Goal: Task Accomplishment & Management: Manage account settings

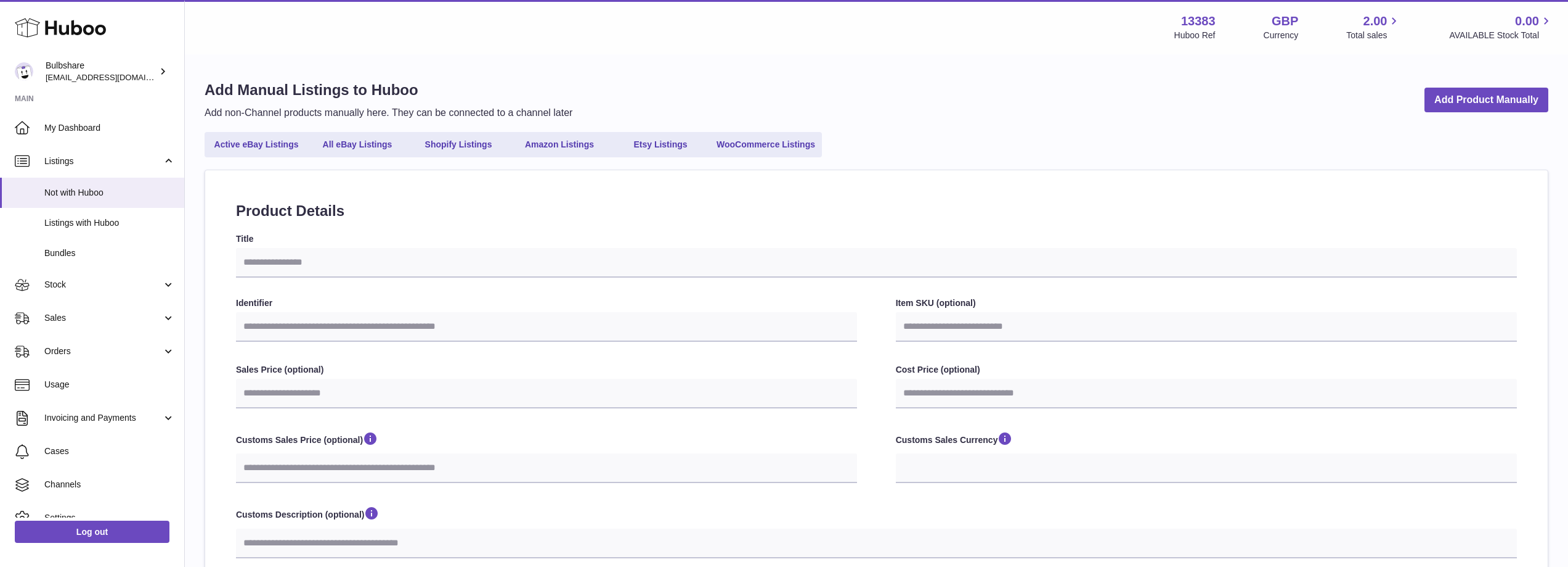
select select
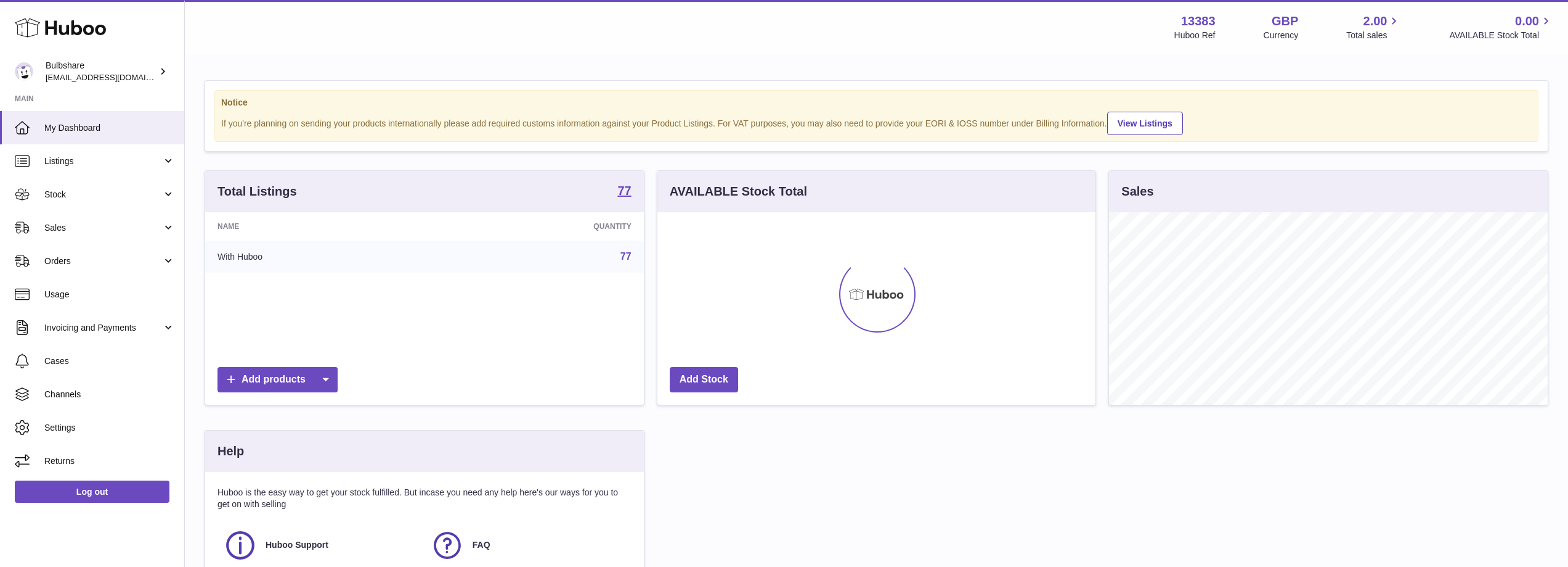
scroll to position [193, 438]
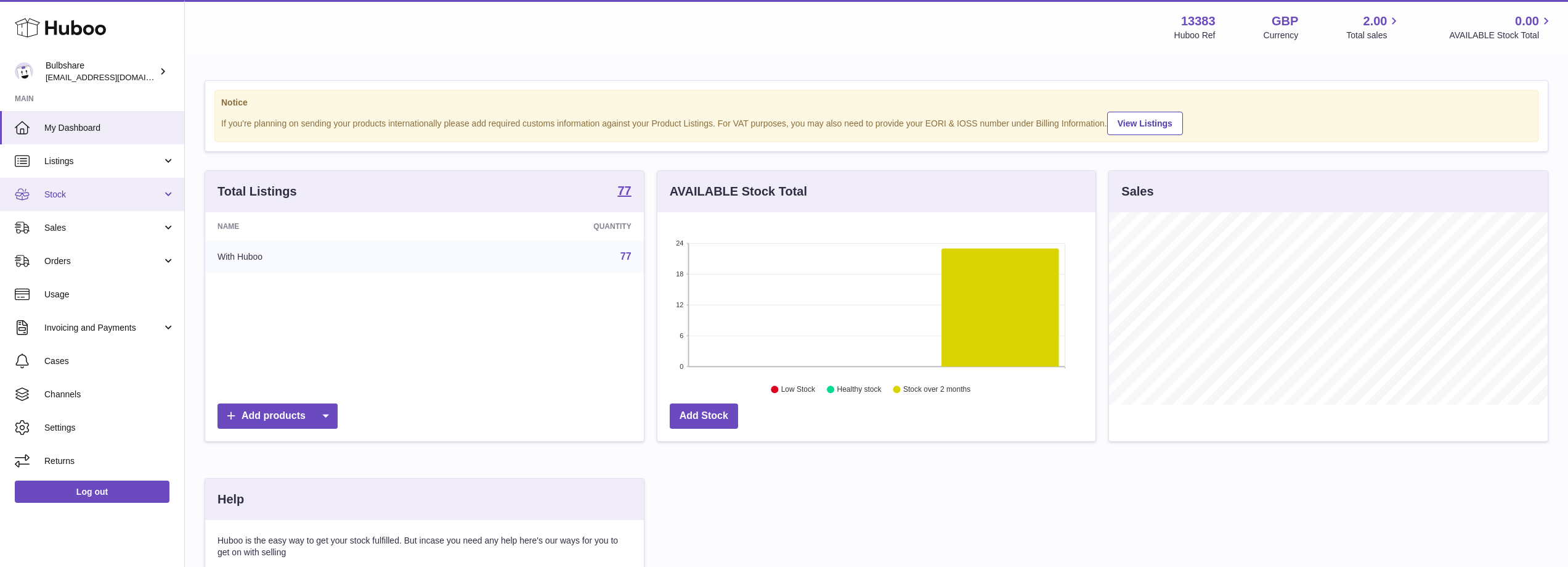
click at [86, 192] on span "Stock" at bounding box center [103, 194] width 118 height 12
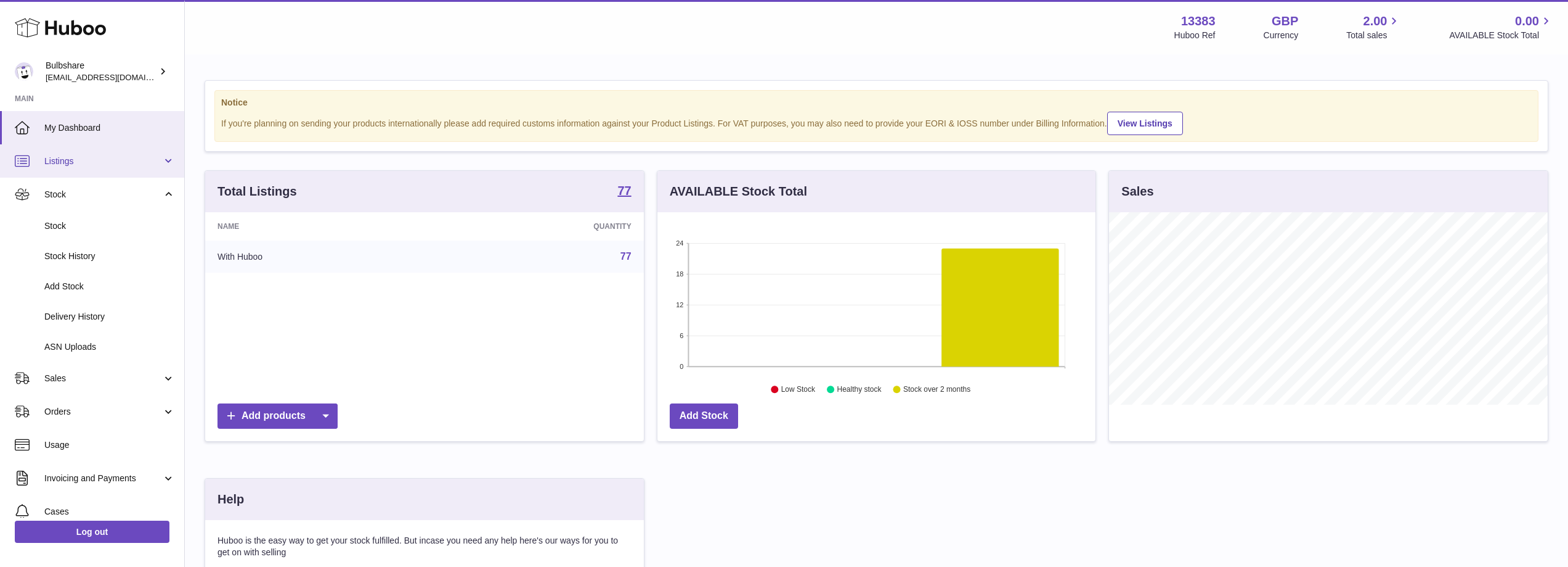
click at [95, 157] on span "Listings" at bounding box center [103, 162] width 118 height 12
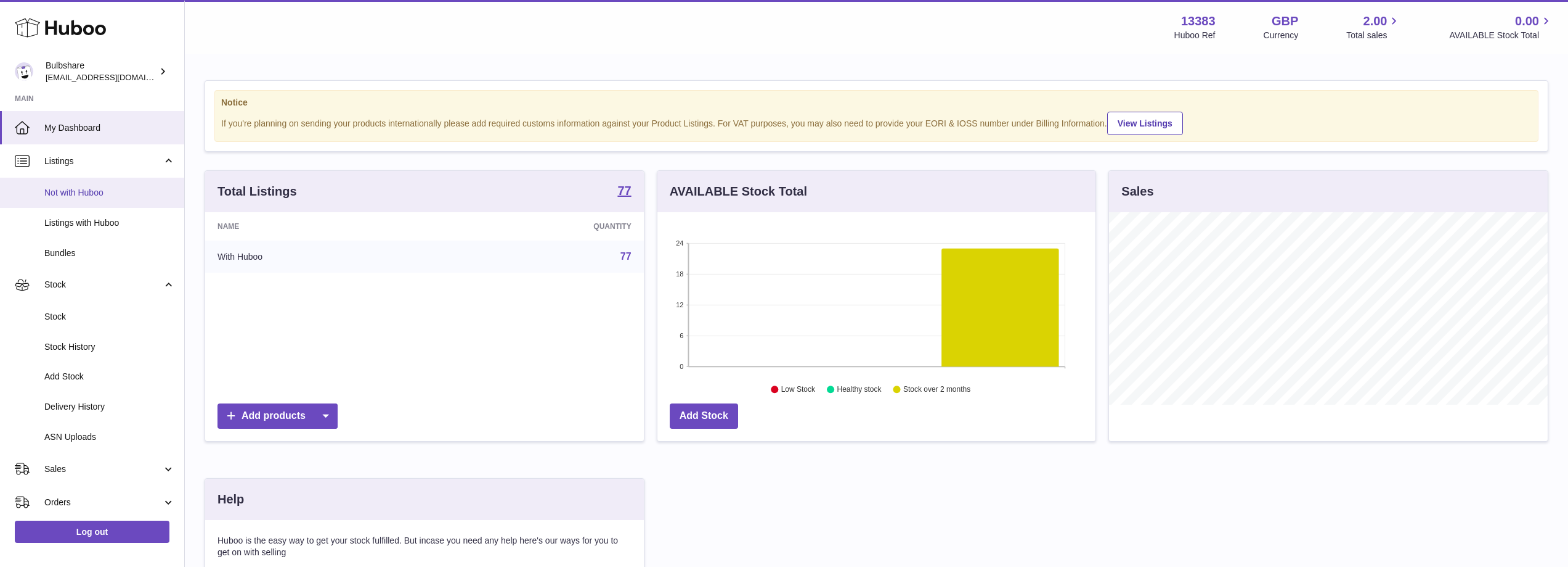
click at [105, 190] on span "Not with Huboo" at bounding box center [110, 193] width 131 height 12
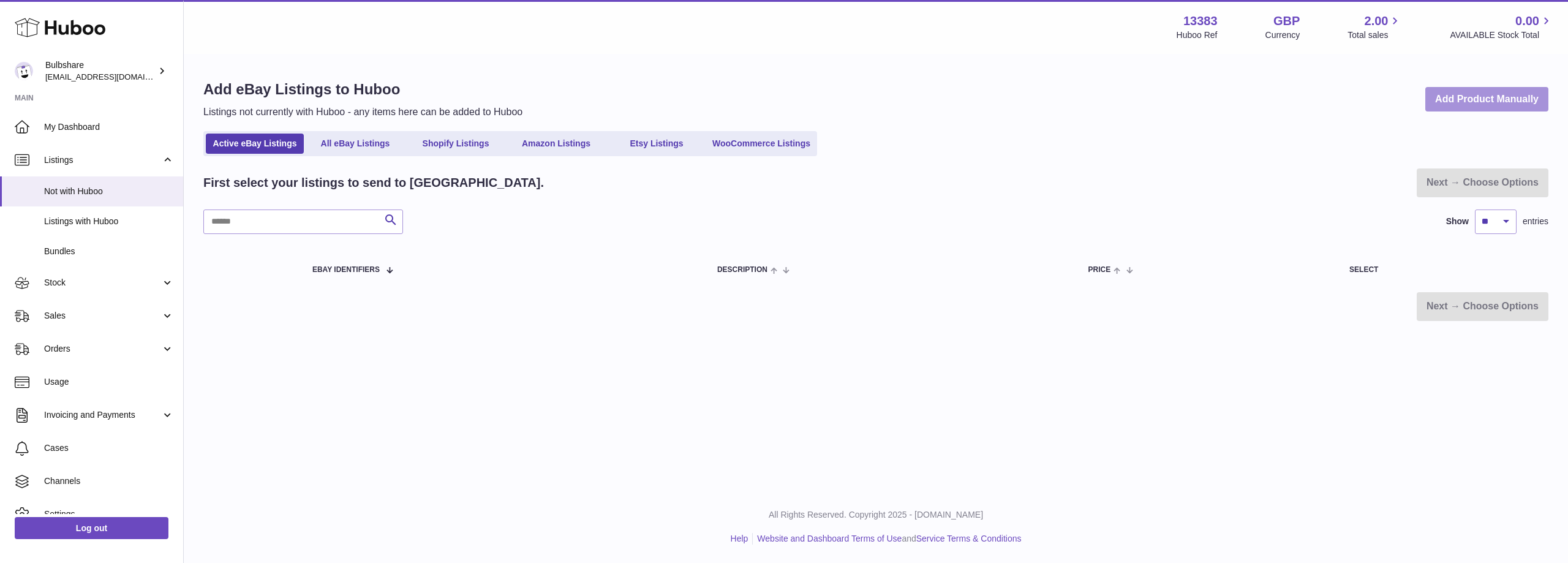
click at [1483, 97] on link "Add Product Manually" at bounding box center [1487, 99] width 123 height 25
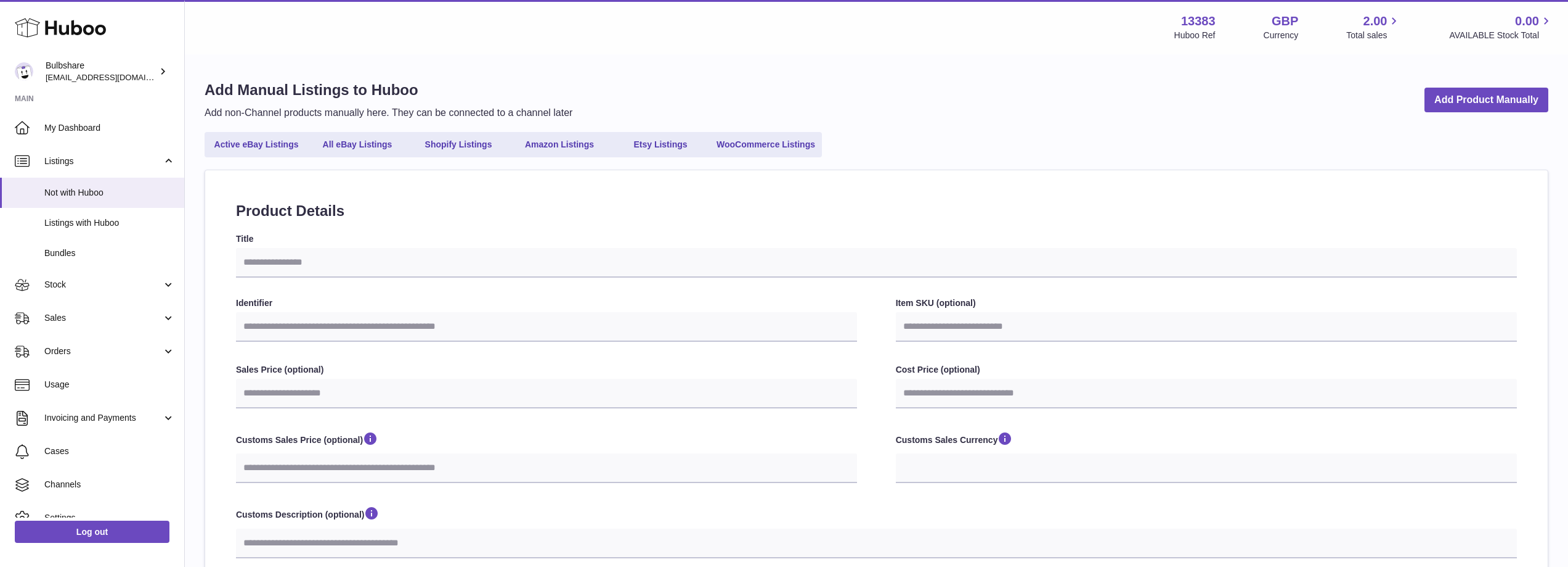
select select
click at [372, 260] on input "Title" at bounding box center [876, 262] width 1281 height 29
type input "*"
select select
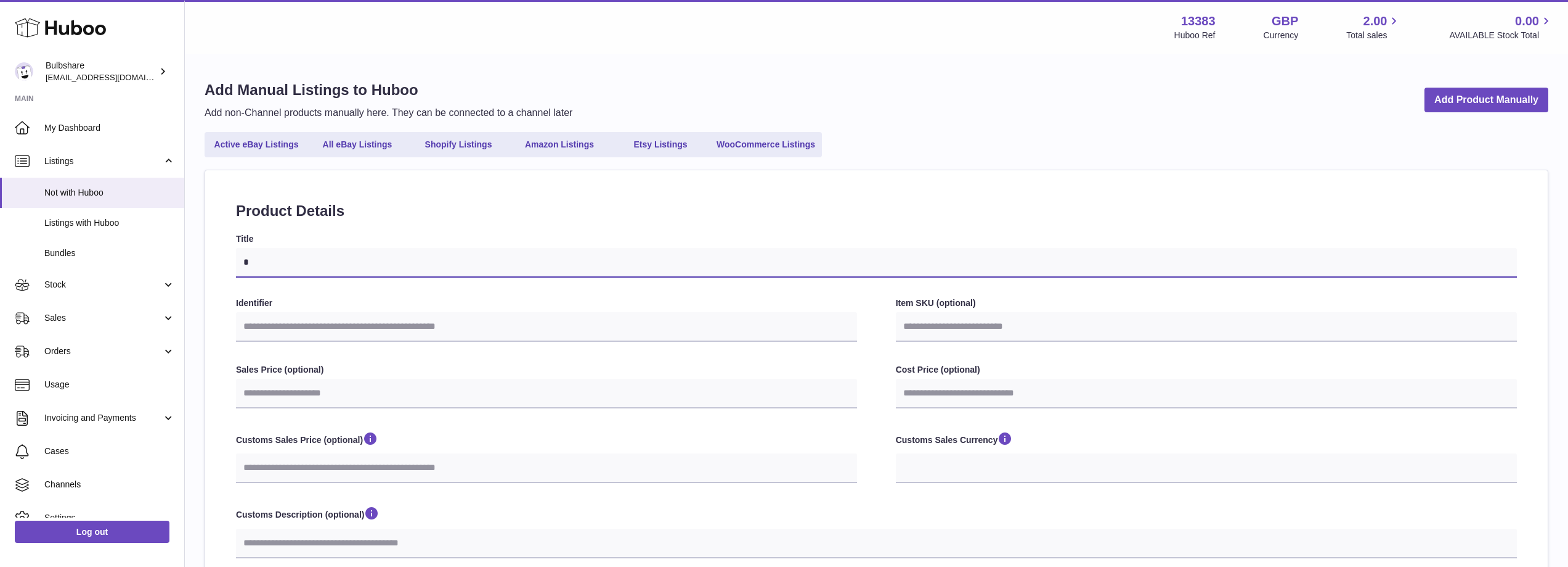
select select
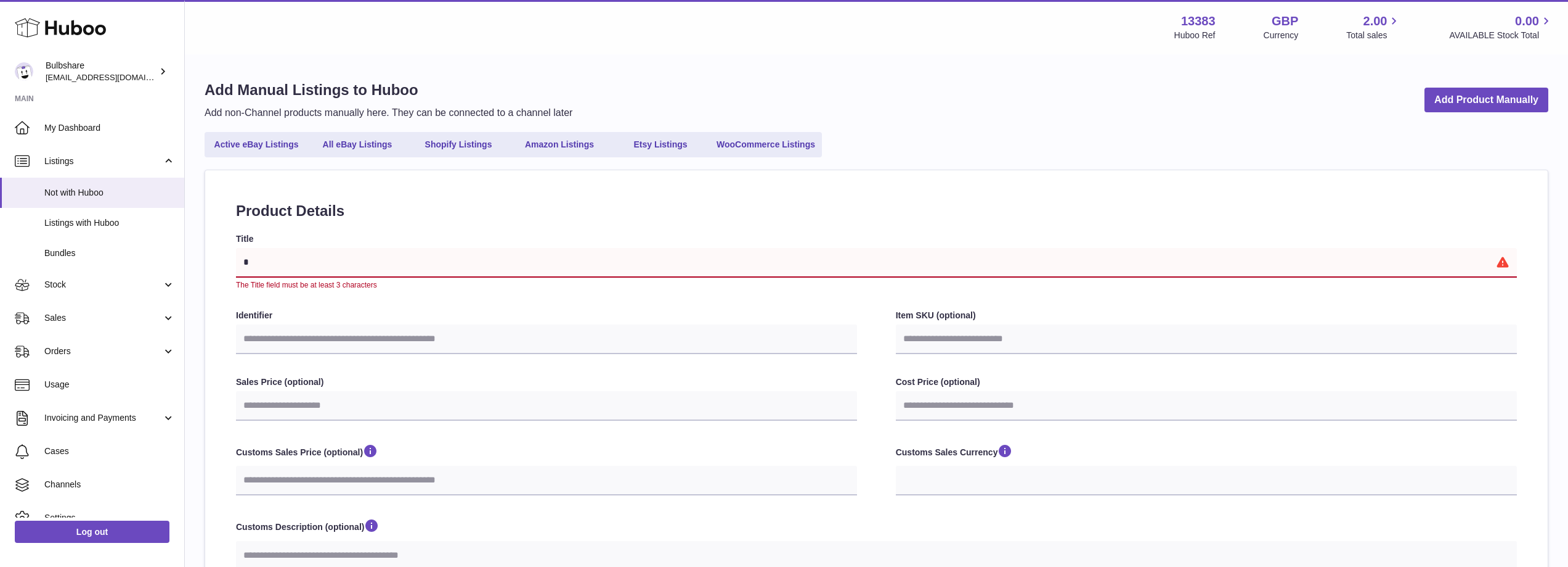
type input "**"
select select
type input "***"
select select
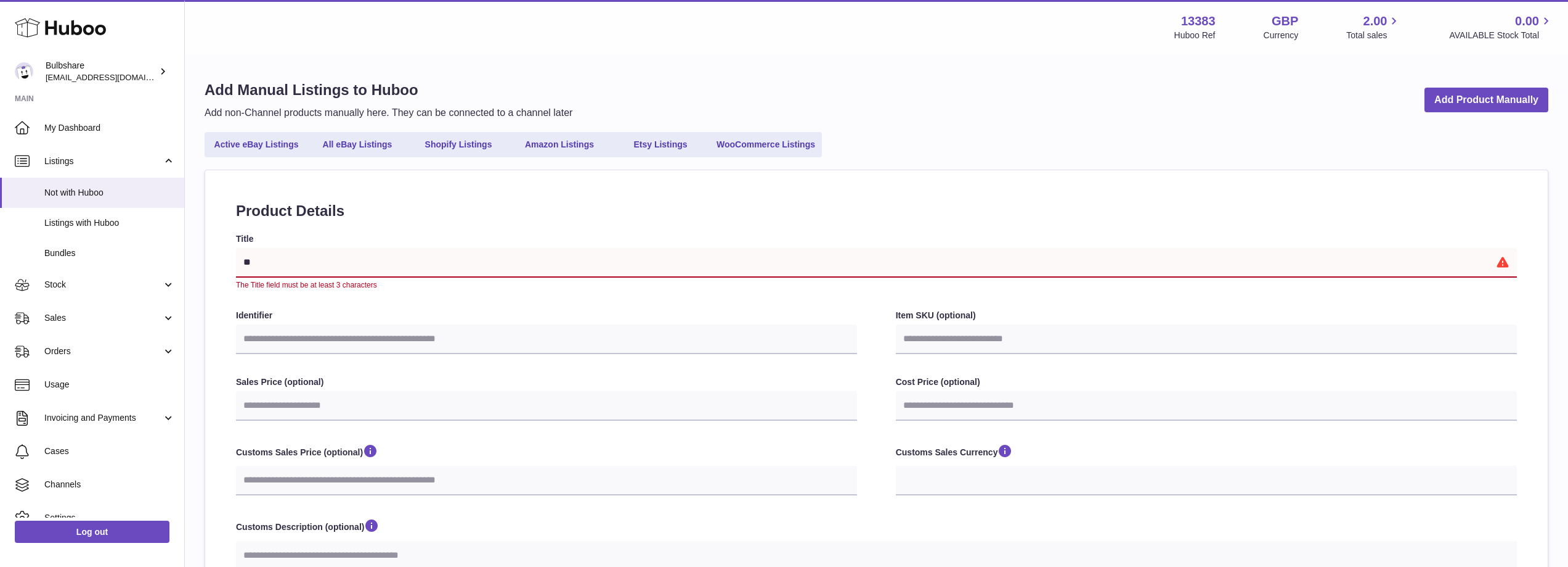
select select
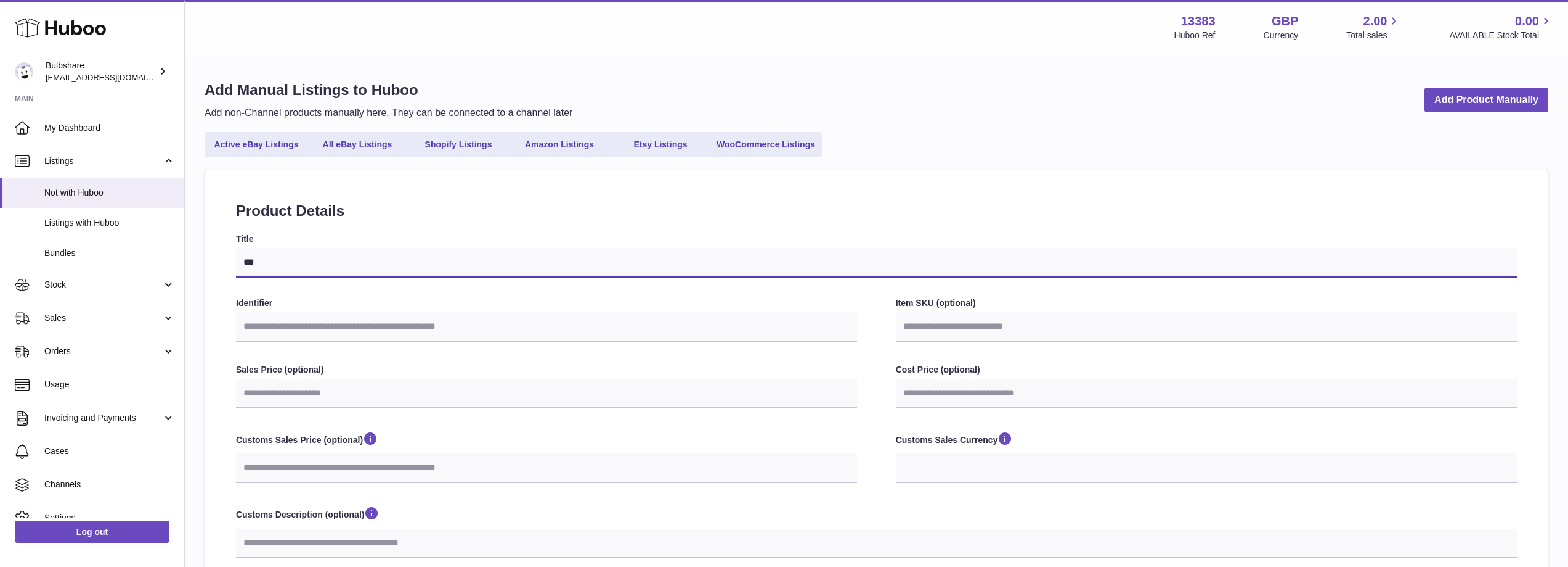
type input "****"
select select
type input "*****"
select select
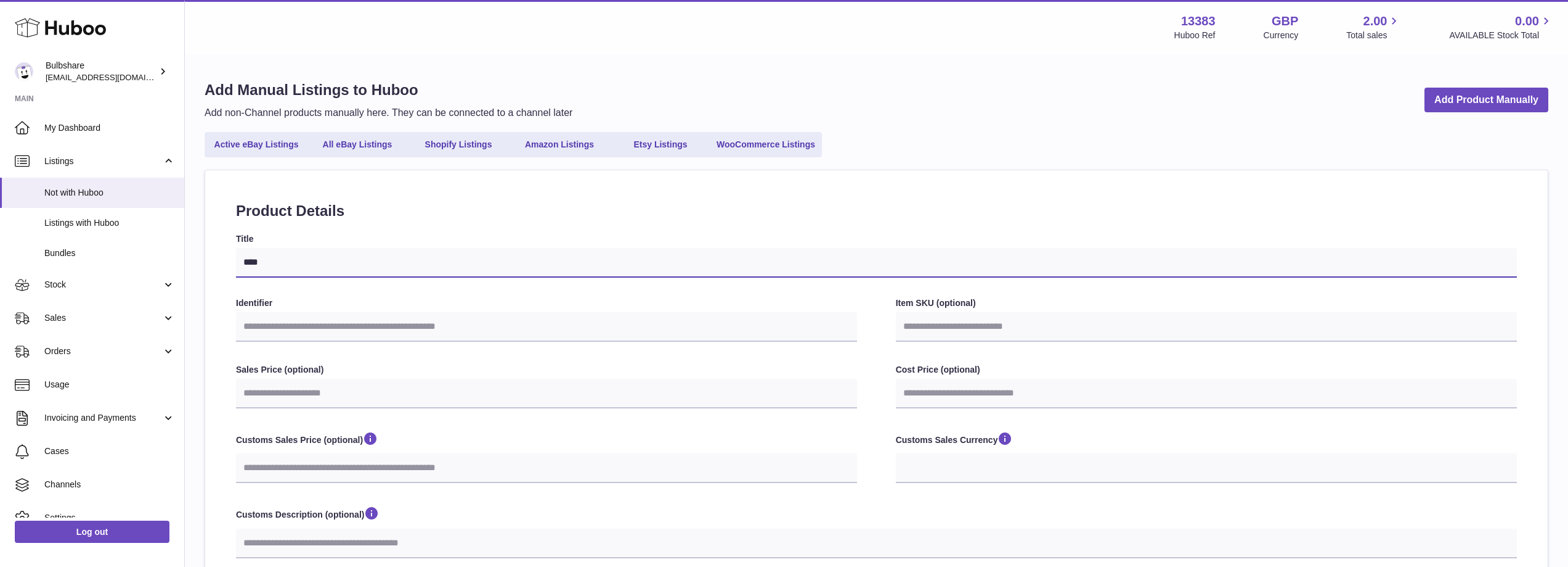
select select
type input "******"
select select
type input "*******"
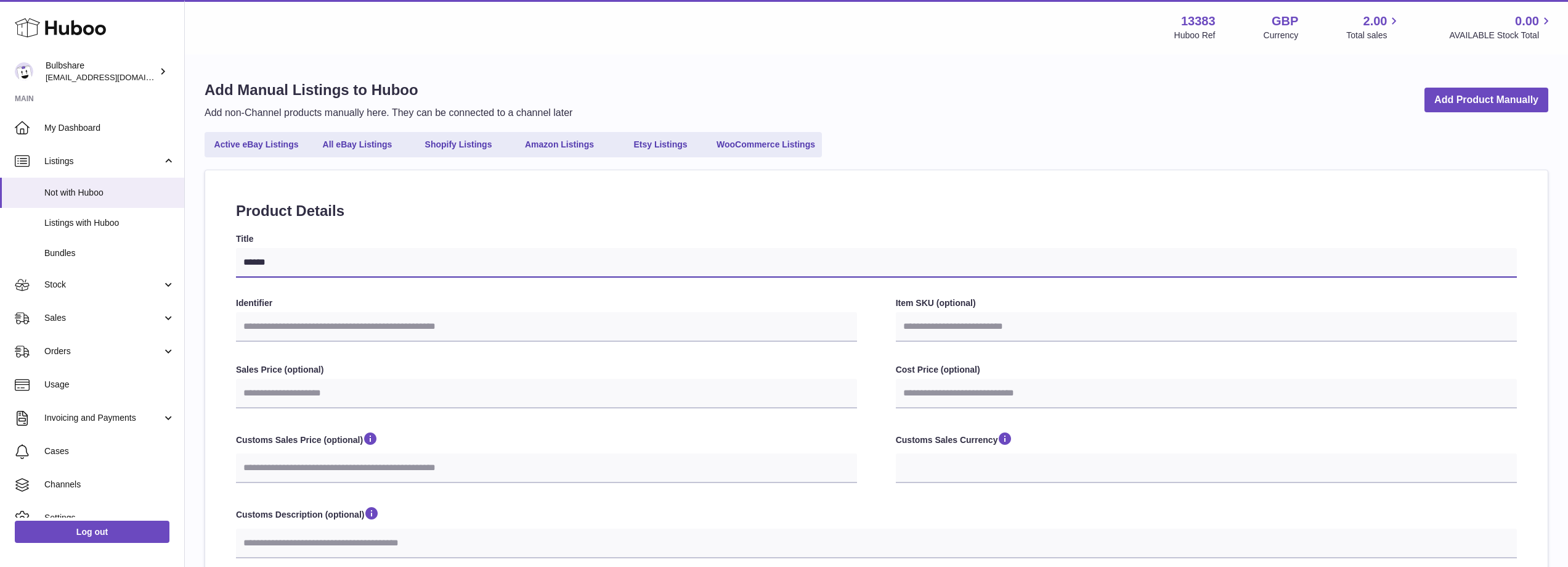
select select
type input "******"
select select
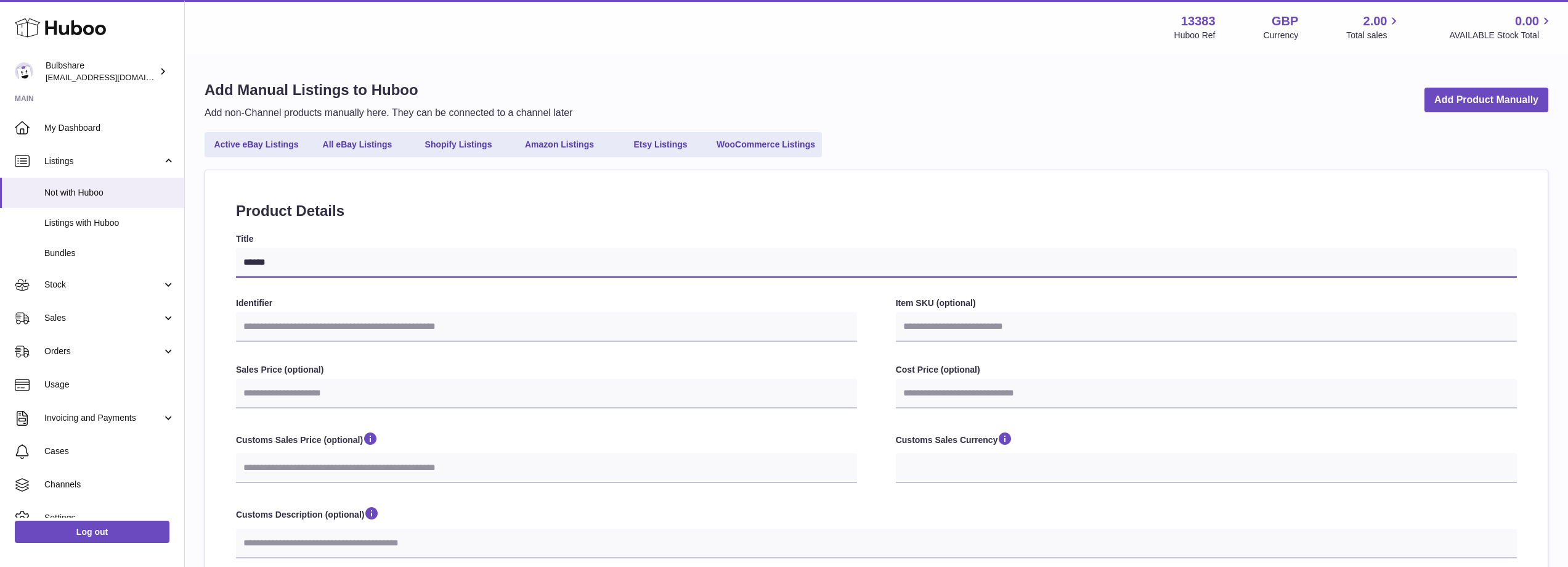
type input "*****"
select select
type input "****"
select select
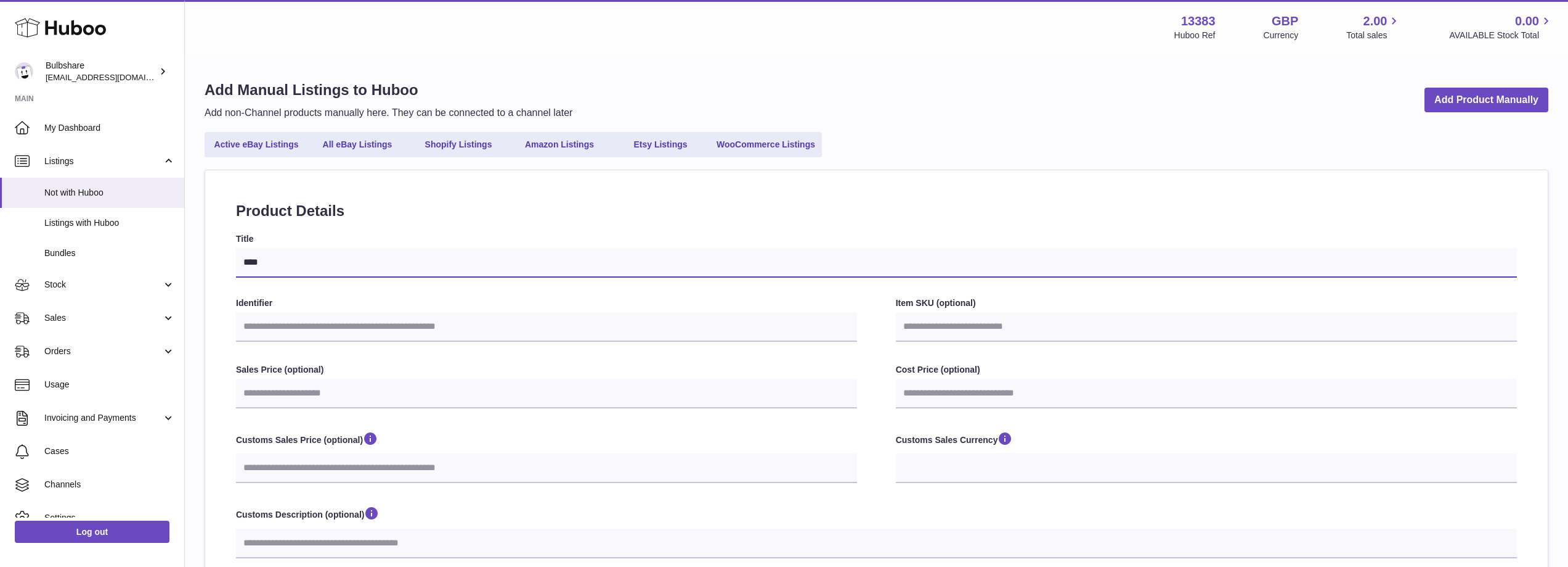
select select
type input "***"
select select
type input "**"
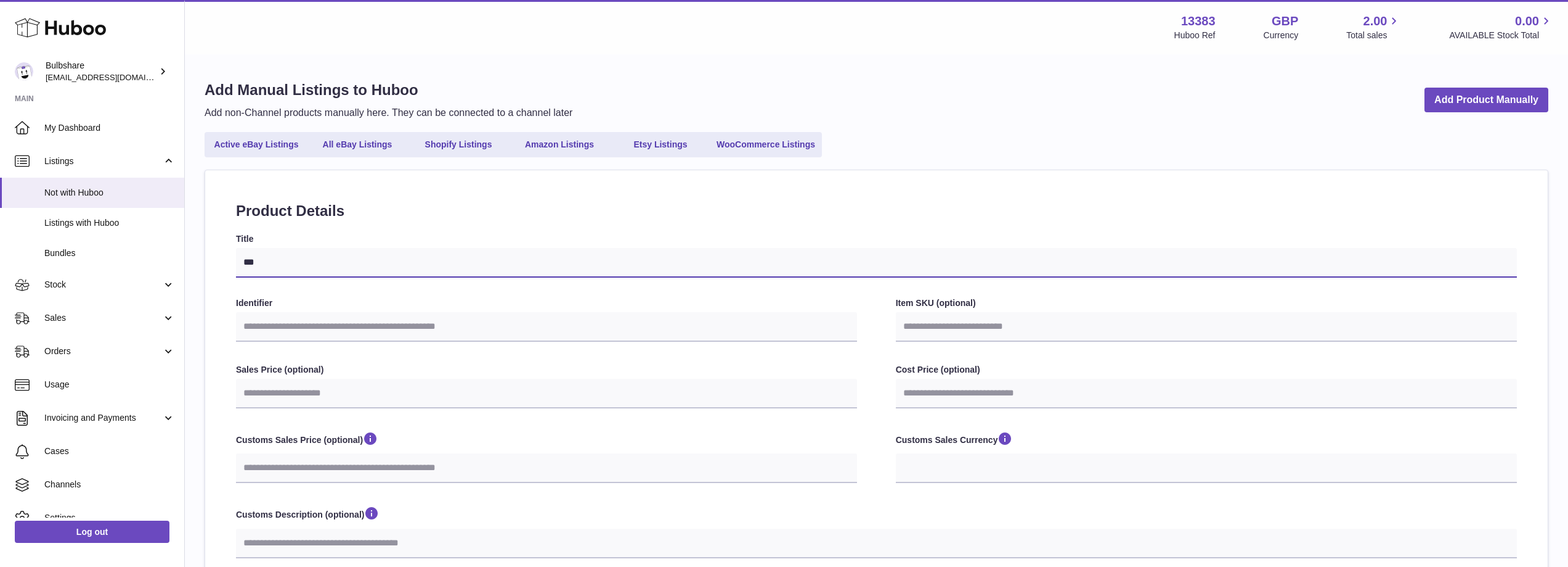
select select
type input "*"
select select
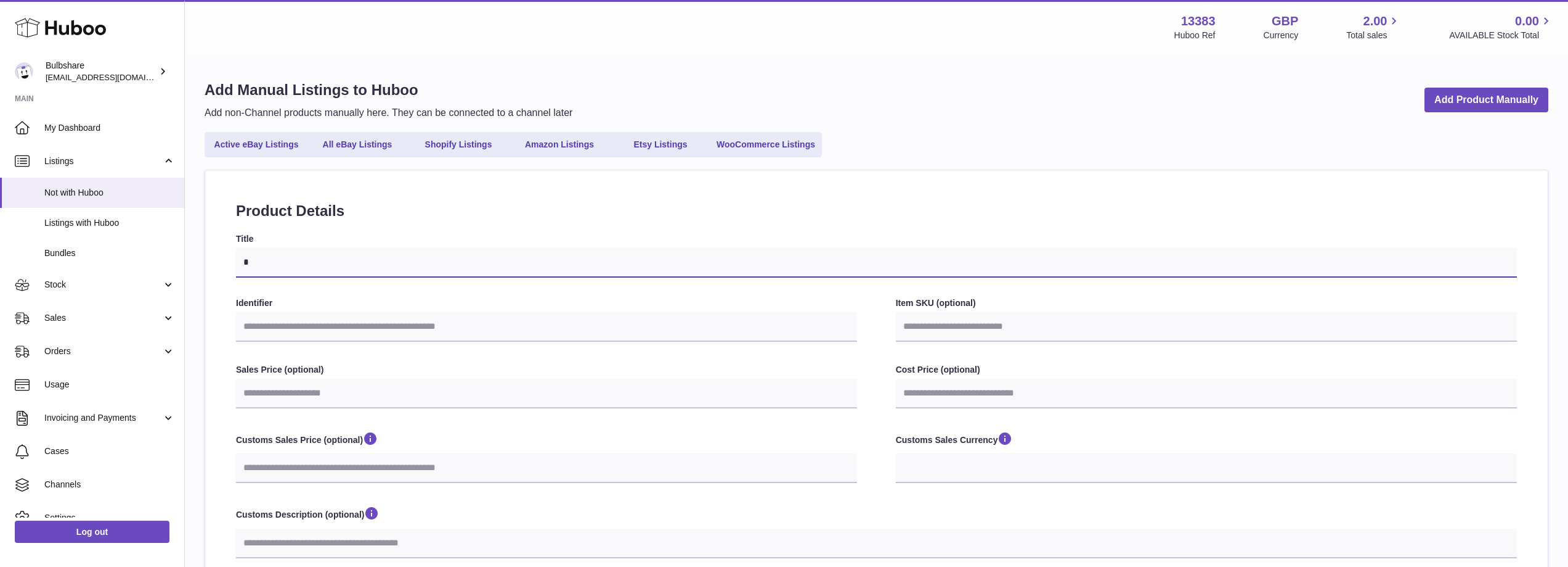
select select
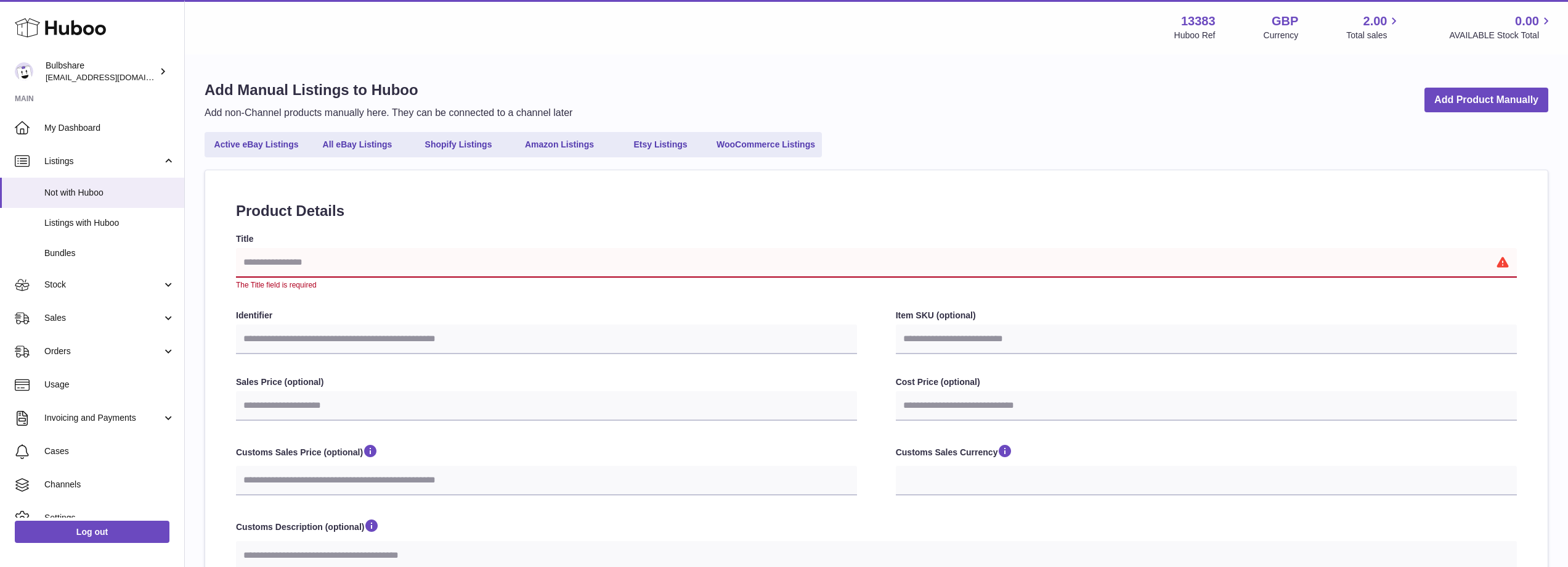
type input "*"
select select
type input "**"
select select
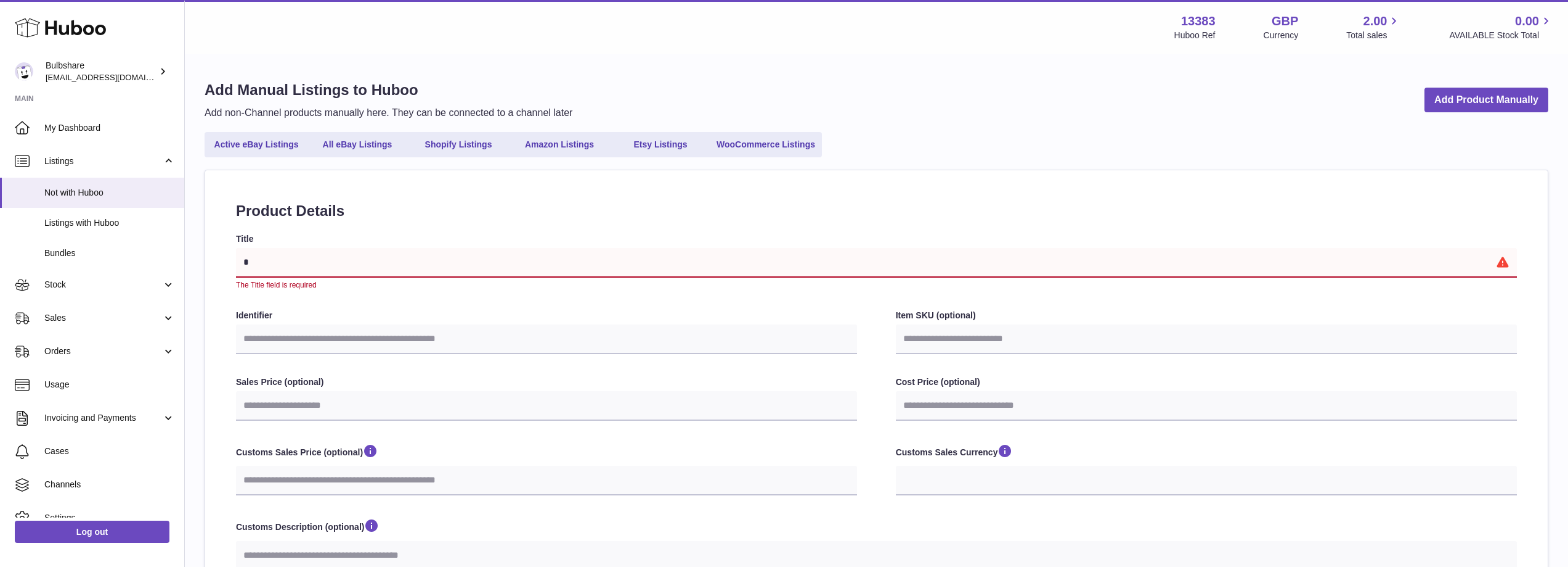
select select
type input "***"
select select
type input "****"
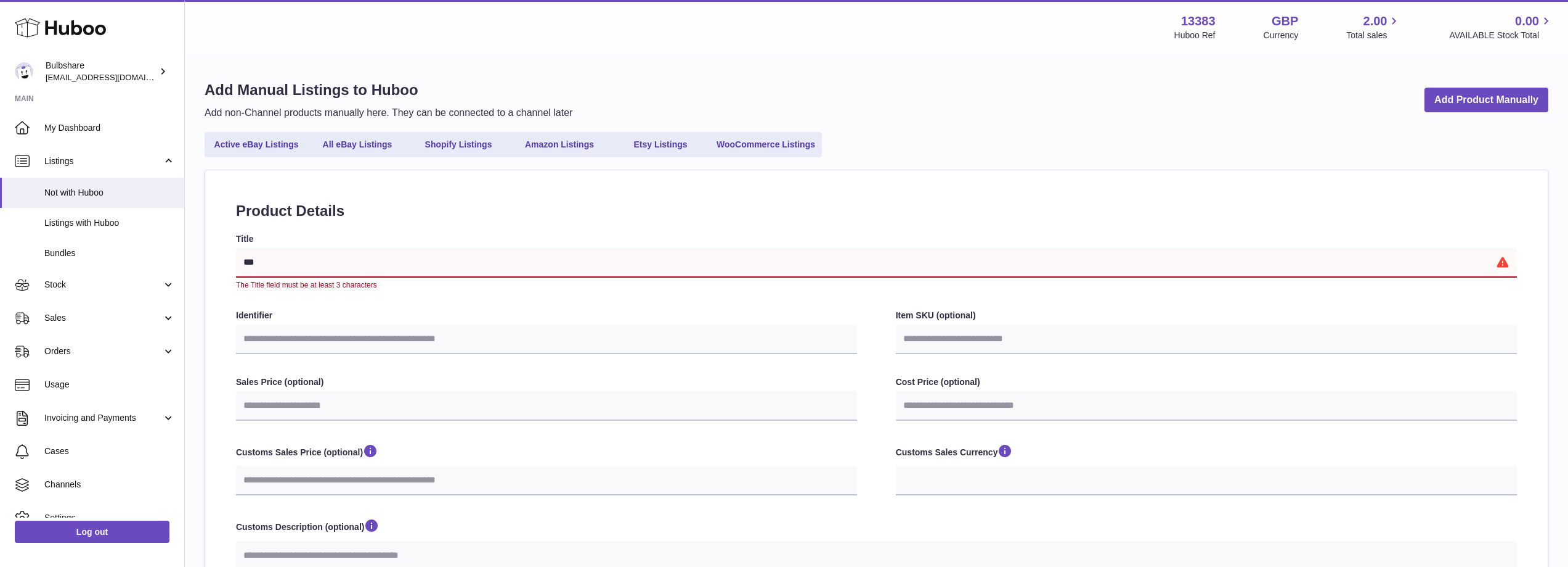
select select
type input "*****"
select select
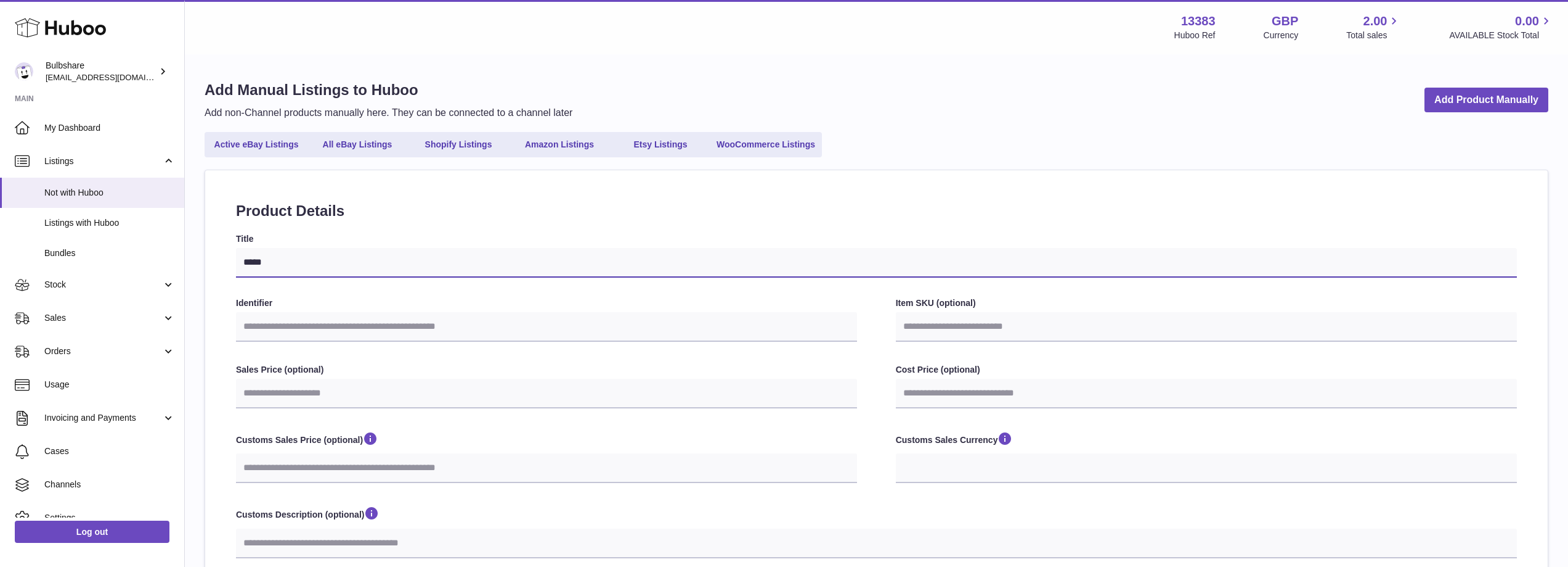
type input "******"
select select
type input "*******"
select select
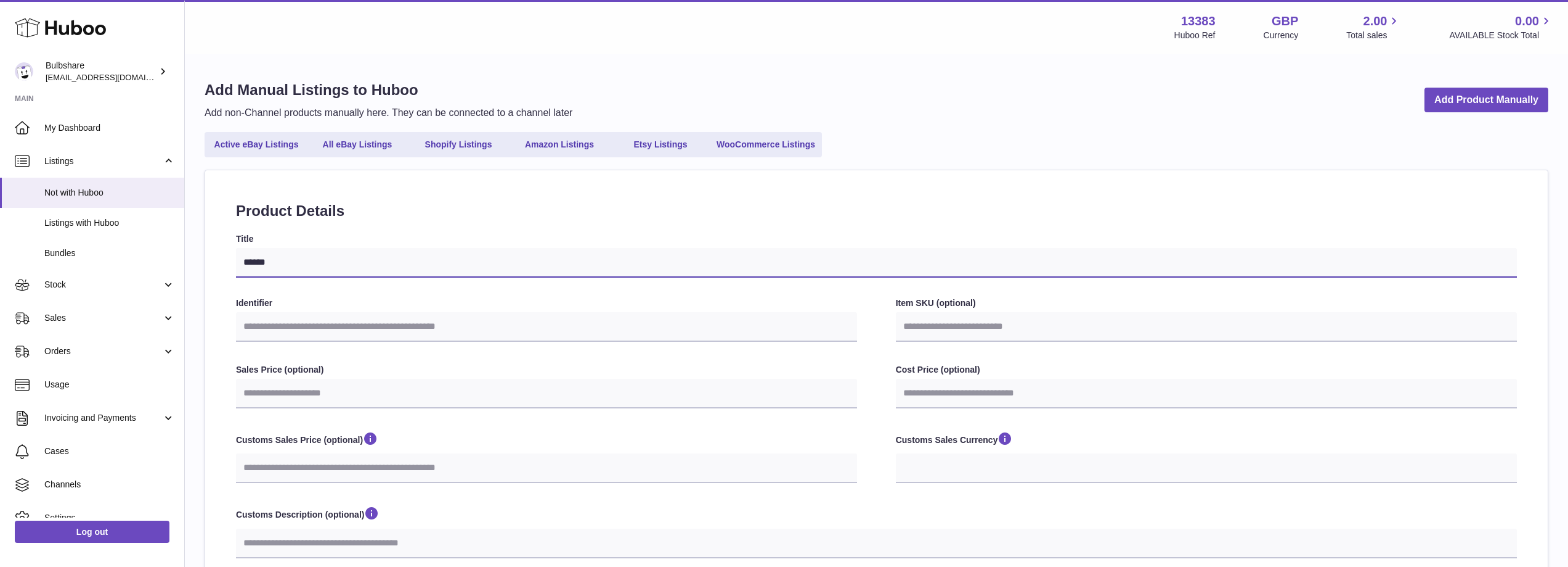
select select
type input "*******"
select select
type input "*********"
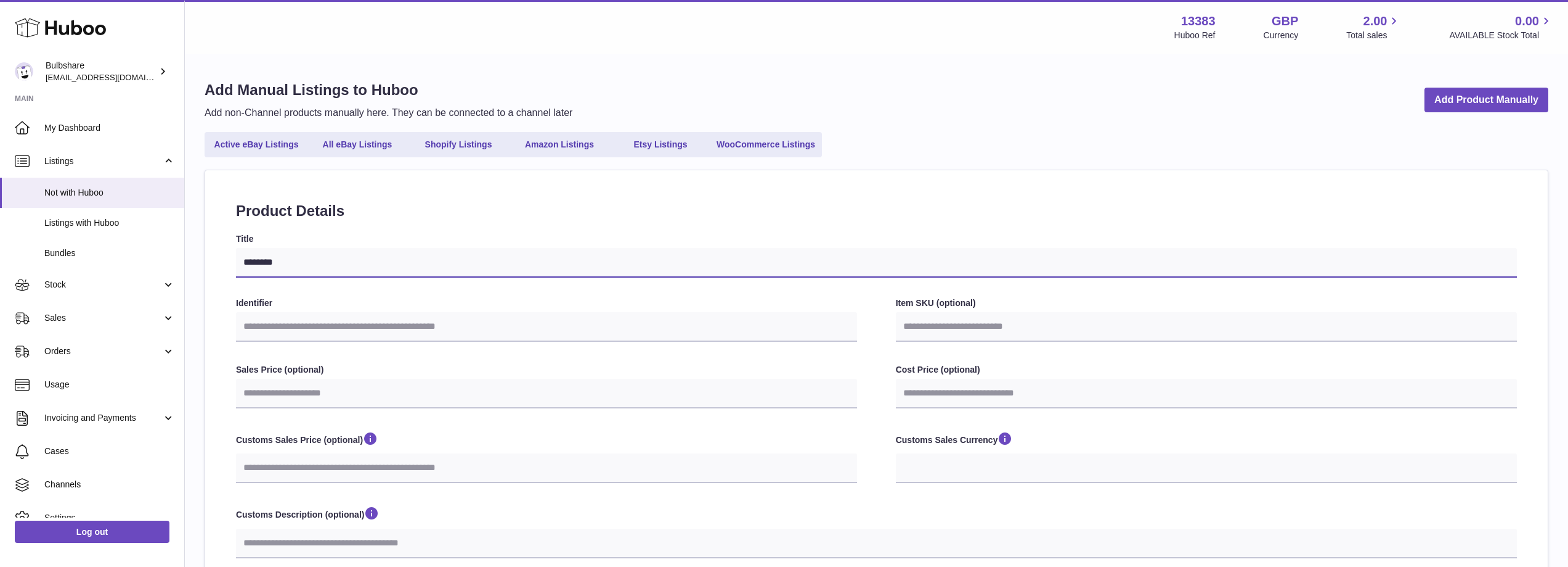
select select
type input "*********"
click at [341, 324] on input "Identifier" at bounding box center [546, 327] width 621 height 29
click at [331, 328] on input "Identifier" at bounding box center [546, 327] width 621 height 29
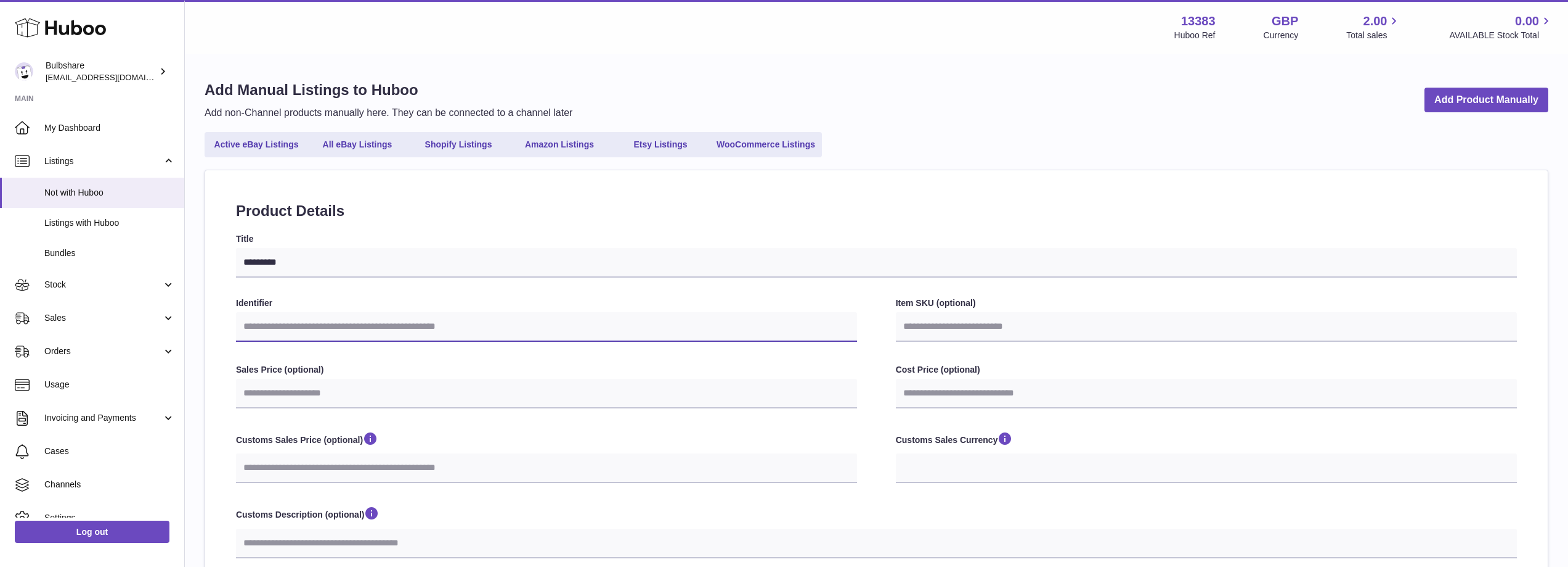
paste input "***"
type input "***"
select select
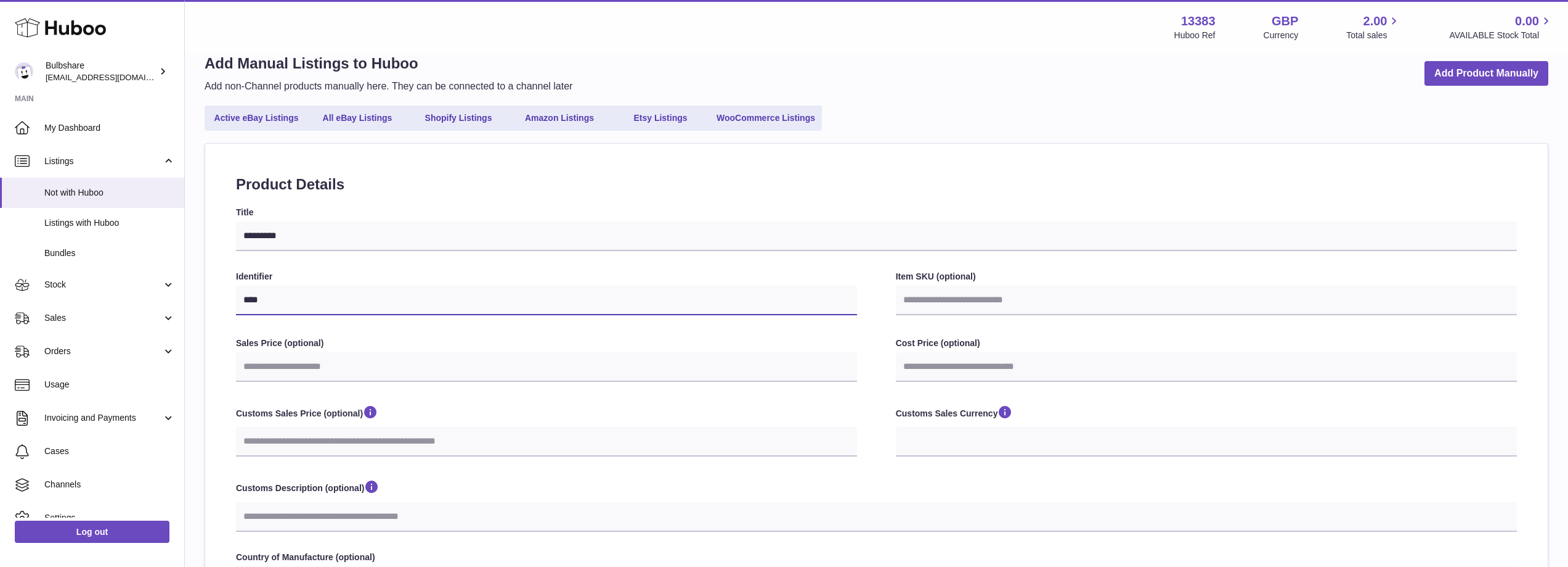
scroll to position [123, 0]
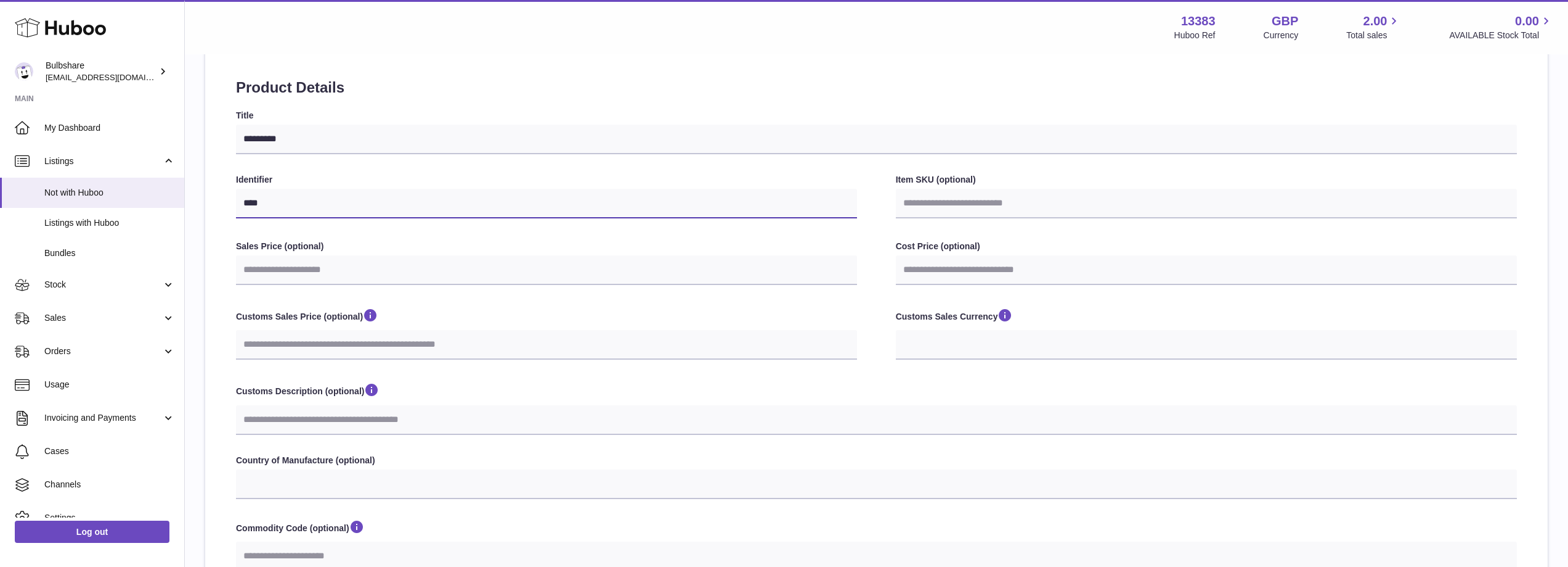
type input "***"
select select
type input "***"
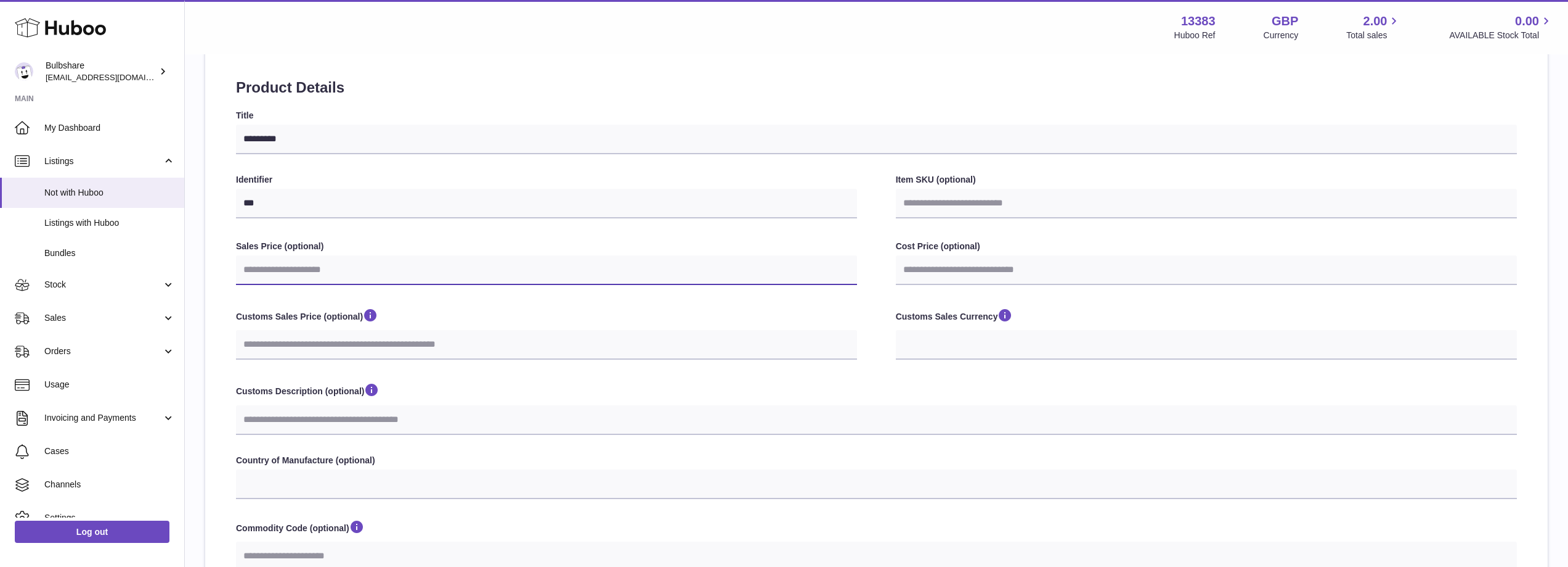
click at [310, 268] on input "Sales Price (optional)" at bounding box center [546, 270] width 621 height 29
click at [291, 345] on input "Customs Sales Price (optional)" at bounding box center [546, 344] width 621 height 29
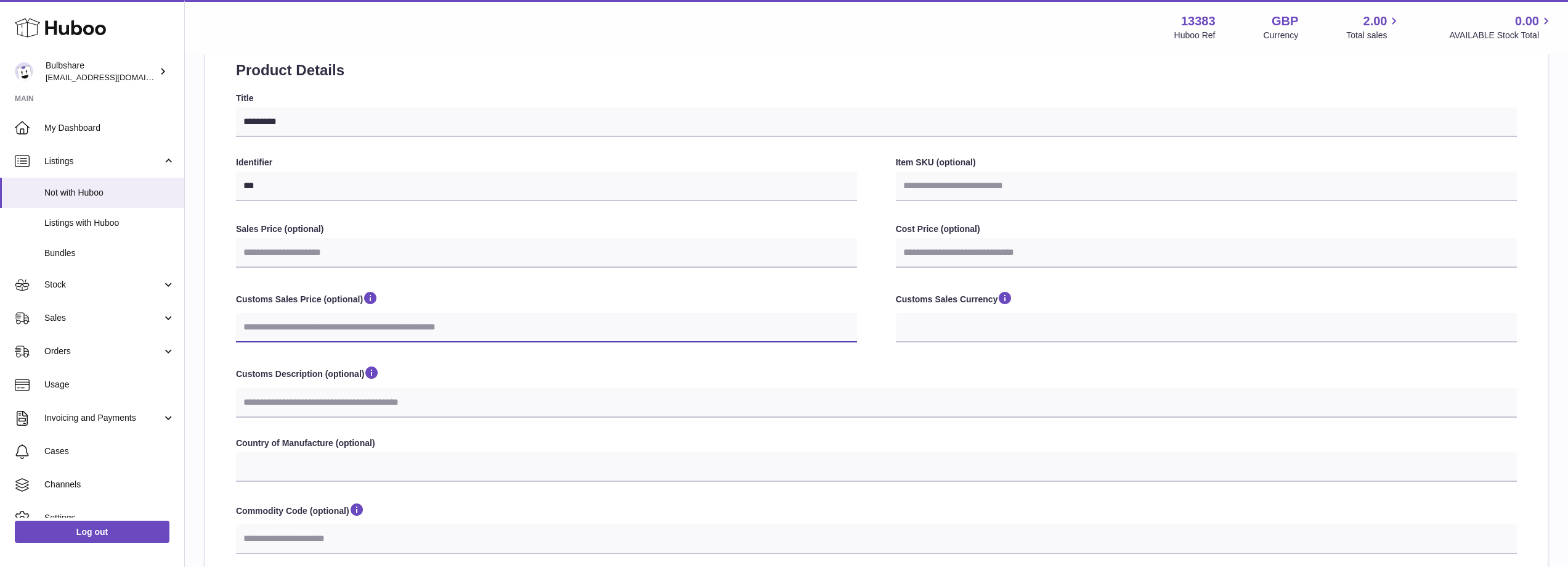
scroll to position [139, 0]
click at [471, 72] on h2 "Product Details" at bounding box center [876, 71] width 1281 height 20
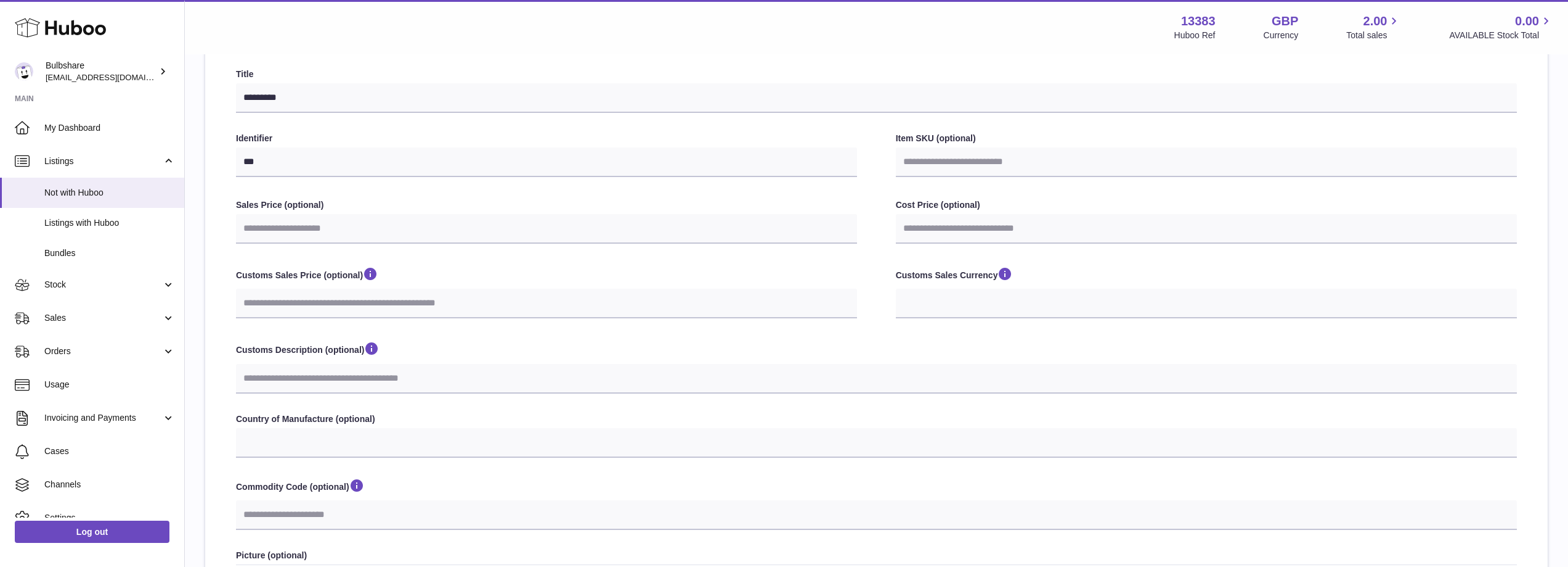
scroll to position [200, 0]
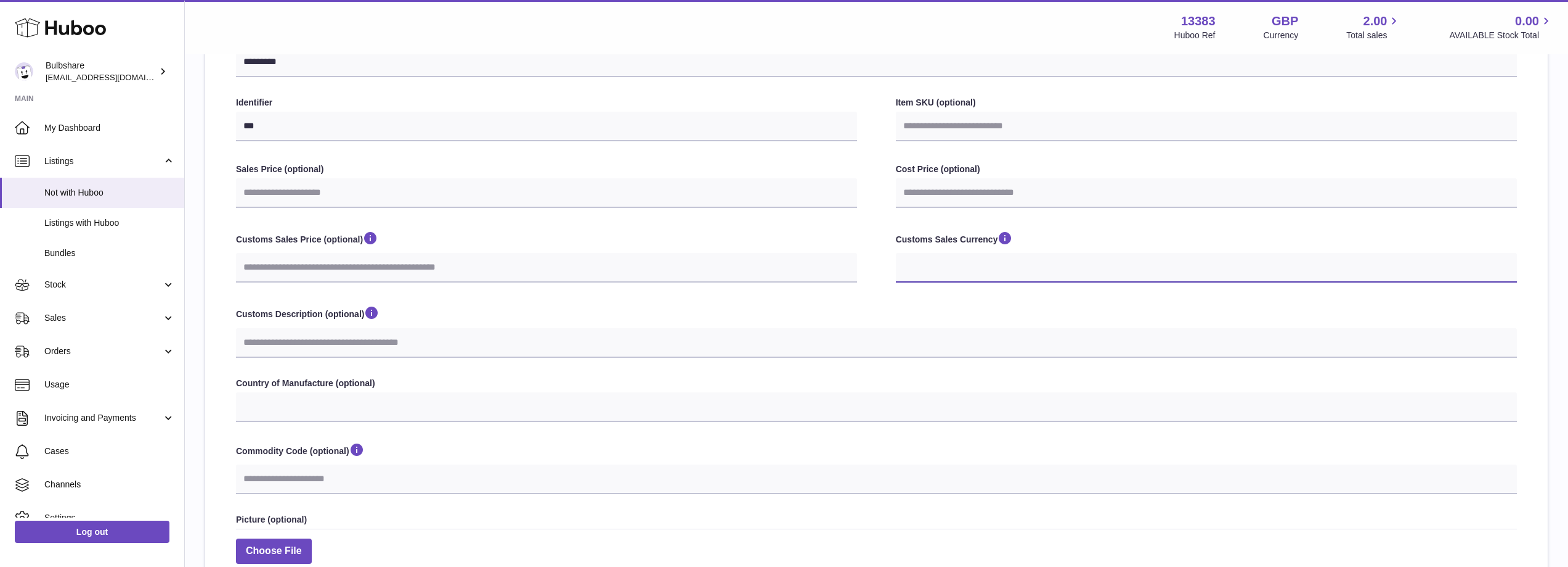
click at [995, 263] on select "*** ***" at bounding box center [1206, 268] width 621 height 29
select select "***"
click at [896, 253] on select "*** ***" at bounding box center [1206, 268] width 621 height 29
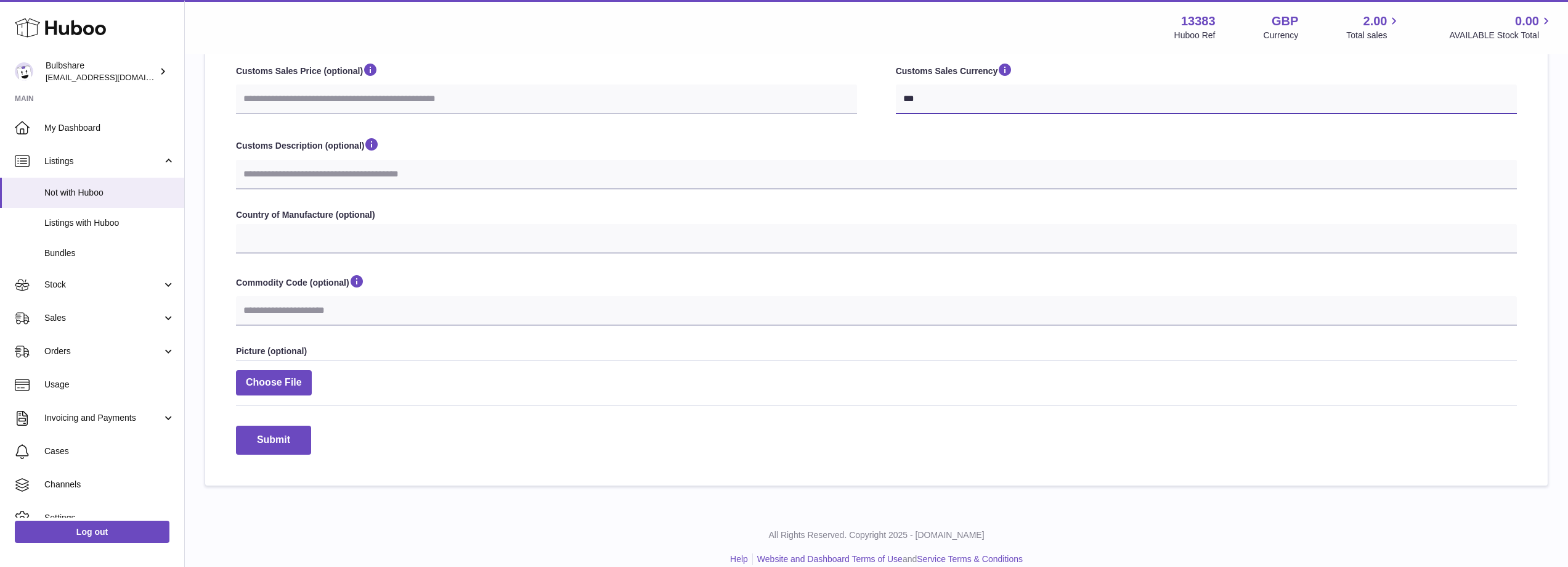
scroll to position [385, 0]
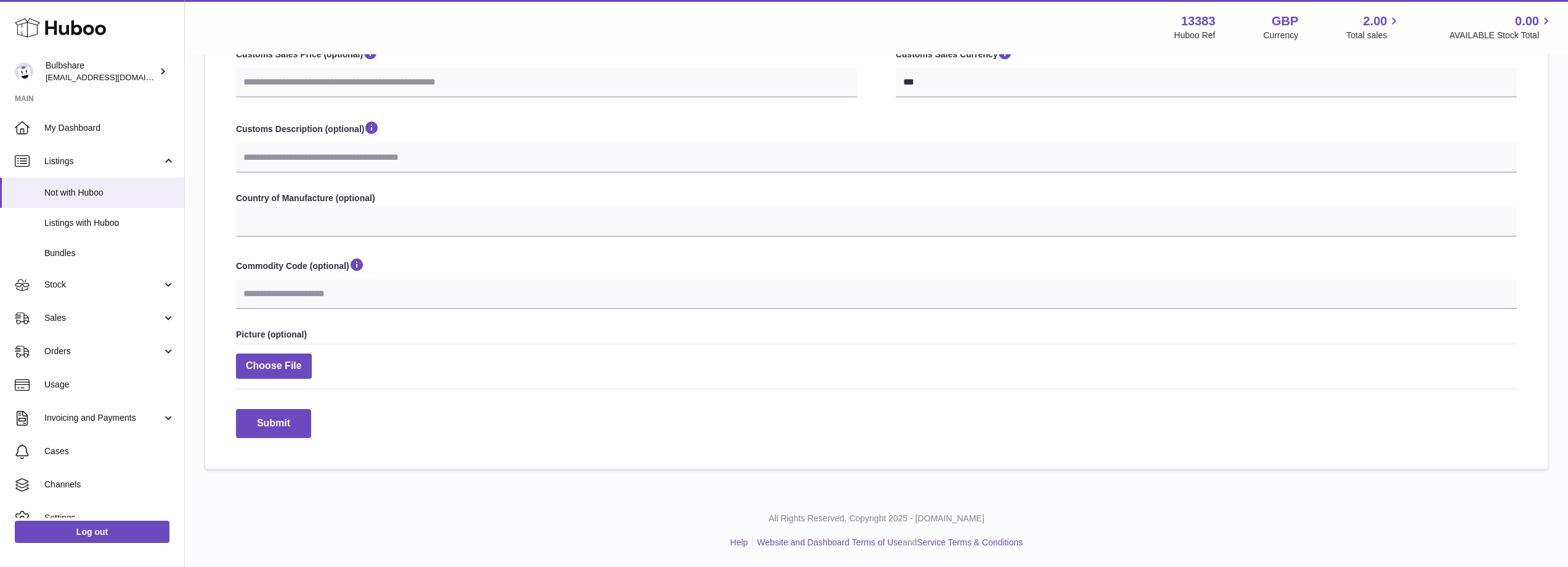
click at [543, 473] on div "**********" at bounding box center [876, 83] width 1383 height 824
click at [278, 423] on button "Submit" at bounding box center [273, 423] width 75 height 29
select select
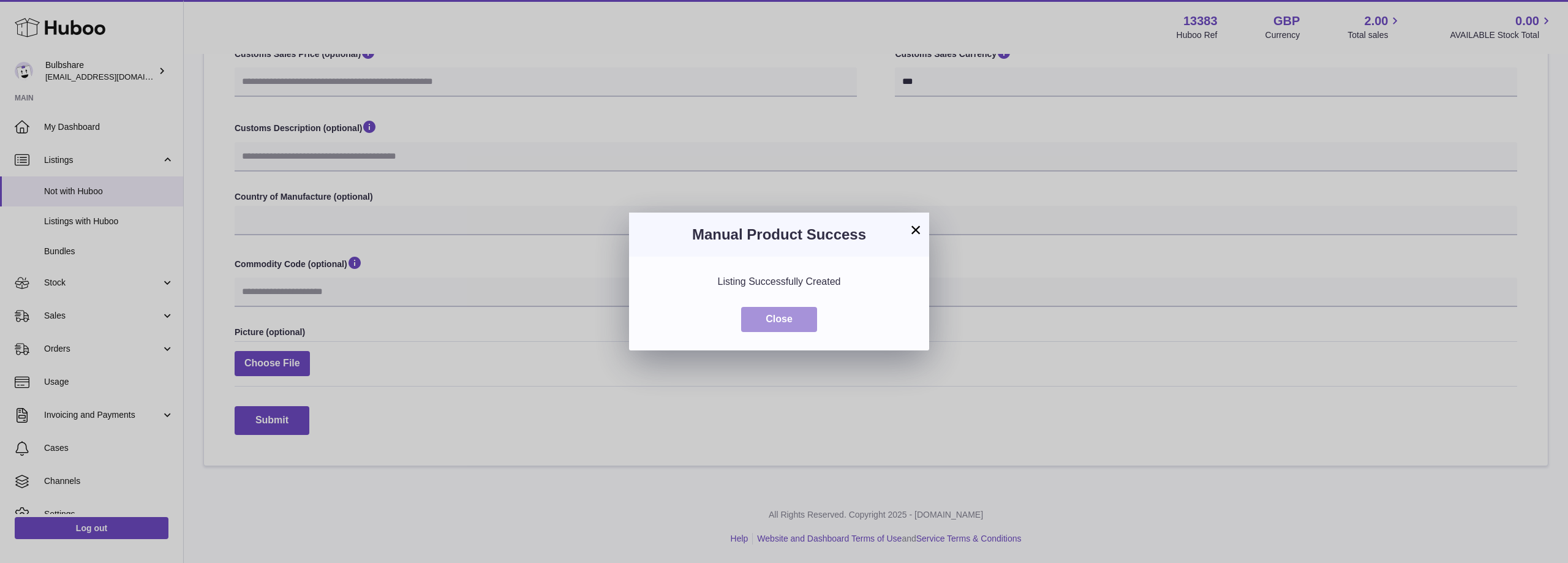
click at [803, 325] on button "Close" at bounding box center [778, 319] width 76 height 25
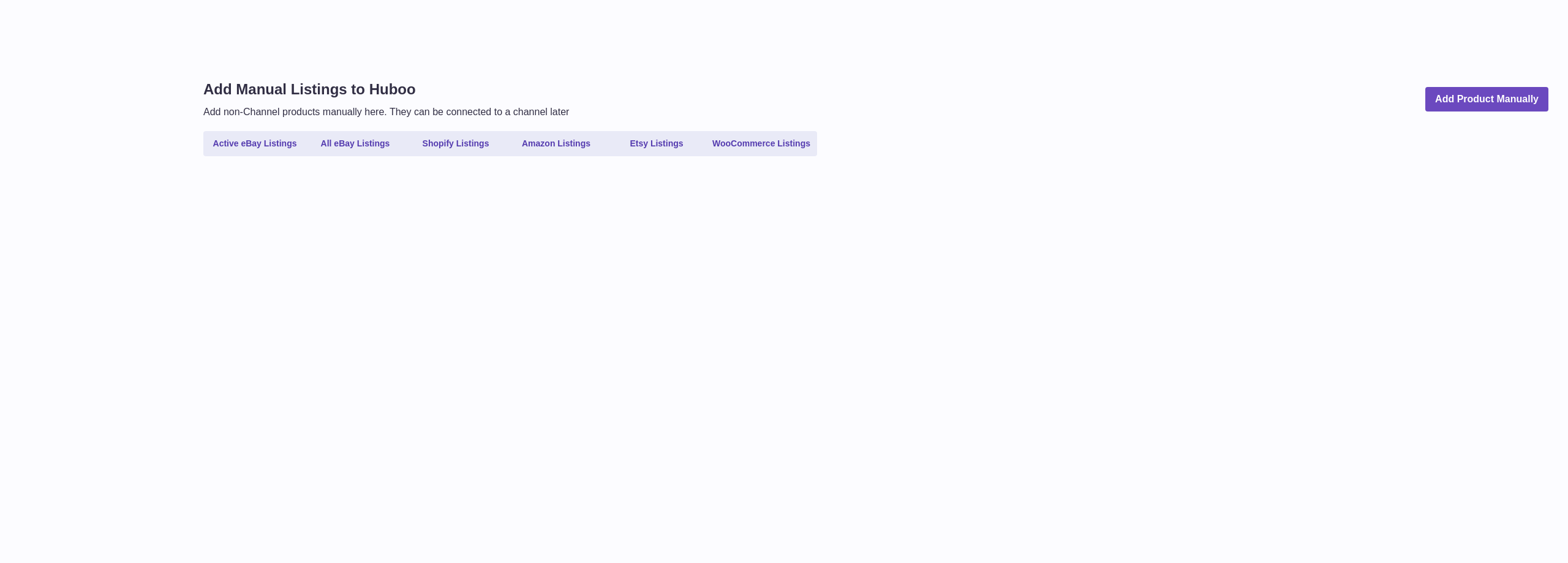
select select
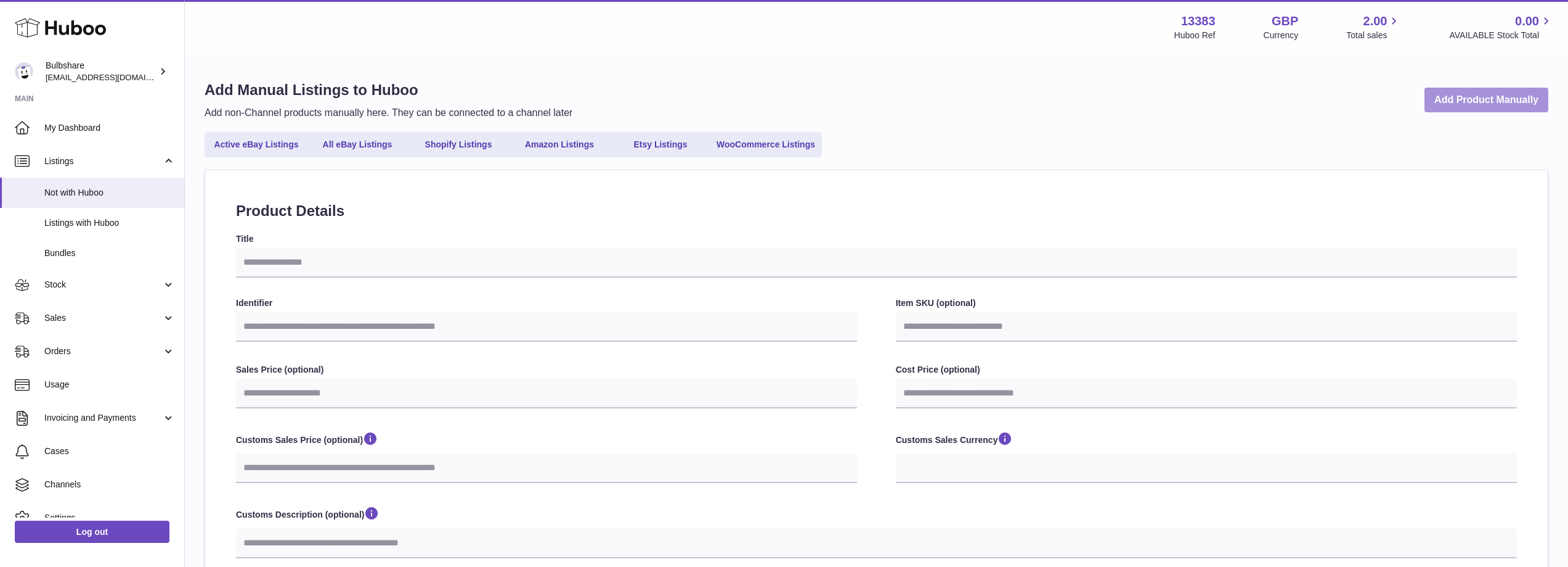
click at [1471, 96] on link "Add Product Manually" at bounding box center [1486, 100] width 124 height 25
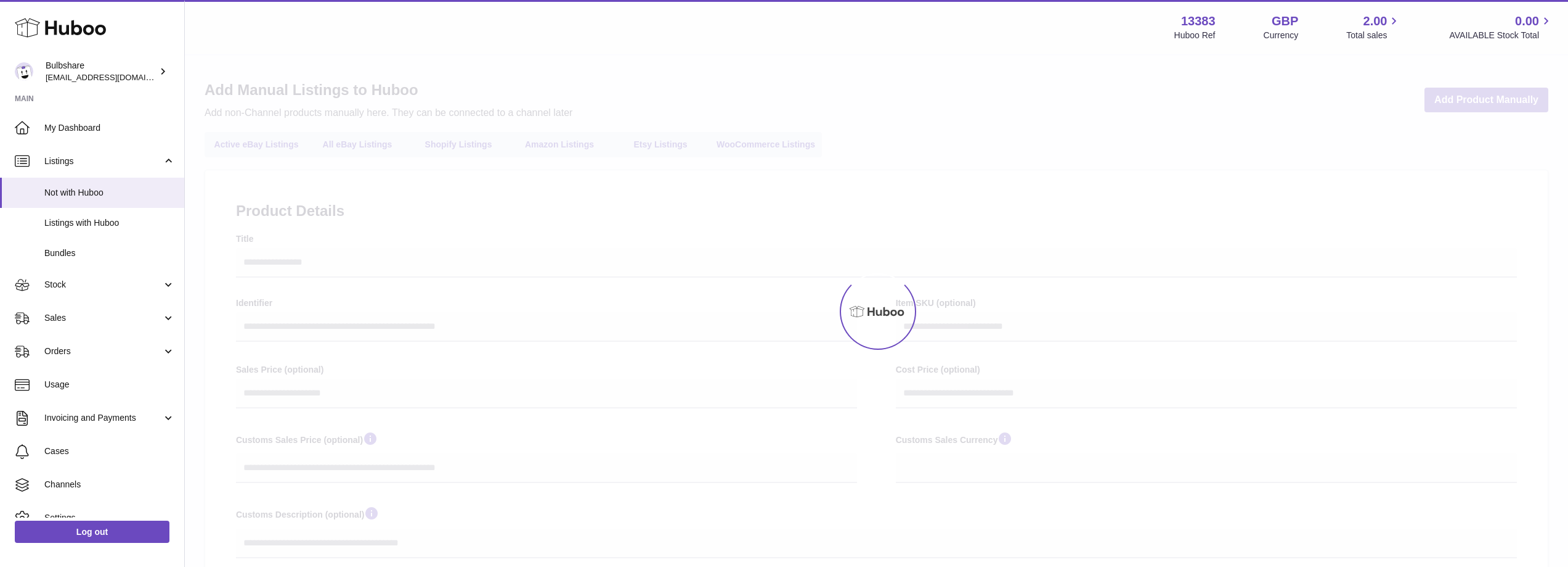
select select
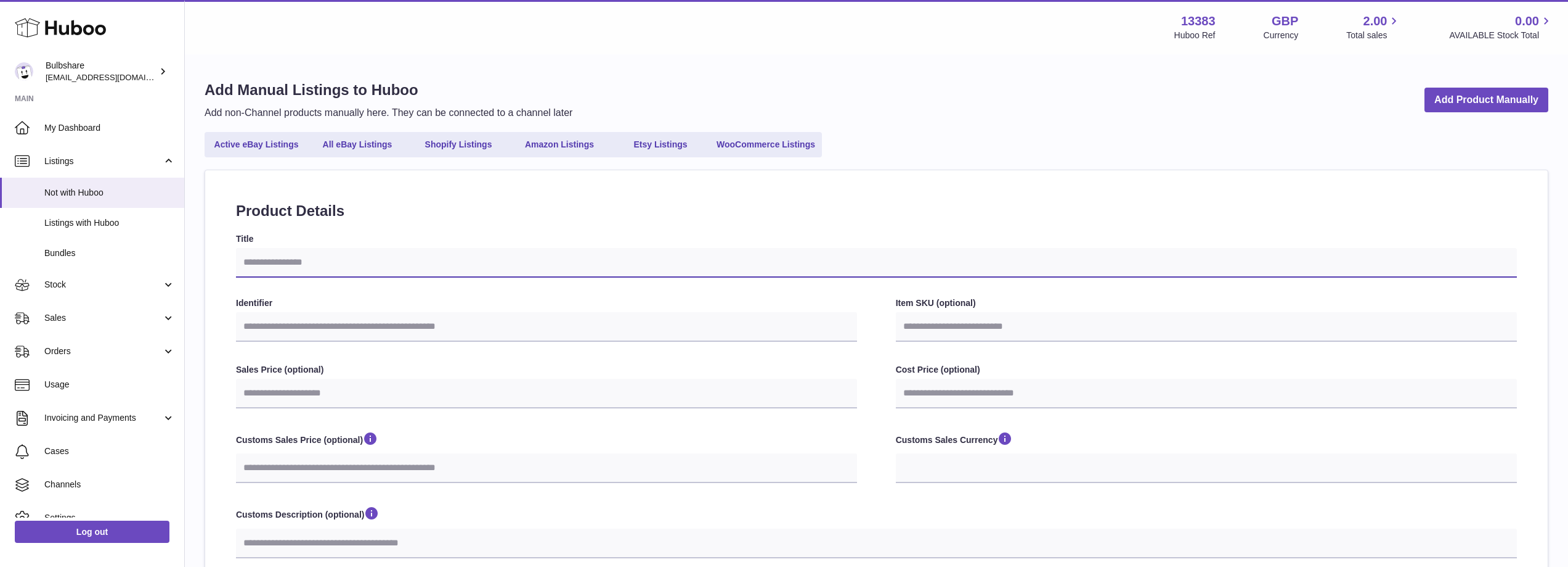
click at [412, 264] on input "Title" at bounding box center [876, 262] width 1281 height 29
type input "*"
select select
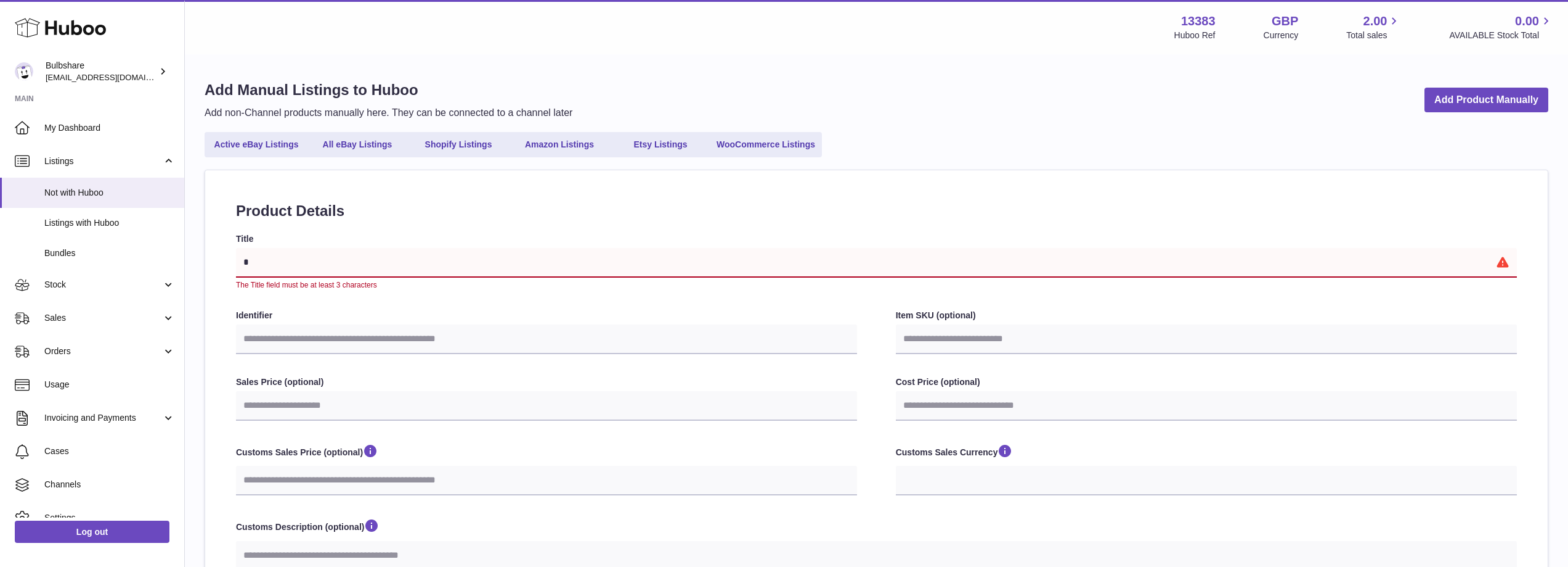
type input "**"
select select
type input "***"
select select
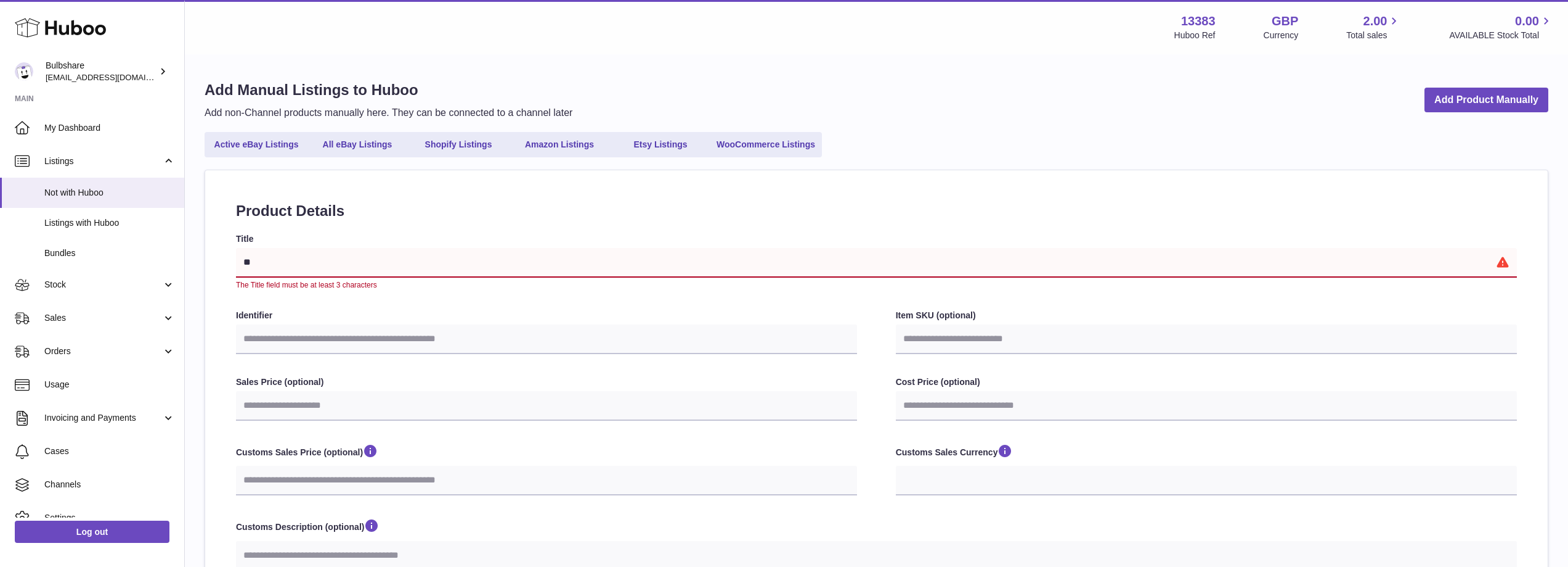
select select
type input "****"
select select
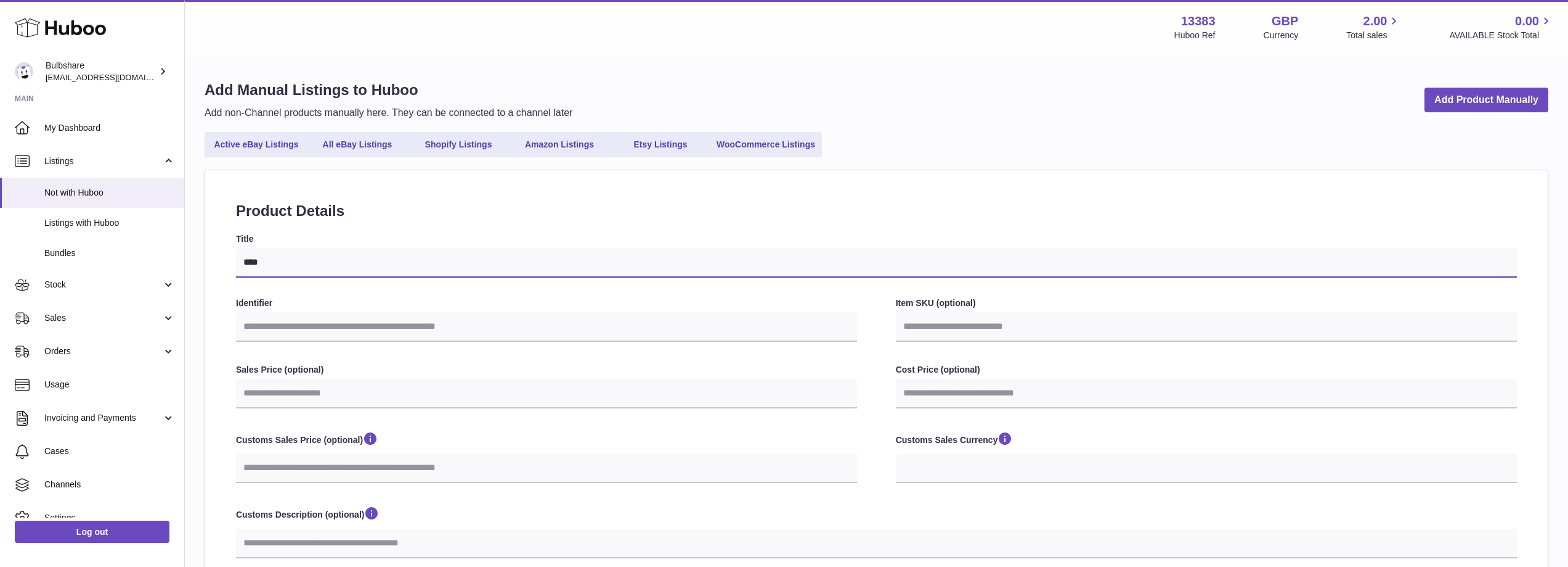
type input "*****"
select select
type input "******"
select select
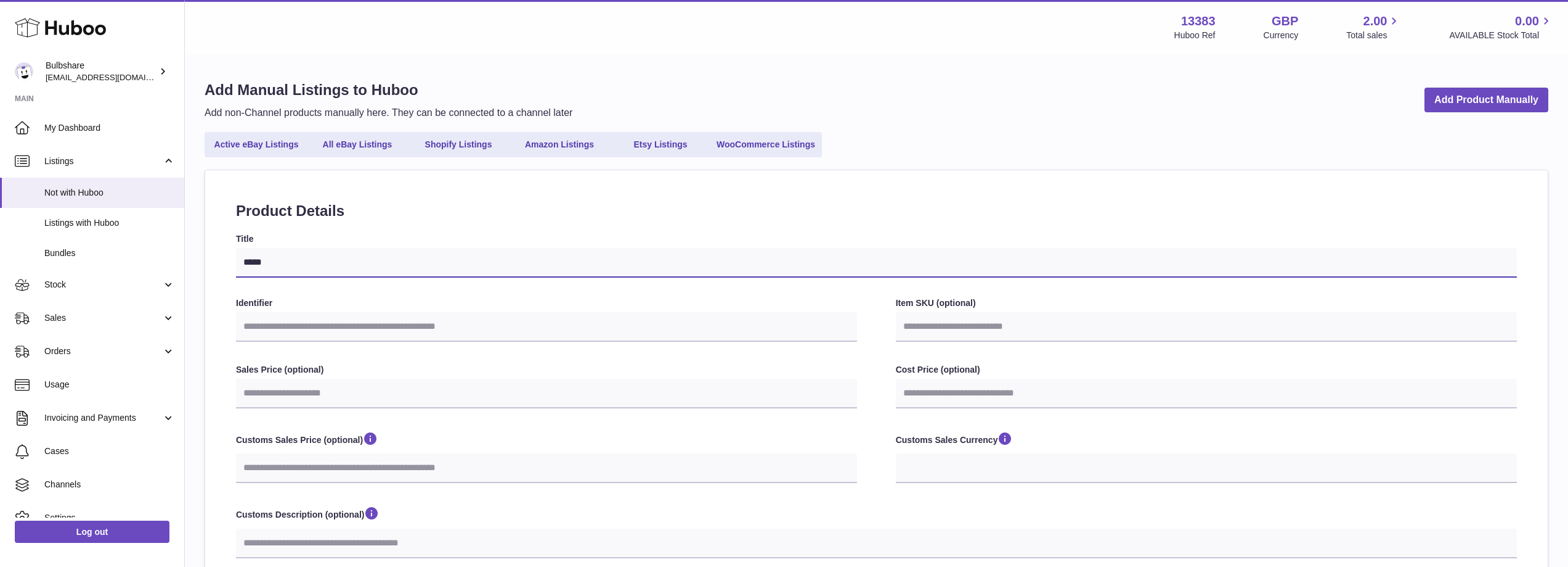
select select
type input "*******"
select select
type input "*******"
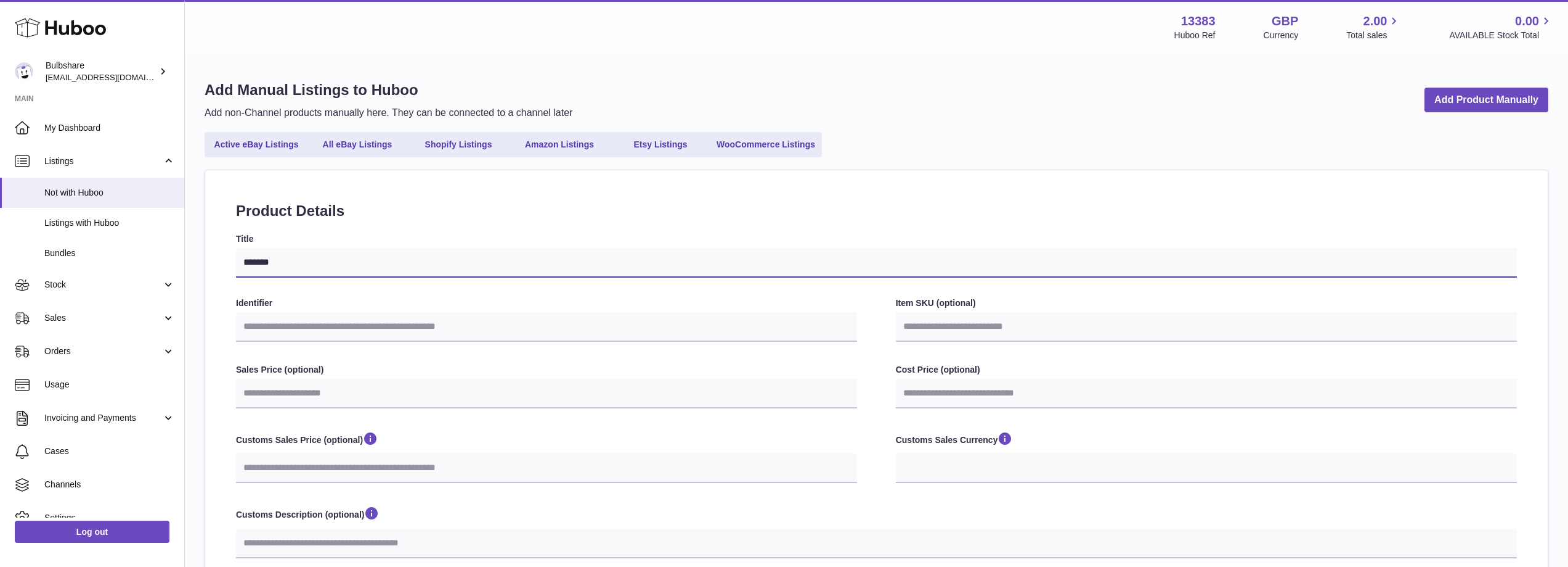
select select
type input "*********"
select select
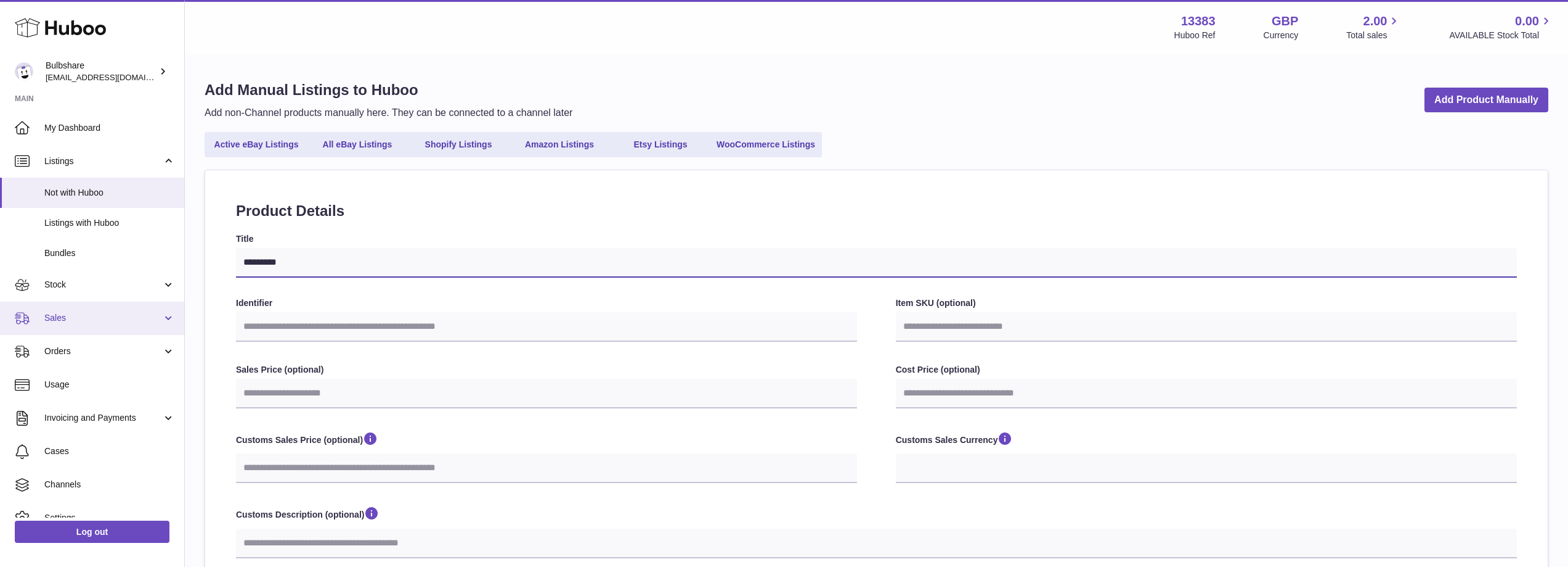
type input "*********"
click at [313, 321] on input "Identifier" at bounding box center [546, 327] width 621 height 29
paste input "***"
type input "***"
select select
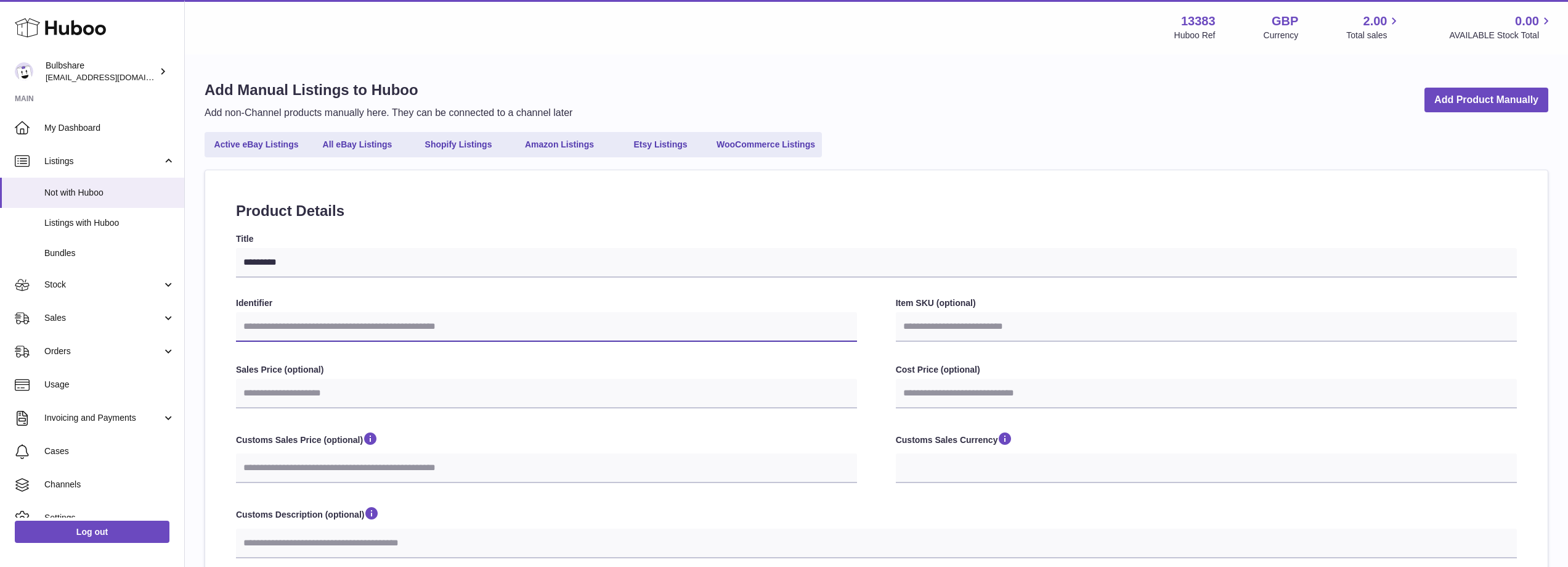
select select
type input "***"
select select
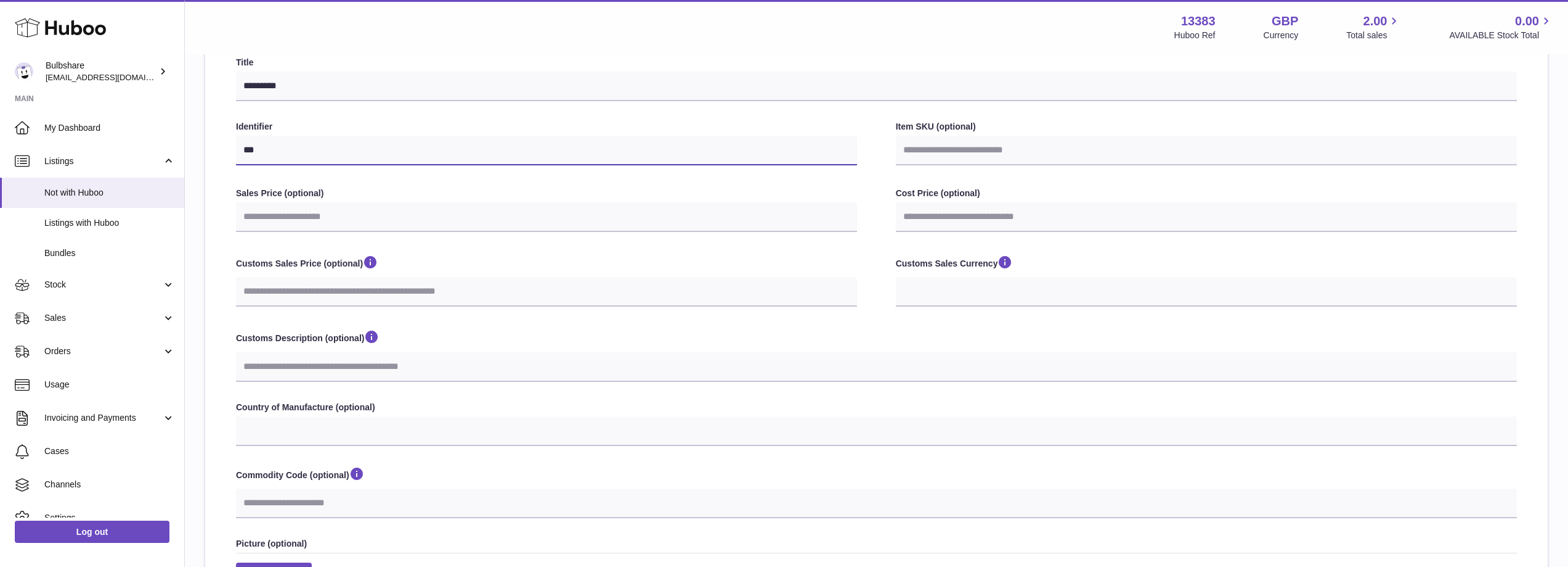
scroll to position [185, 0]
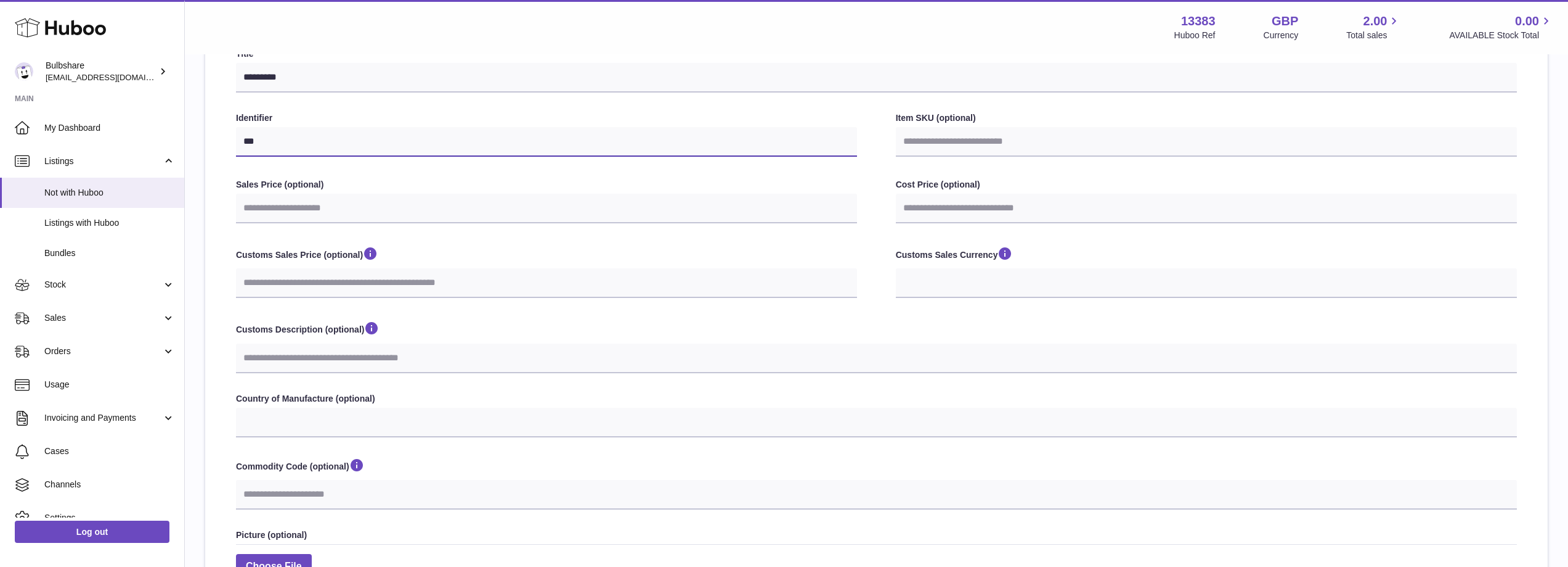
type input "***"
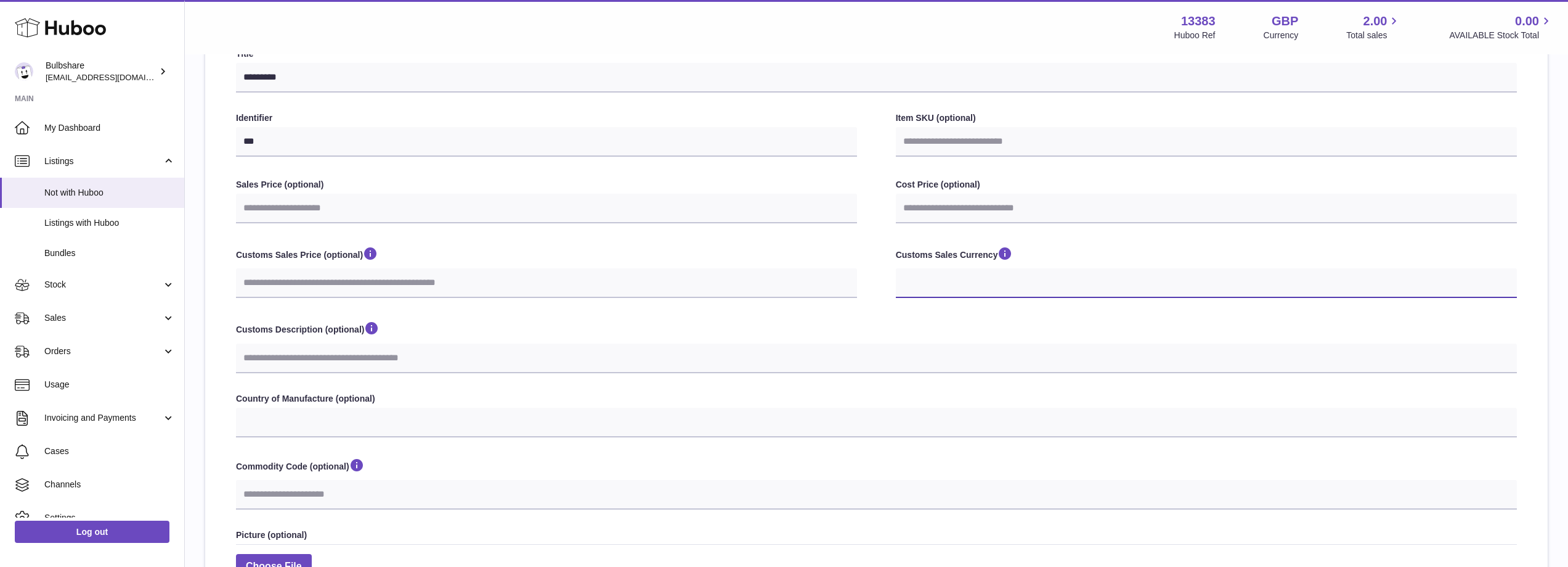
click at [995, 275] on select "*** ***" at bounding box center [1206, 283] width 621 height 29
select select "***"
click at [896, 268] on select "*** ***" at bounding box center [1206, 283] width 621 height 29
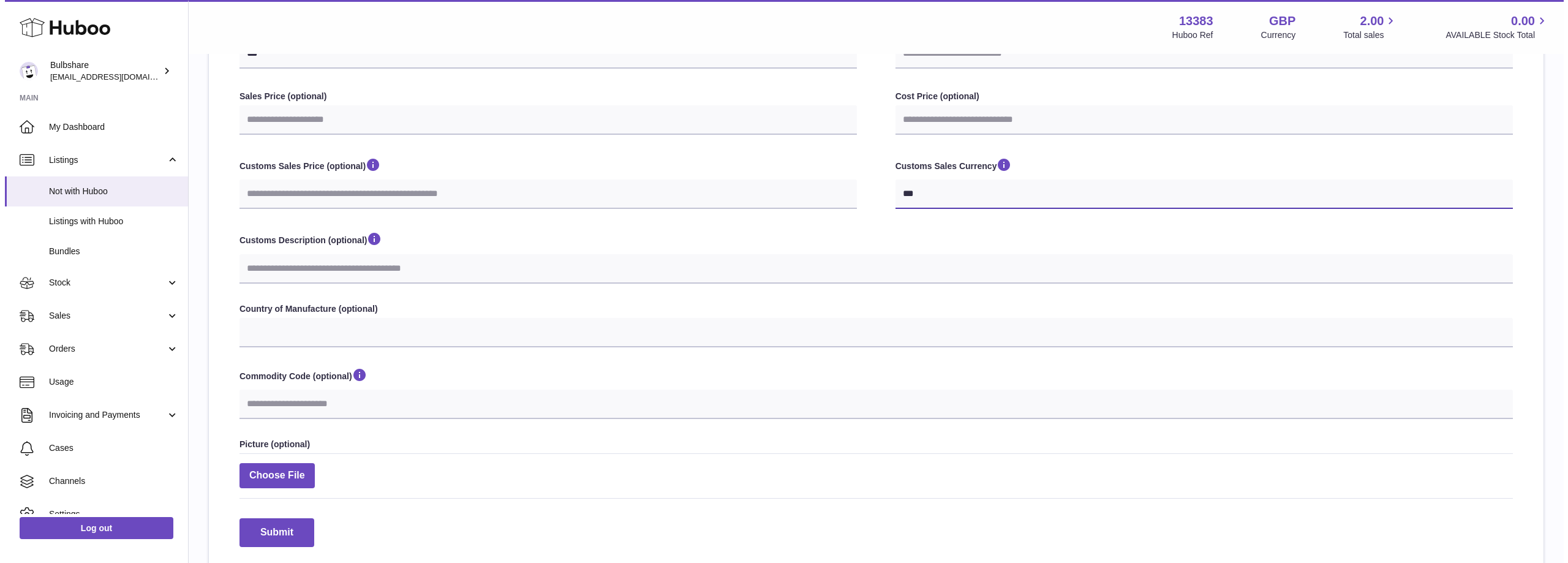
scroll to position [306, 0]
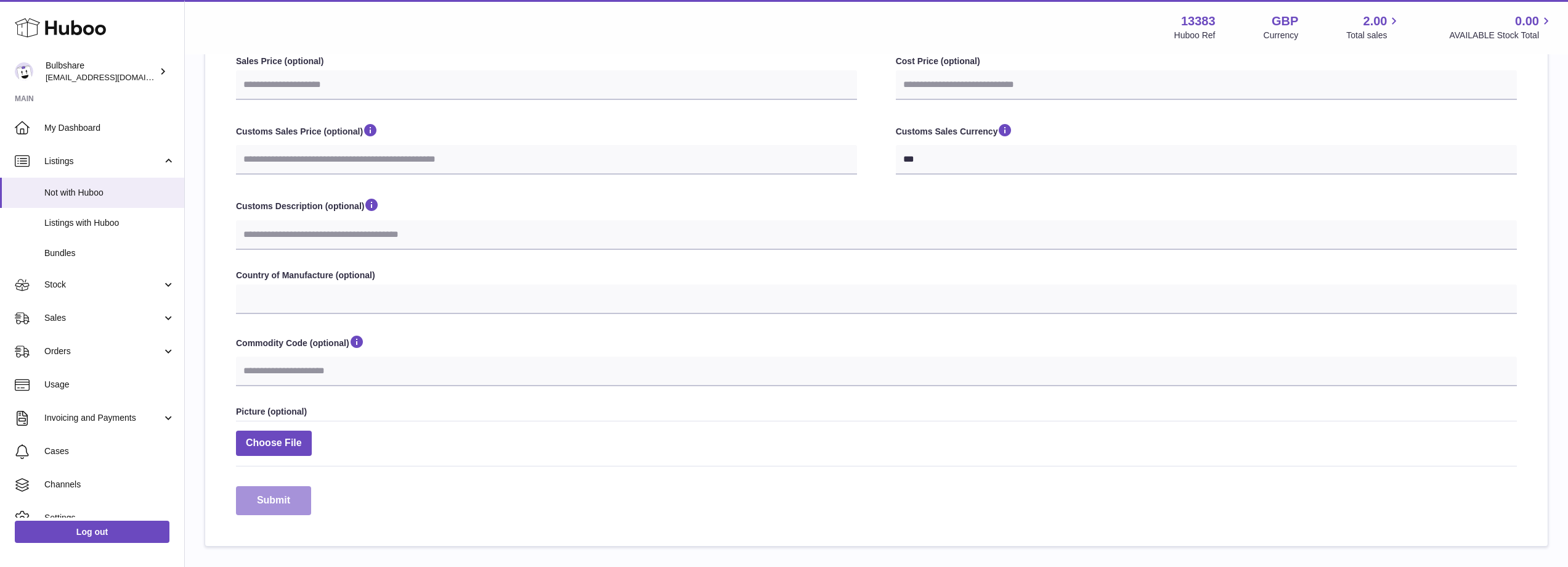
click at [275, 500] on button "Submit" at bounding box center [273, 501] width 75 height 29
select select
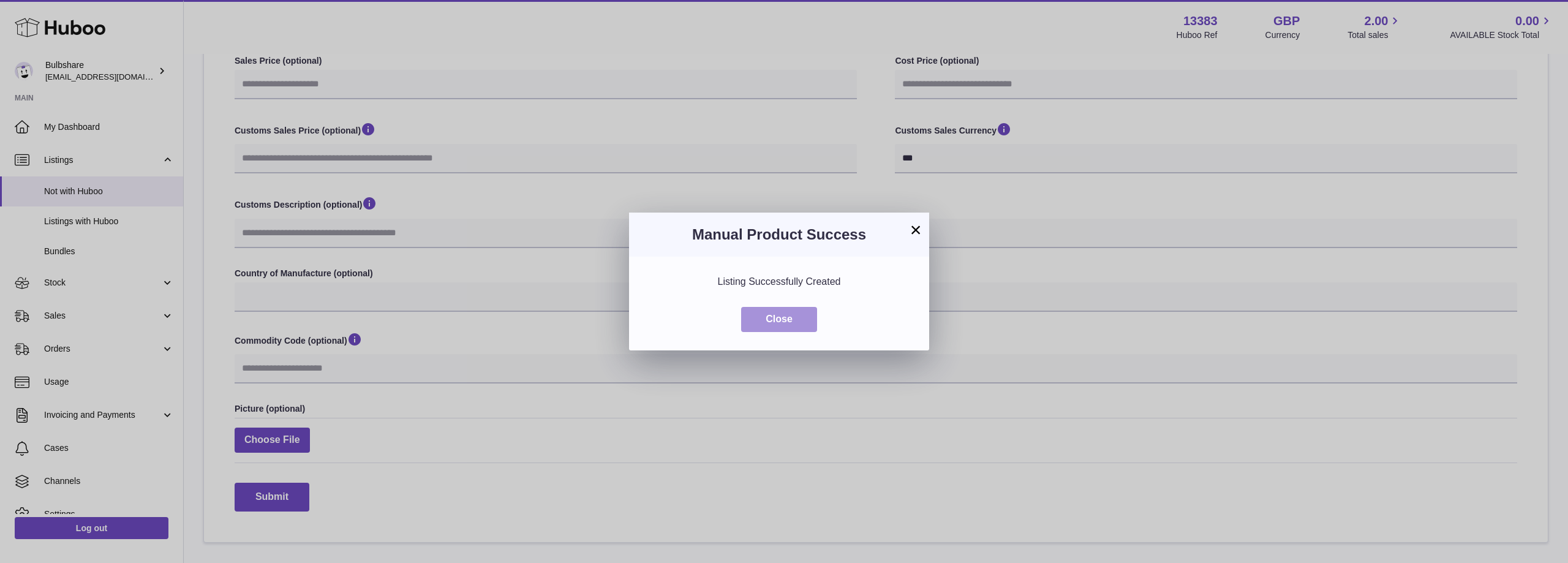
click at [766, 314] on button "Close" at bounding box center [778, 319] width 76 height 25
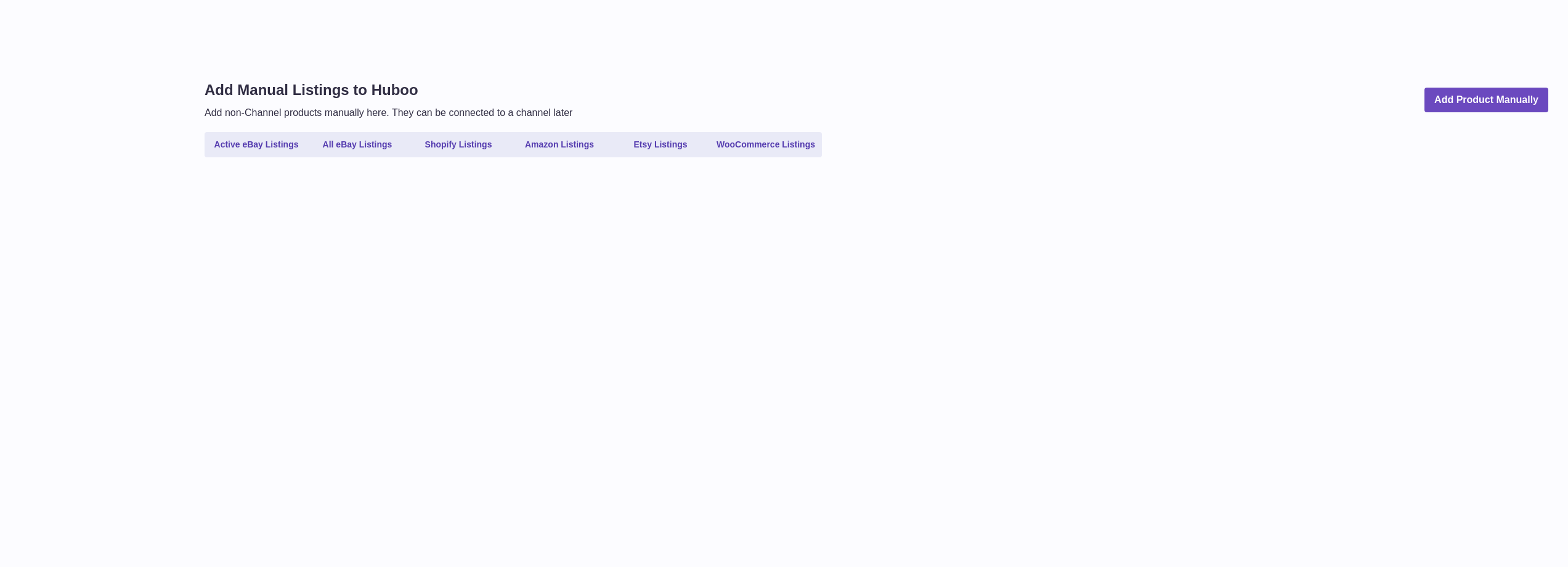
select select
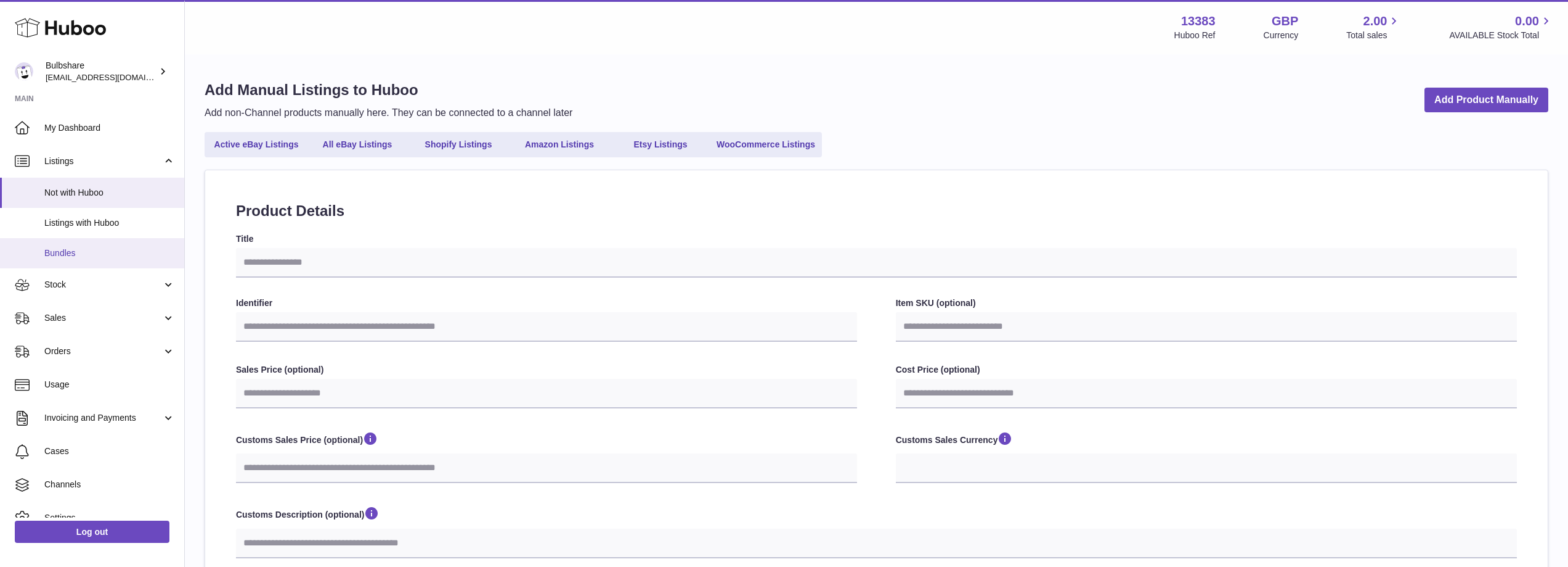
click at [77, 255] on span "Bundles" at bounding box center [110, 253] width 131 height 12
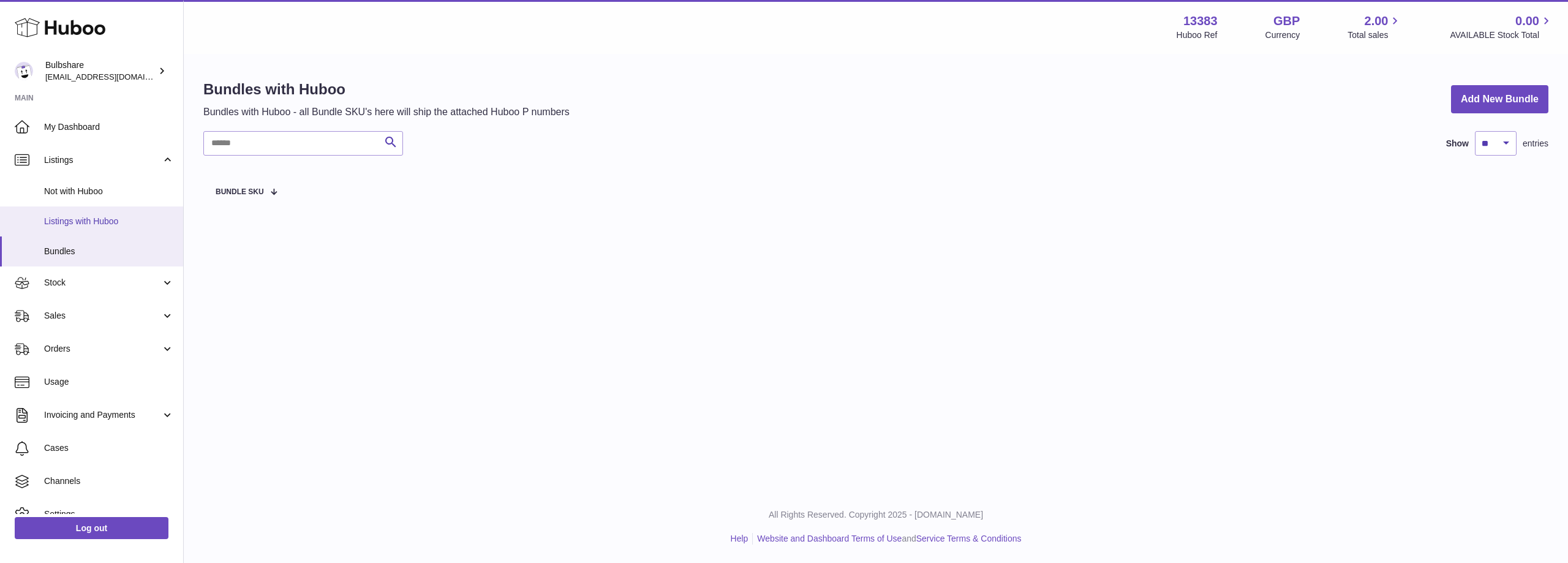
click at [96, 220] on span "Listings with Huboo" at bounding box center [109, 221] width 130 height 12
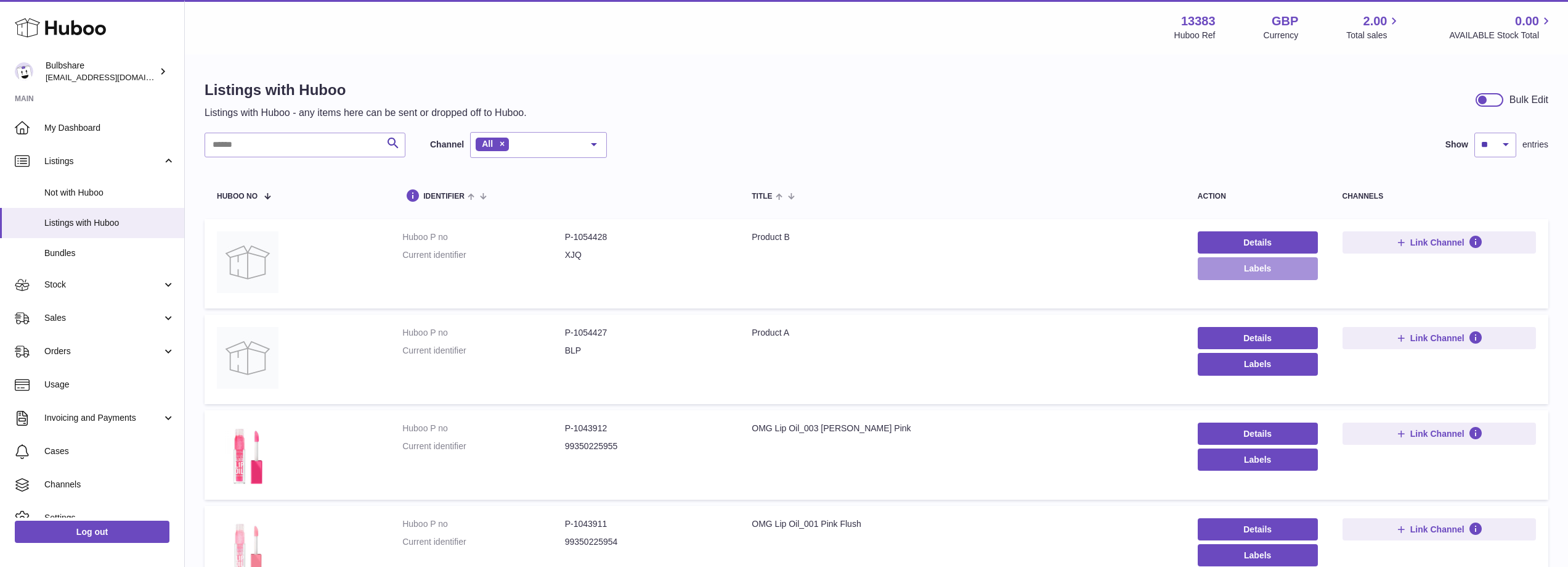
click at [1250, 271] on button "Labels" at bounding box center [1258, 268] width 120 height 22
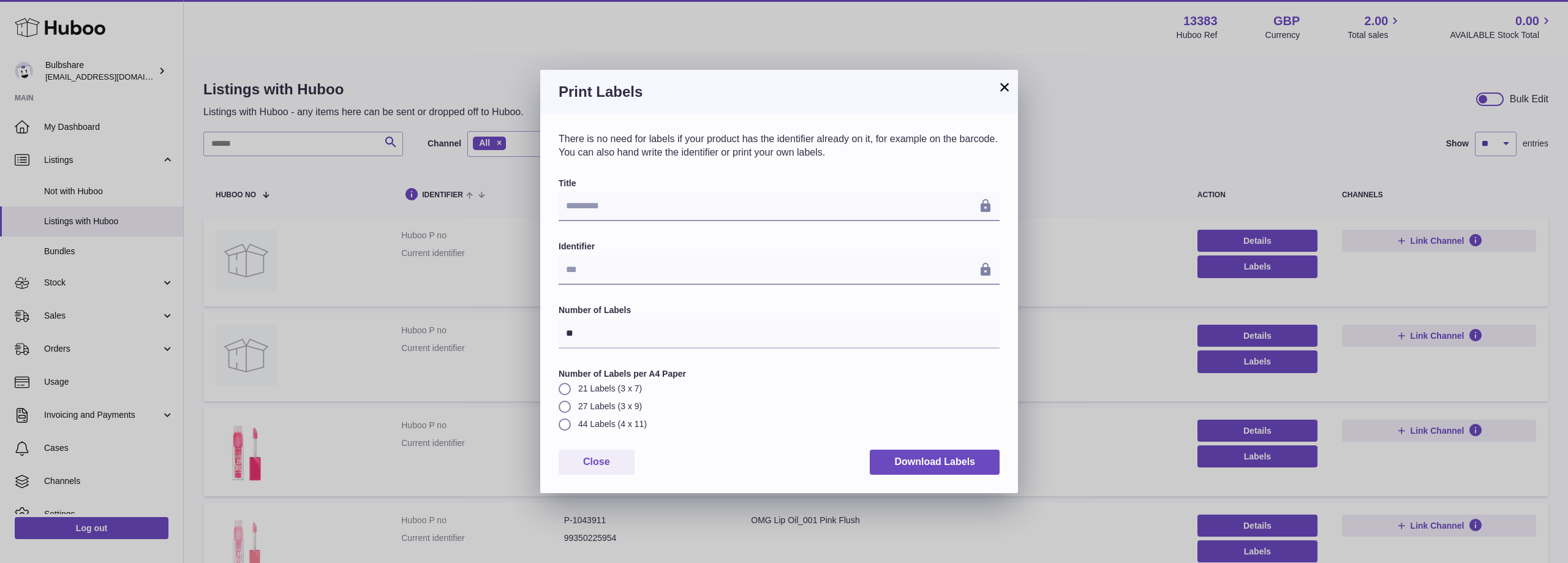
click at [1004, 86] on button "×" at bounding box center [1004, 86] width 15 height 15
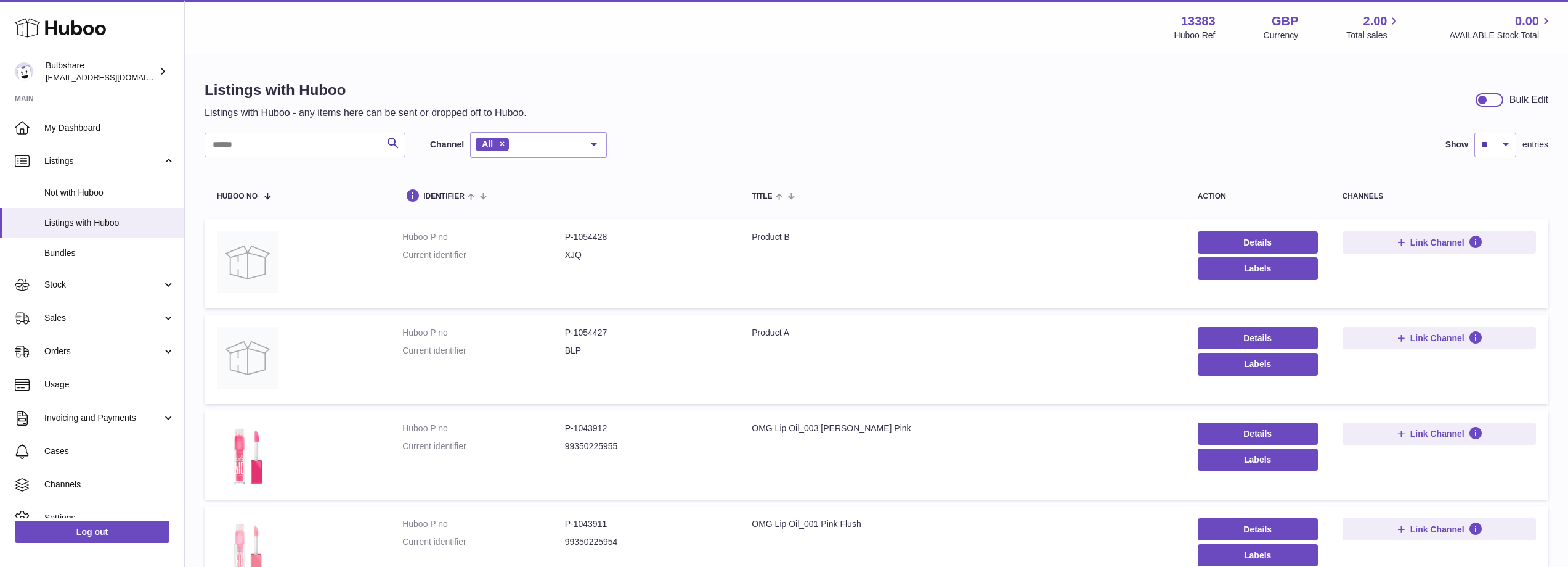
click at [854, 31] on div "Menu Huboo 13383 Huboo Ref GBP Currency 2.00 Total sales 0.00 AVAILABLE Stock T…" at bounding box center [876, 27] width 1354 height 28
click at [582, 14] on div "Menu Huboo 13383 Huboo Ref GBP Currency 2.00 Total sales 0.00 AVAILABLE Stock T…" at bounding box center [876, 27] width 1354 height 28
click at [112, 156] on span "Listings" at bounding box center [103, 162] width 118 height 12
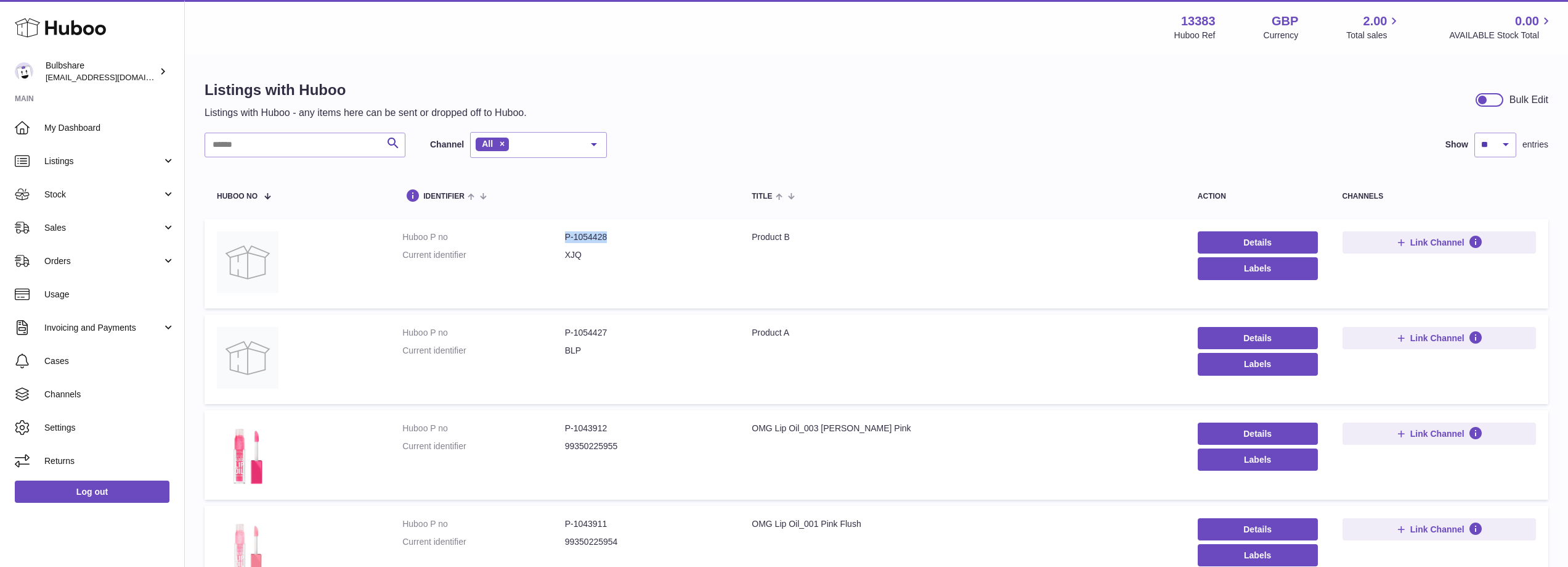
drag, startPoint x: 563, startPoint y: 237, endPoint x: 630, endPoint y: 236, distance: 67.0
click at [630, 236] on dl "Huboo P no P-1054428 Current identifier XJQ" at bounding box center [565, 250] width 325 height 36
copy dl "P-1054428"
click at [764, 37] on div "Menu Huboo 13383 Huboo Ref GBP Currency 2.00 Total sales 0.00 AVAILABLE Stock T…" at bounding box center [876, 27] width 1354 height 28
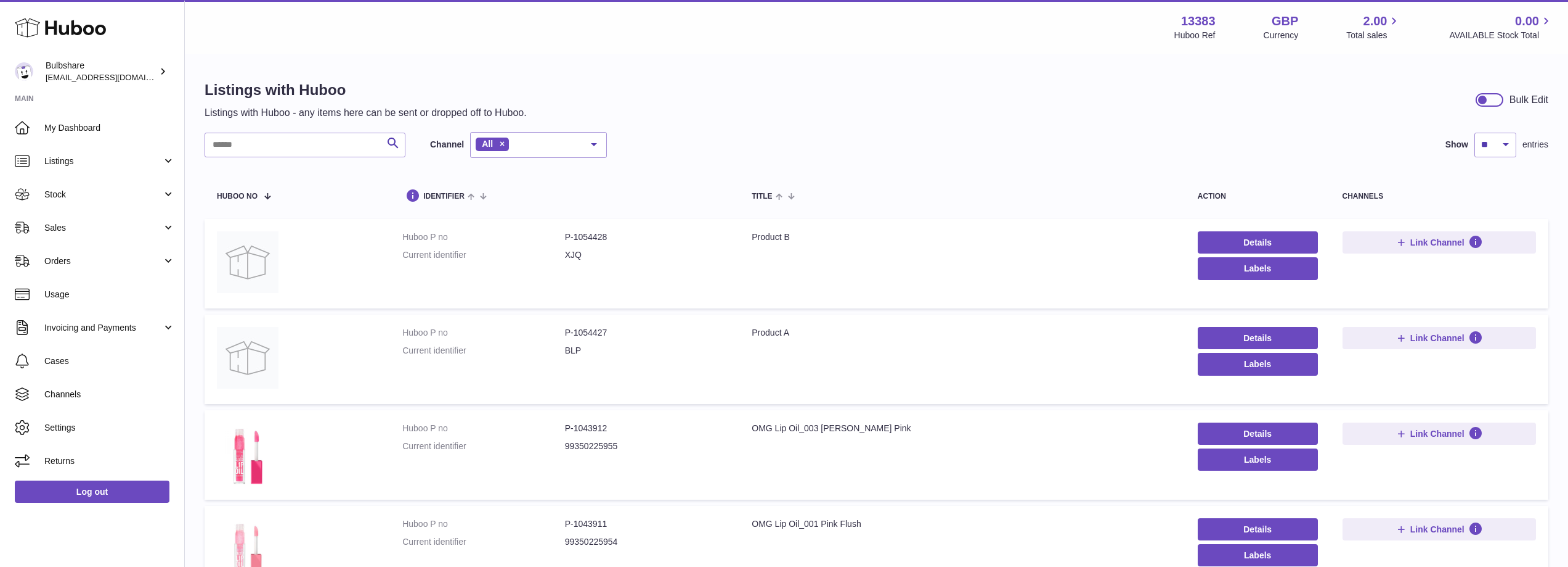
click at [567, 36] on div "Menu Huboo 13383 Huboo Ref GBP Currency 2.00 Total sales 0.00 AVAILABLE Stock T…" at bounding box center [876, 27] width 1354 height 28
drag, startPoint x: 403, startPoint y: 237, endPoint x: 602, endPoint y: 255, distance: 199.8
click at [602, 255] on dl "Huboo P no P-1054428 Current identifier XJQ" at bounding box center [565, 250] width 325 height 36
click at [514, 277] on td "Huboo P no P-1054428 Current identifier XJQ" at bounding box center [565, 263] width 349 height 89
click at [830, 42] on div "Menu Huboo 13383 Huboo Ref GBP Currency 2.00 Total sales 0.00 AVAILABLE Stock T…" at bounding box center [876, 27] width 1383 height 54
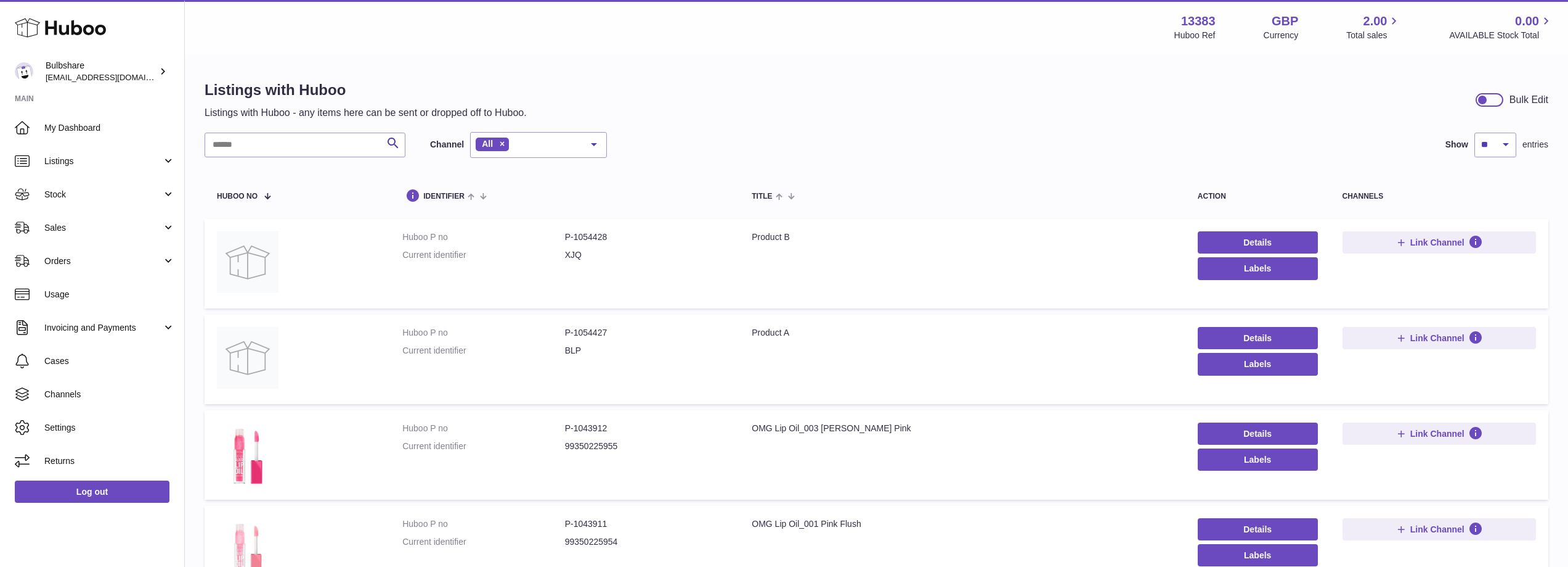
click at [587, 46] on div "Menu Huboo 13383 Huboo Ref GBP Currency 2.00 Total sales 0.00 AVAILABLE Stock T…" at bounding box center [876, 27] width 1383 height 54
click at [113, 193] on span "Stock" at bounding box center [103, 194] width 118 height 12
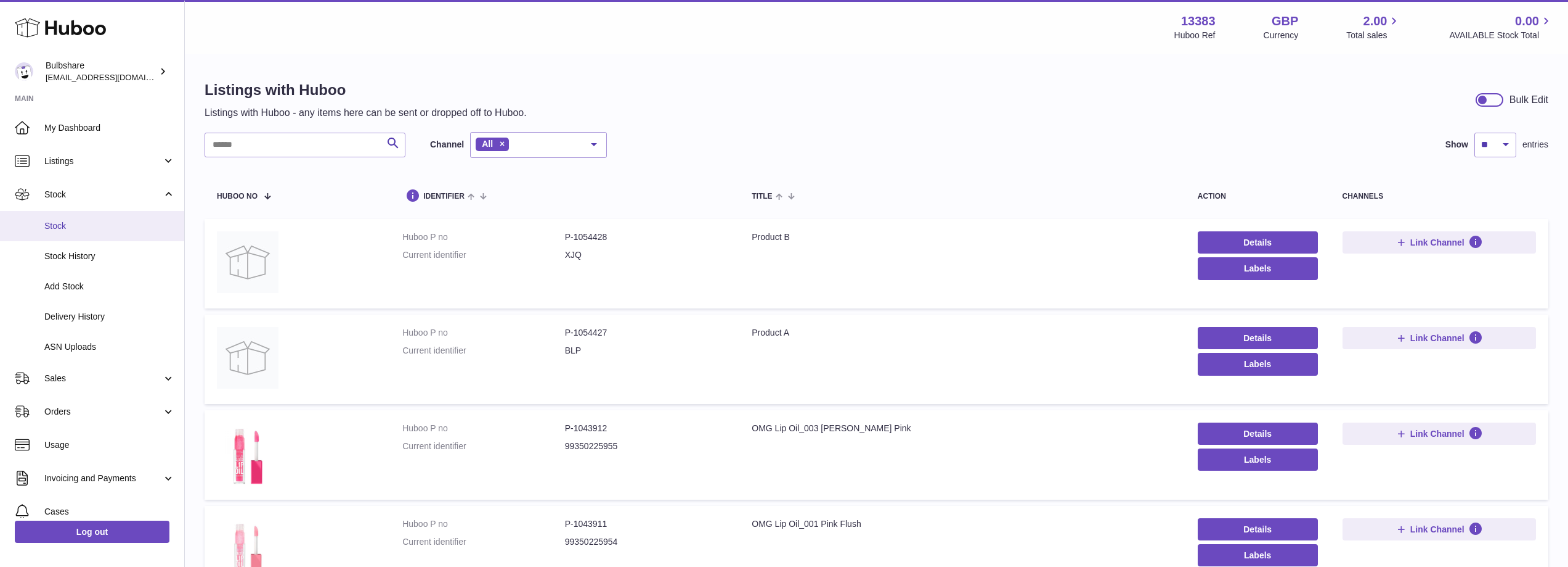
click at [95, 225] on span "Stock" at bounding box center [110, 226] width 131 height 12
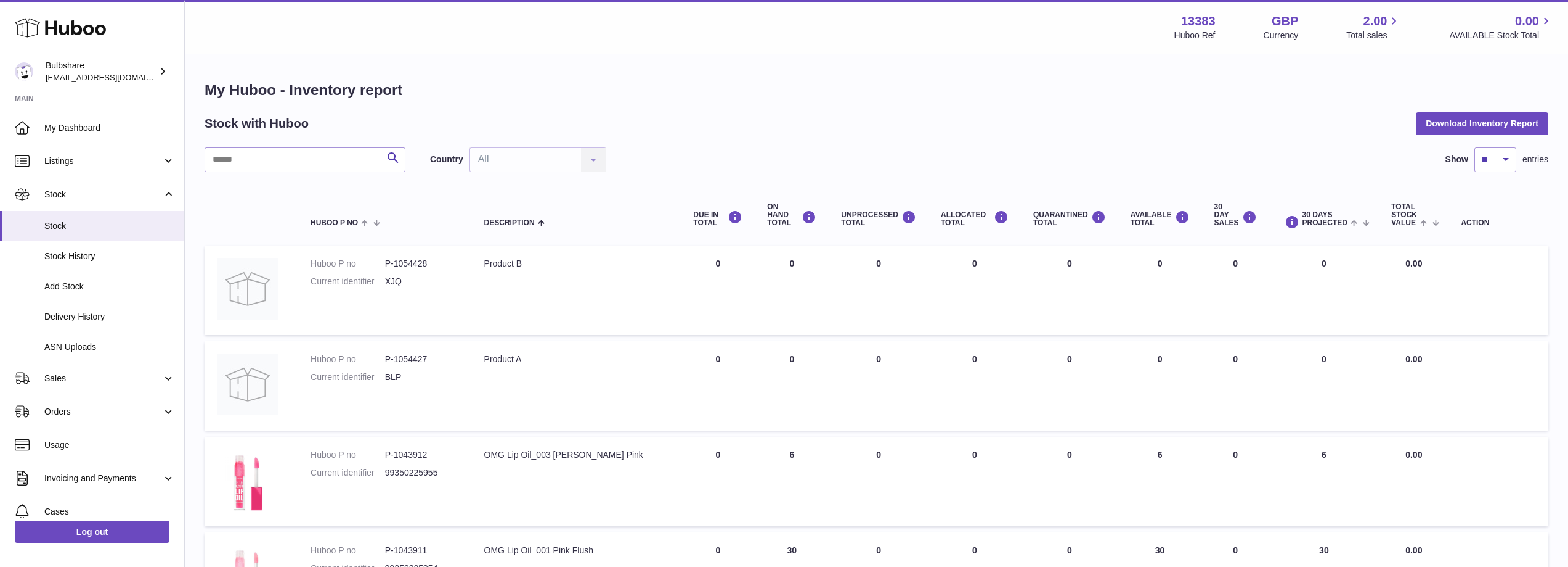
click at [719, 266] on td "DUE IN Total 0" at bounding box center [718, 290] width 74 height 89
click at [943, 330] on td "ALLOCATED Total 0" at bounding box center [975, 290] width 93 height 89
click at [93, 255] on span "Stock History" at bounding box center [110, 256] width 131 height 12
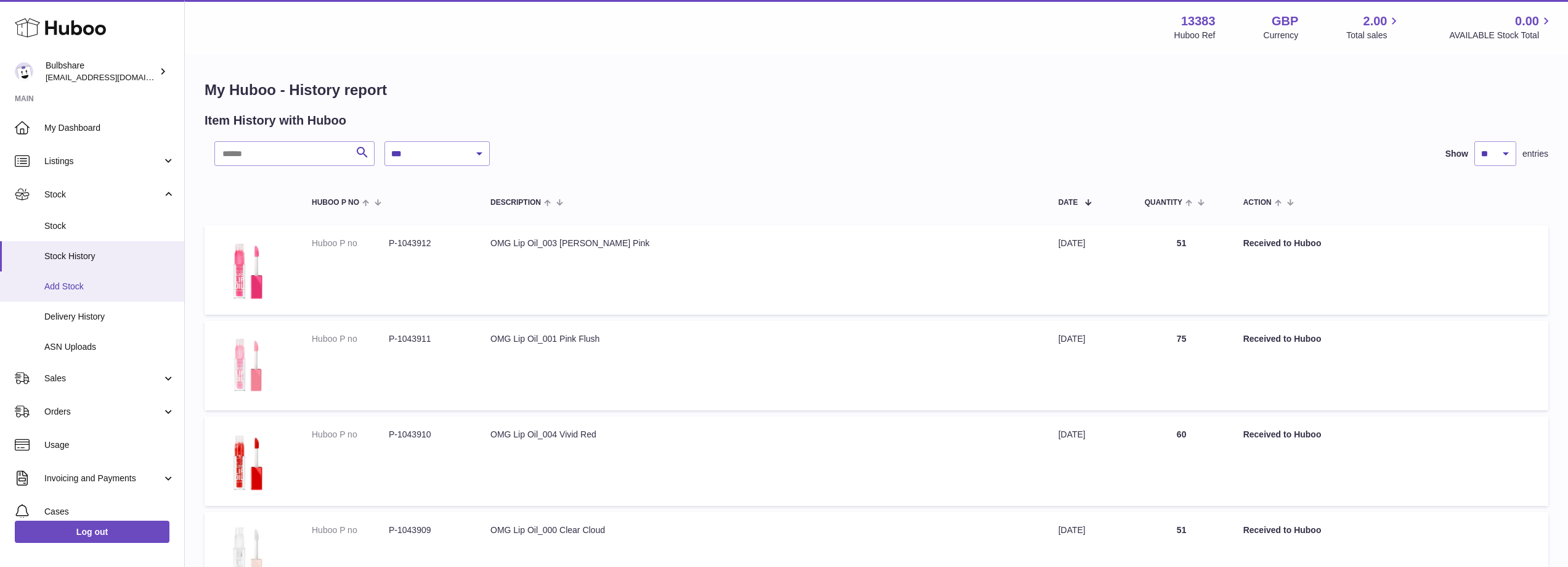
click at [77, 288] on span "Add Stock" at bounding box center [110, 287] width 131 height 12
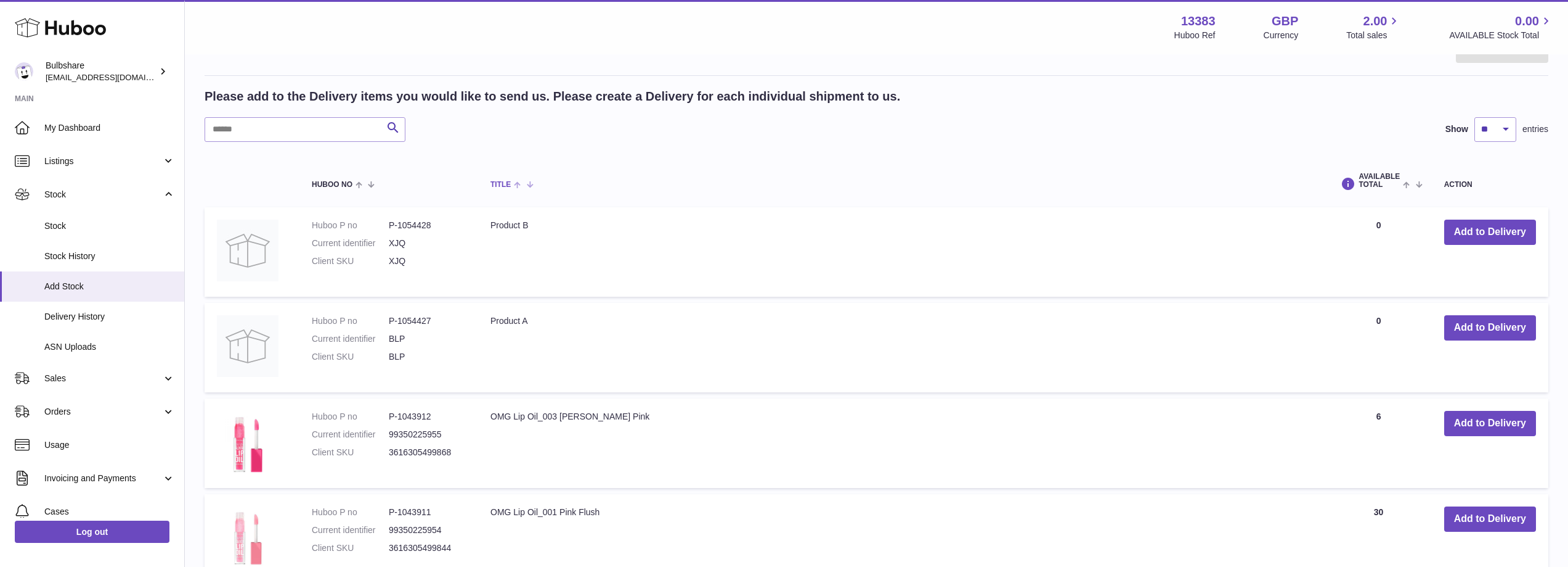
scroll to position [185, 0]
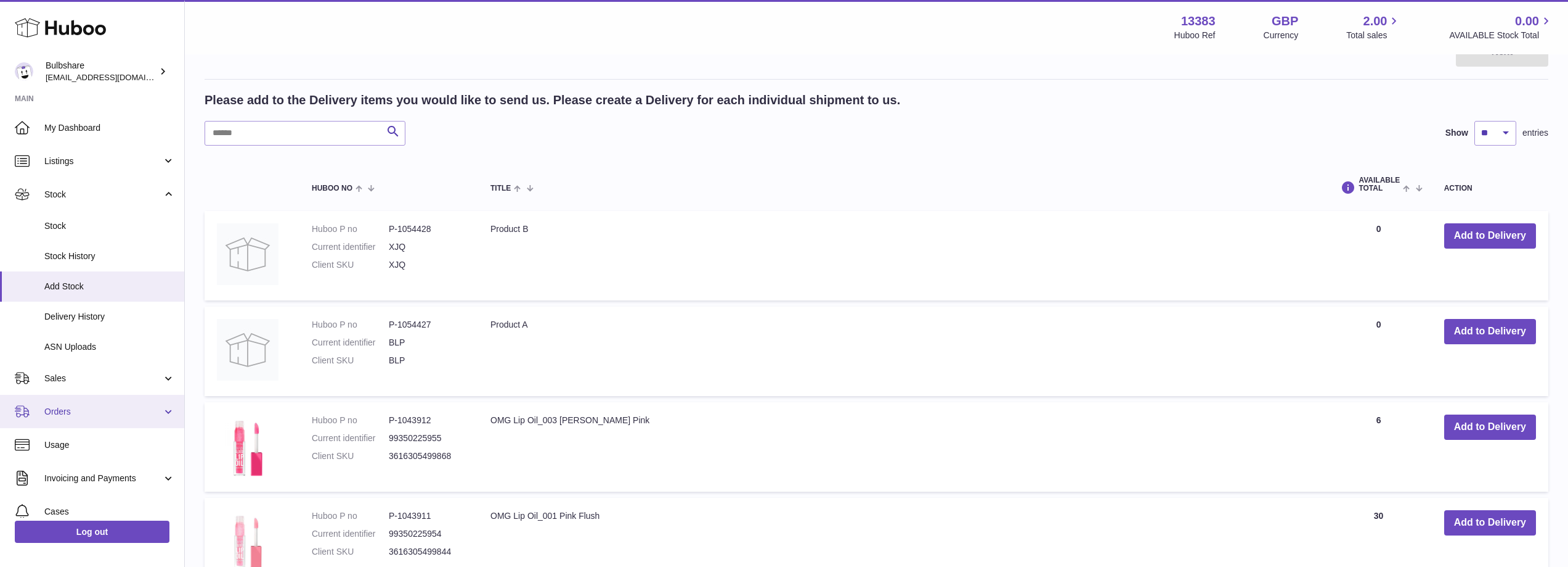
click at [76, 407] on span "Orders" at bounding box center [103, 412] width 118 height 12
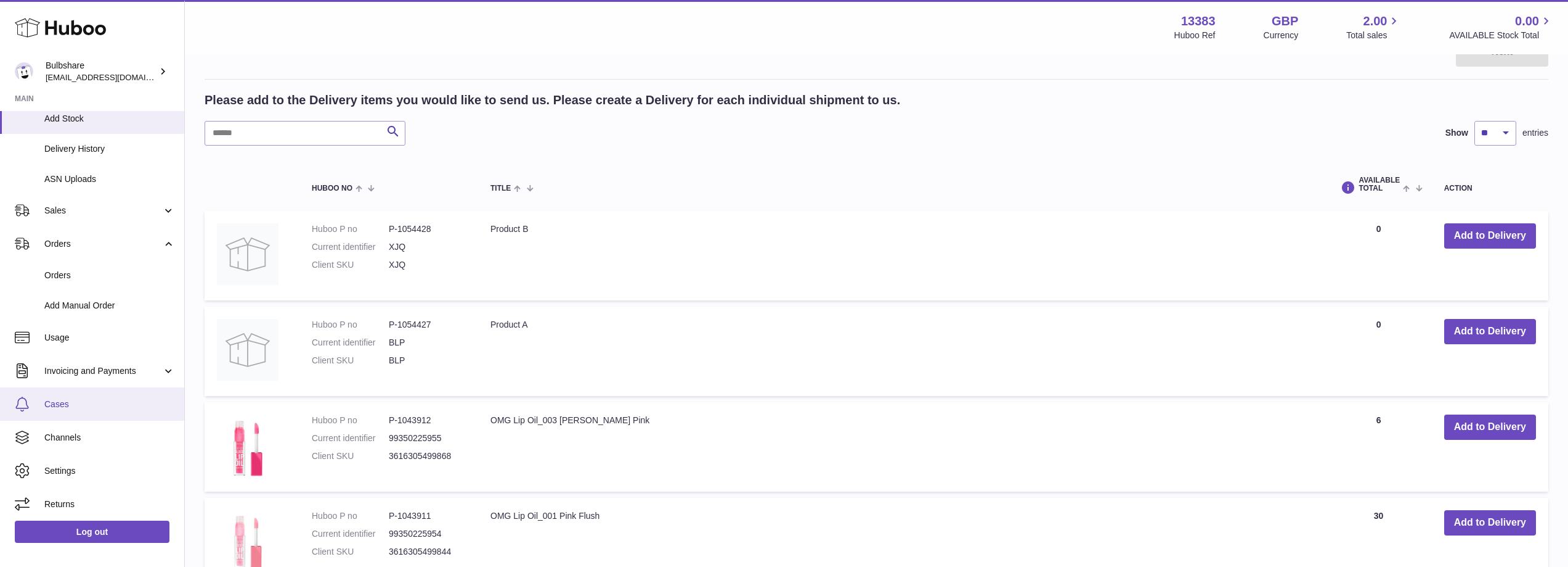
scroll to position [171, 0]
click at [95, 309] on link "Add Manual Order" at bounding box center [92, 302] width 184 height 30
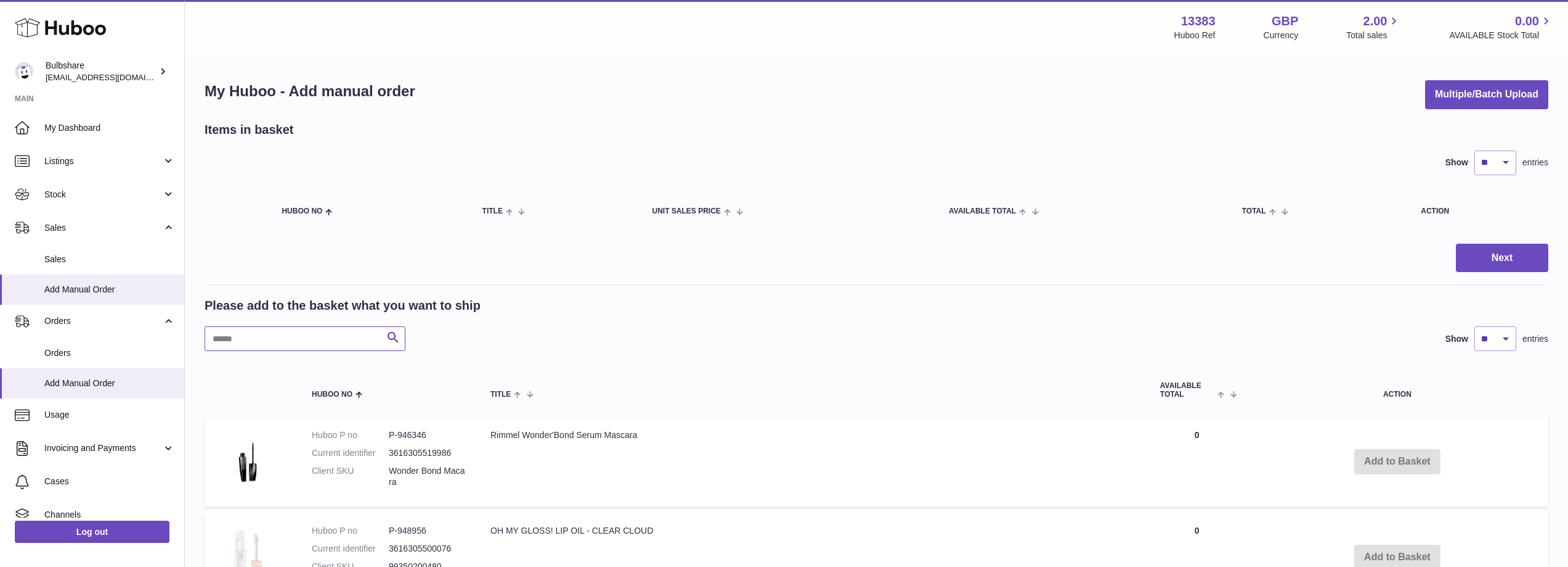
click at [269, 330] on input "text" at bounding box center [305, 338] width 201 height 25
type input "*********"
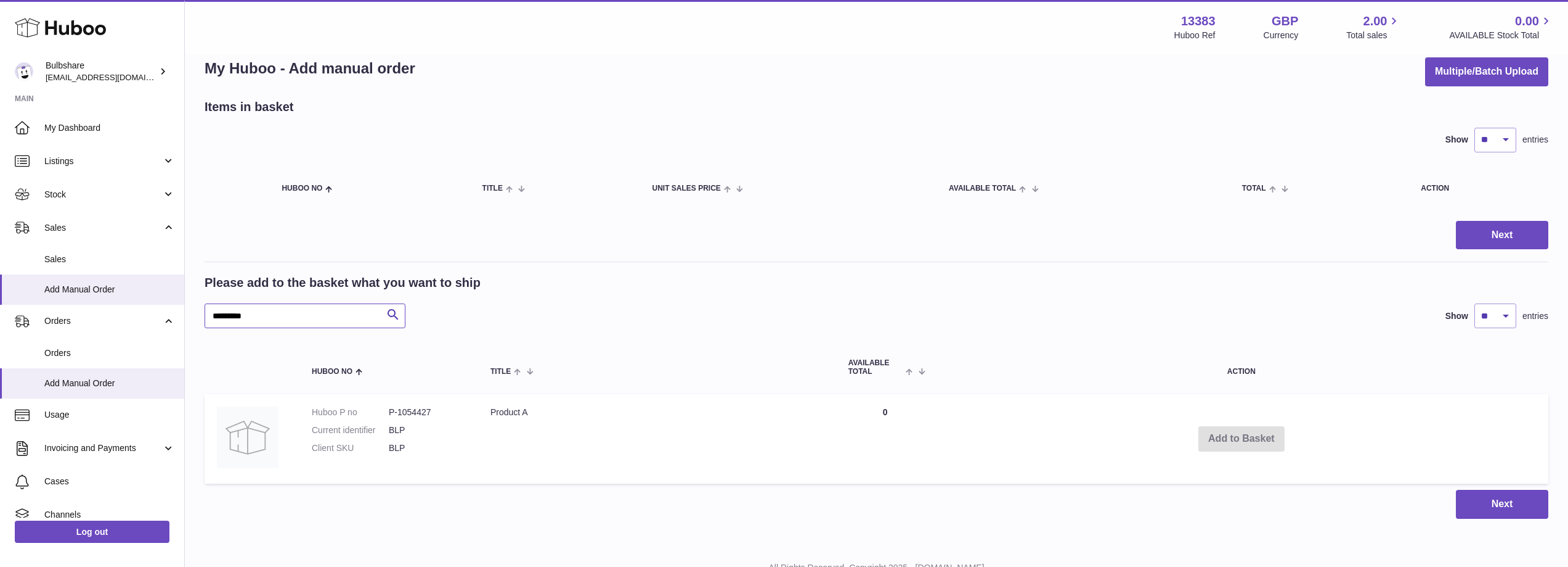
scroll to position [71, 0]
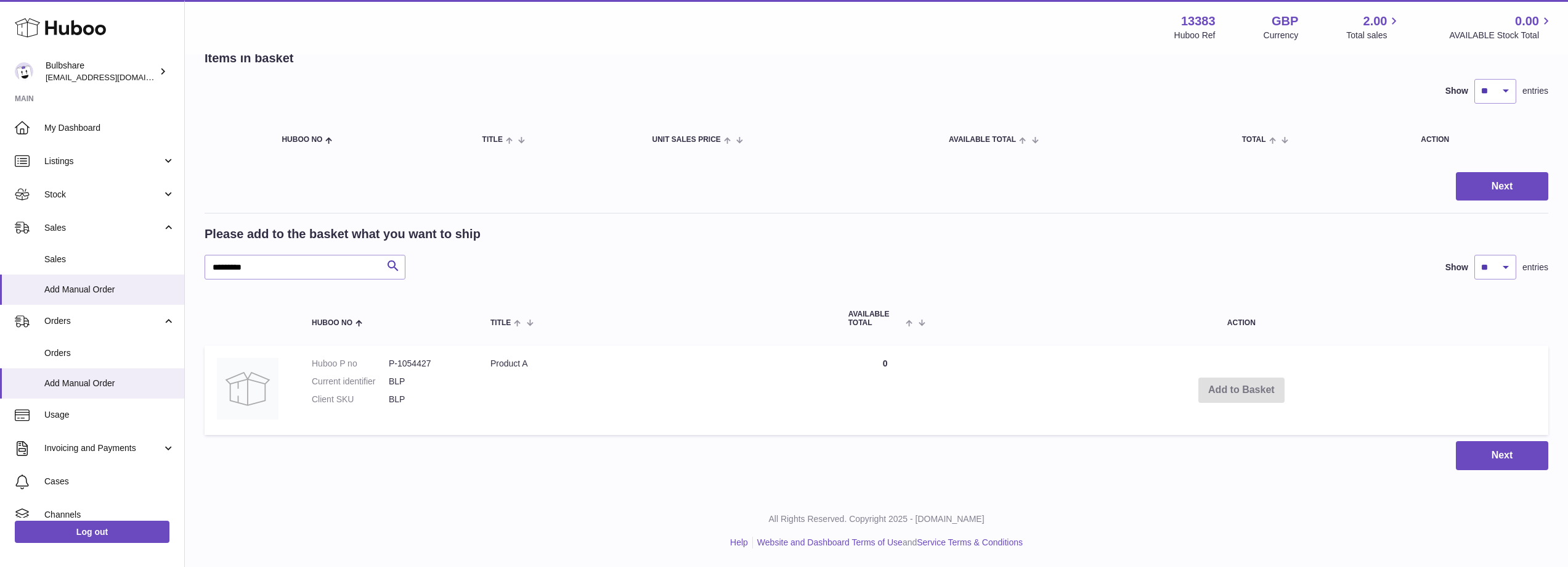
drag, startPoint x: 1226, startPoint y: 388, endPoint x: 1020, endPoint y: 391, distance: 206.0
click at [1226, 387] on td "Add to Basket" at bounding box center [1241, 390] width 614 height 89
click at [801, 382] on td "Product A" at bounding box center [657, 390] width 358 height 89
click at [436, 378] on dd "BLP" at bounding box center [427, 381] width 77 height 12
click at [438, 379] on dd "BLP" at bounding box center [427, 381] width 77 height 12
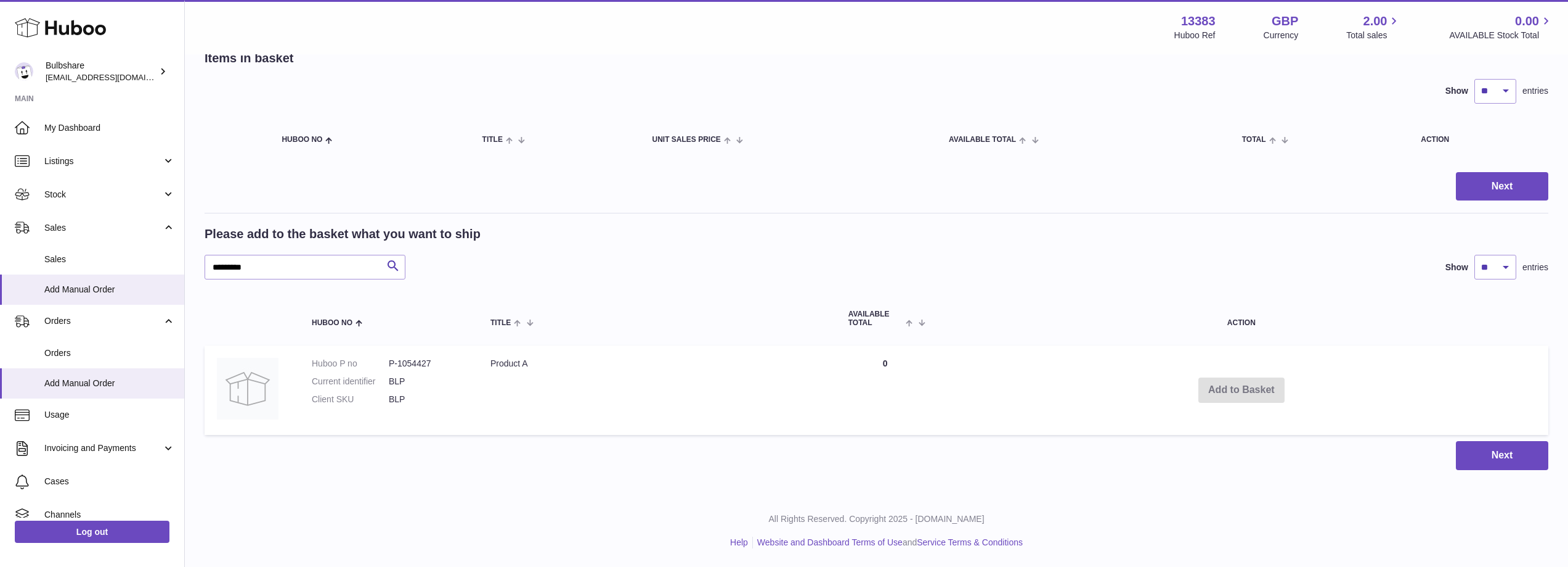
click at [189, 372] on div "My Huboo - Add manual order Multiple/Batch Upload Items in basket Show ** ** **…" at bounding box center [876, 238] width 1383 height 510
click at [287, 403] on td at bounding box center [252, 390] width 95 height 89
click at [259, 385] on img at bounding box center [248, 389] width 62 height 62
click at [1473, 442] on button "Next" at bounding box center [1503, 455] width 93 height 29
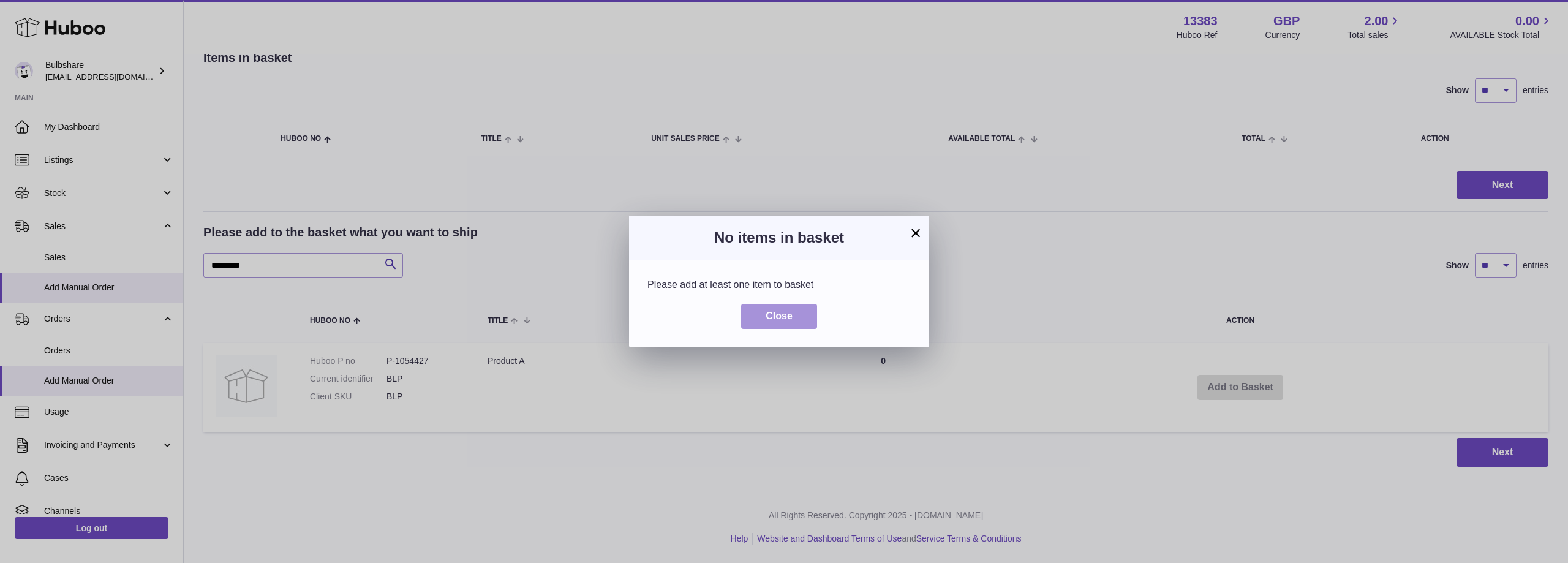
click at [778, 324] on button "Close" at bounding box center [778, 315] width 76 height 25
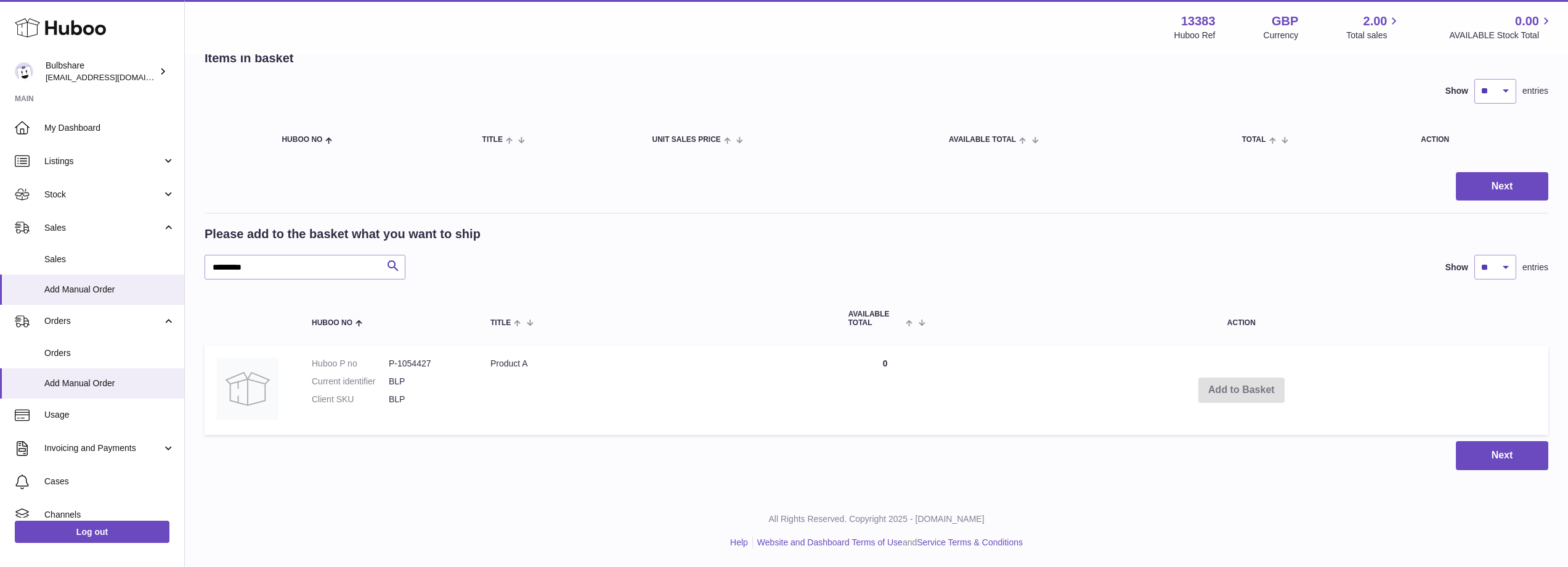
click at [886, 361] on td "Quantity 0" at bounding box center [885, 390] width 99 height 89
click at [488, 346] on td "Product A" at bounding box center [657, 390] width 358 height 89
drag, startPoint x: 884, startPoint y: 362, endPoint x: 891, endPoint y: 362, distance: 7.0
click at [891, 362] on td "Quantity 0" at bounding box center [885, 390] width 99 height 89
click at [833, 369] on td "Product A" at bounding box center [657, 390] width 358 height 89
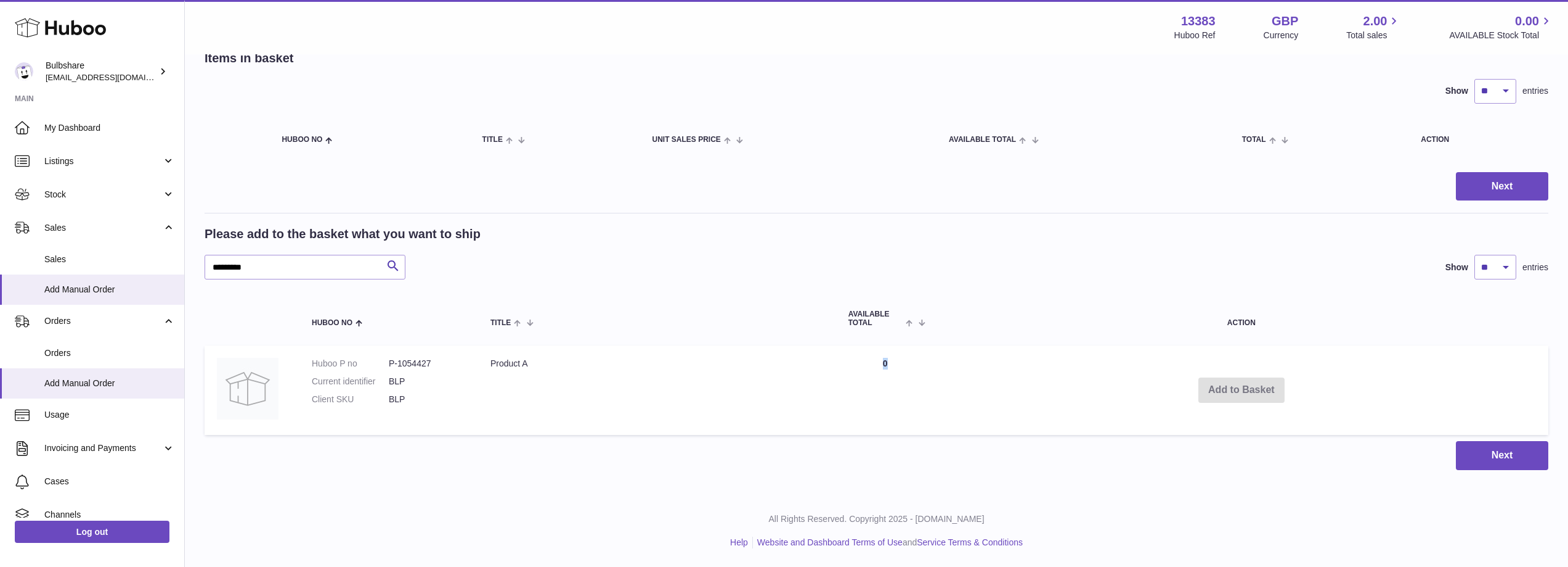
click at [886, 364] on td "Quantity 0" at bounding box center [885, 390] width 99 height 89
click at [727, 415] on td "Product A" at bounding box center [657, 390] width 358 height 89
click at [77, 260] on span "Sales" at bounding box center [110, 260] width 131 height 12
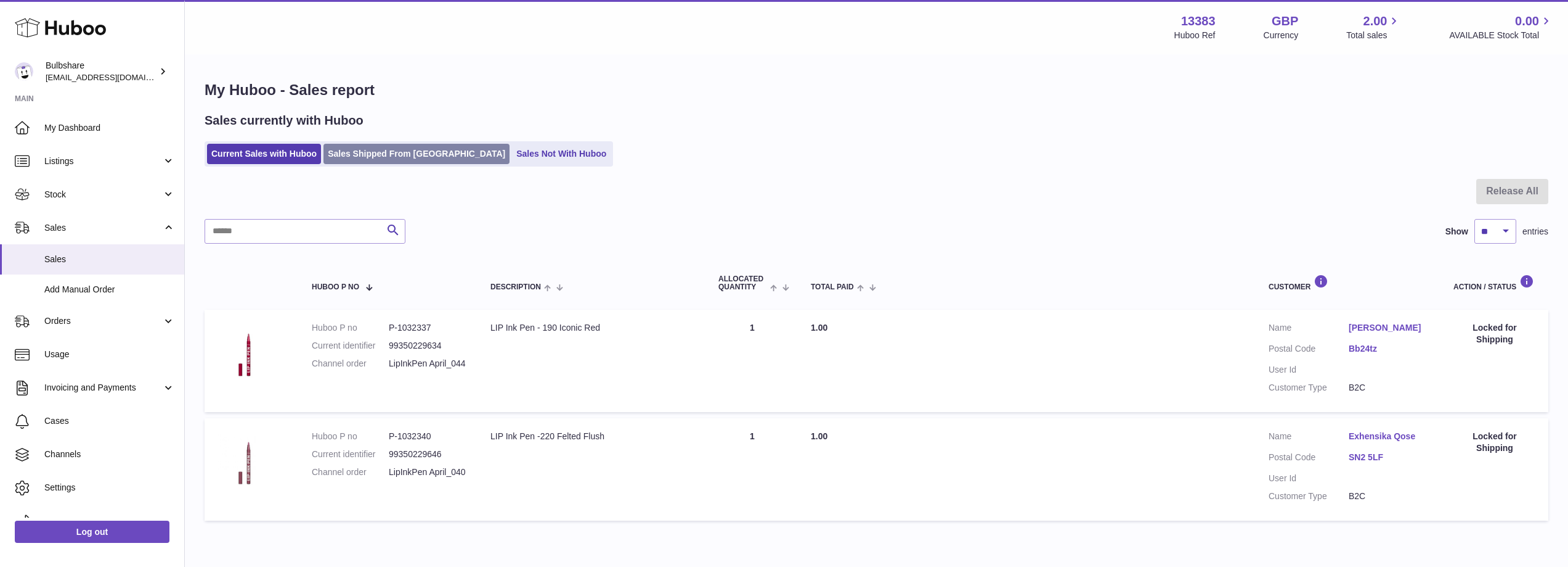
click at [363, 149] on link "Sales Shipped From [GEOGRAPHIC_DATA]" at bounding box center [416, 154] width 186 height 21
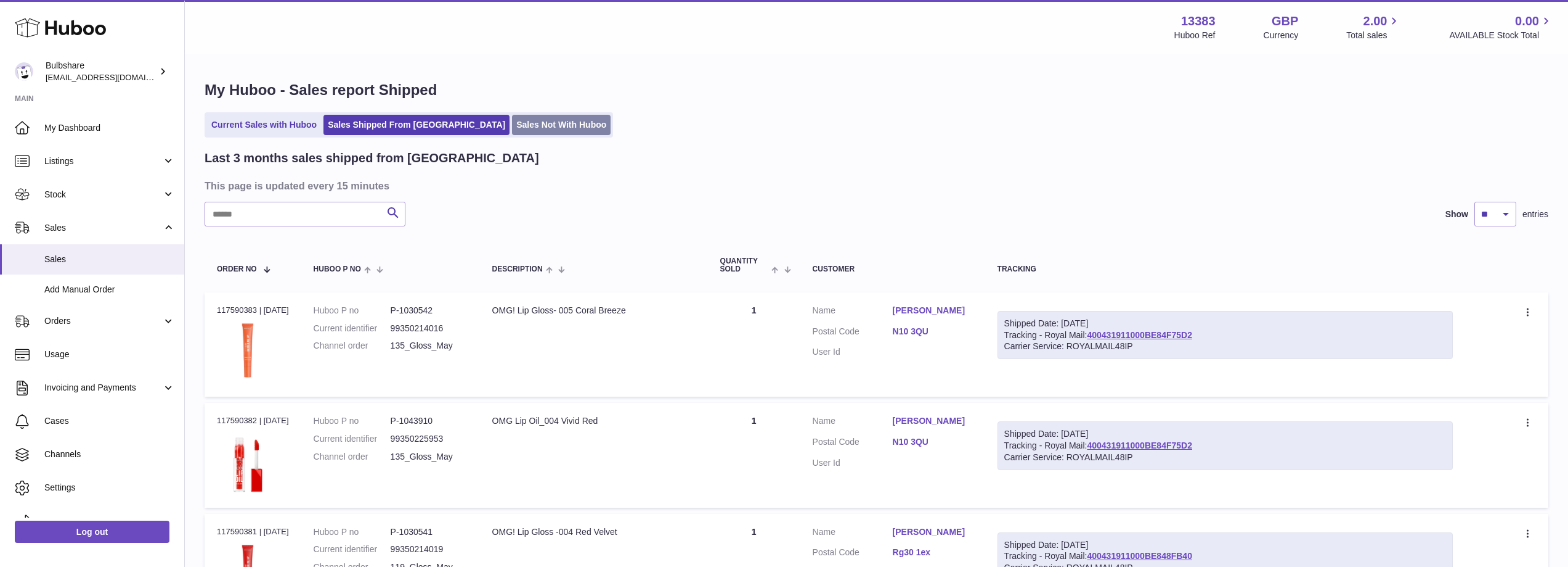
click at [512, 127] on link "Sales Not With Huboo" at bounding box center [561, 125] width 99 height 21
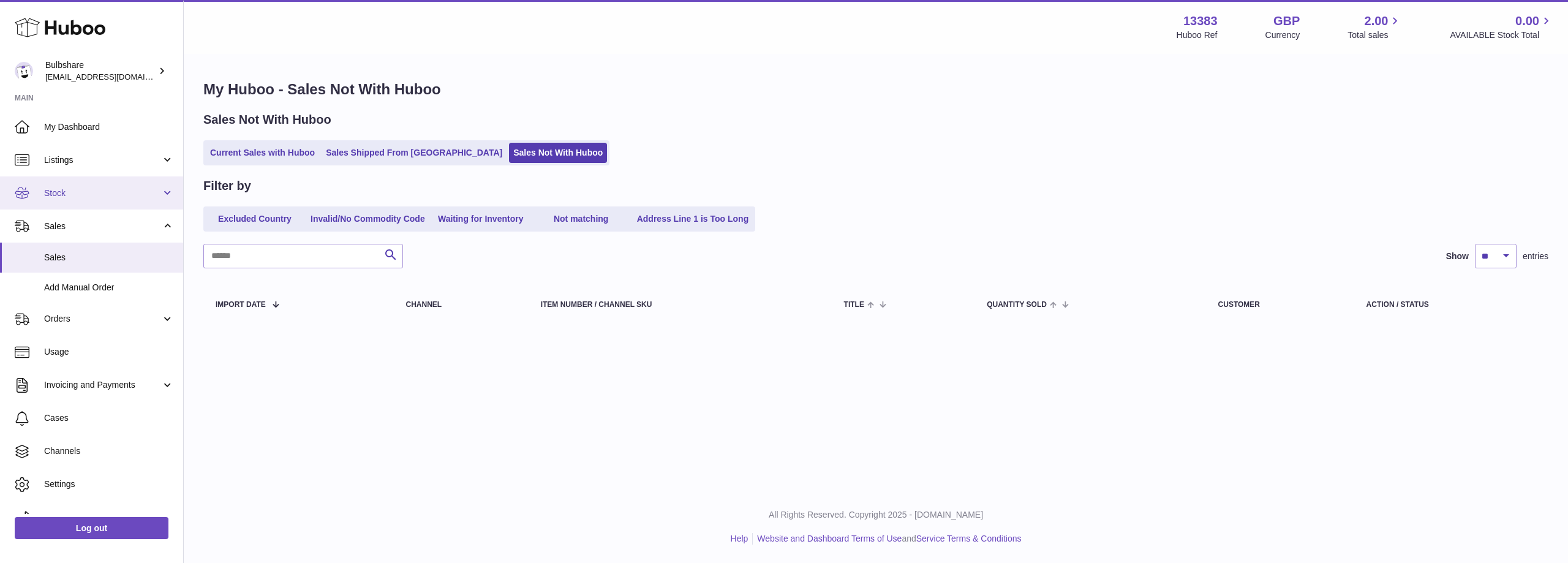
click at [72, 195] on span "Stock" at bounding box center [103, 193] width 117 height 12
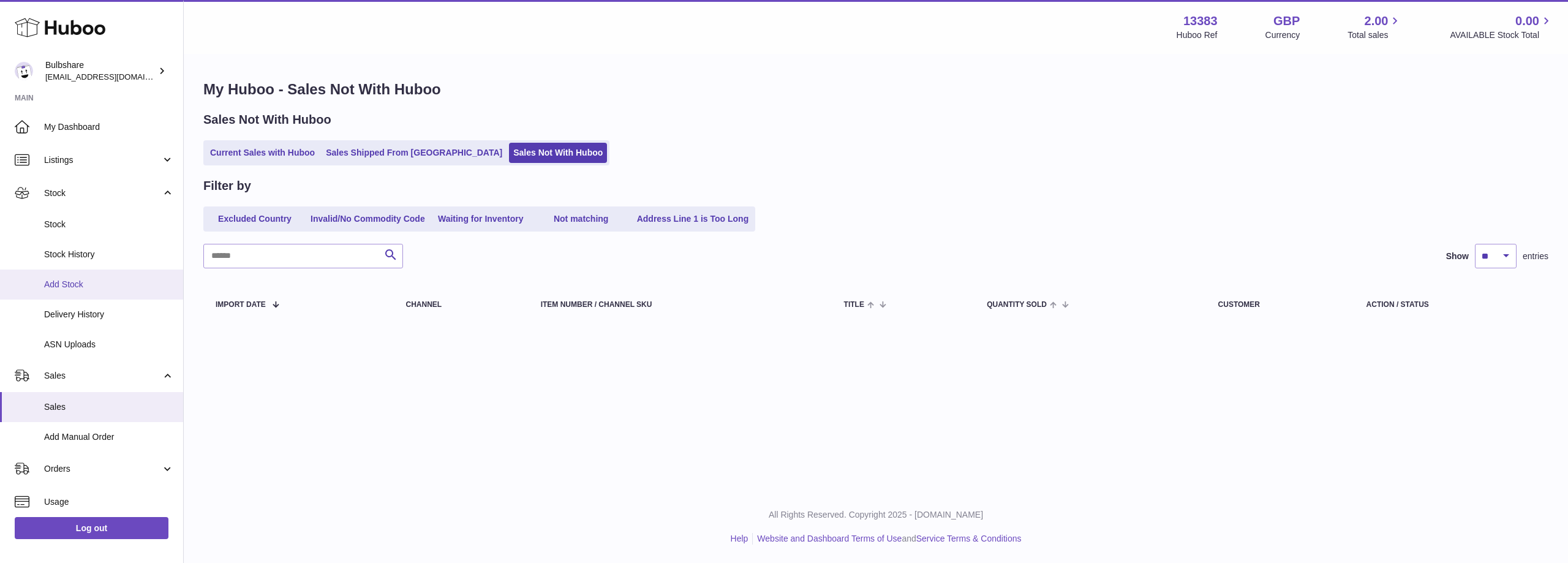
click at [85, 284] on span "Add Stock" at bounding box center [109, 284] width 130 height 12
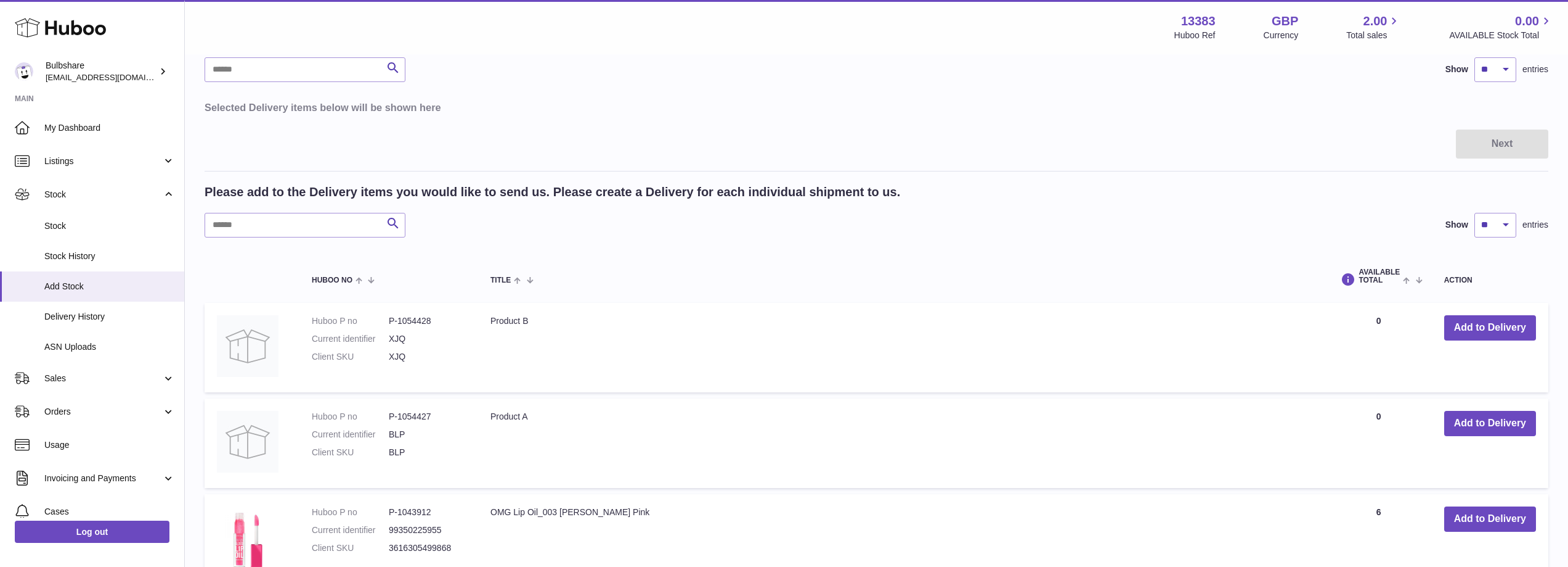
scroll to position [185, 0]
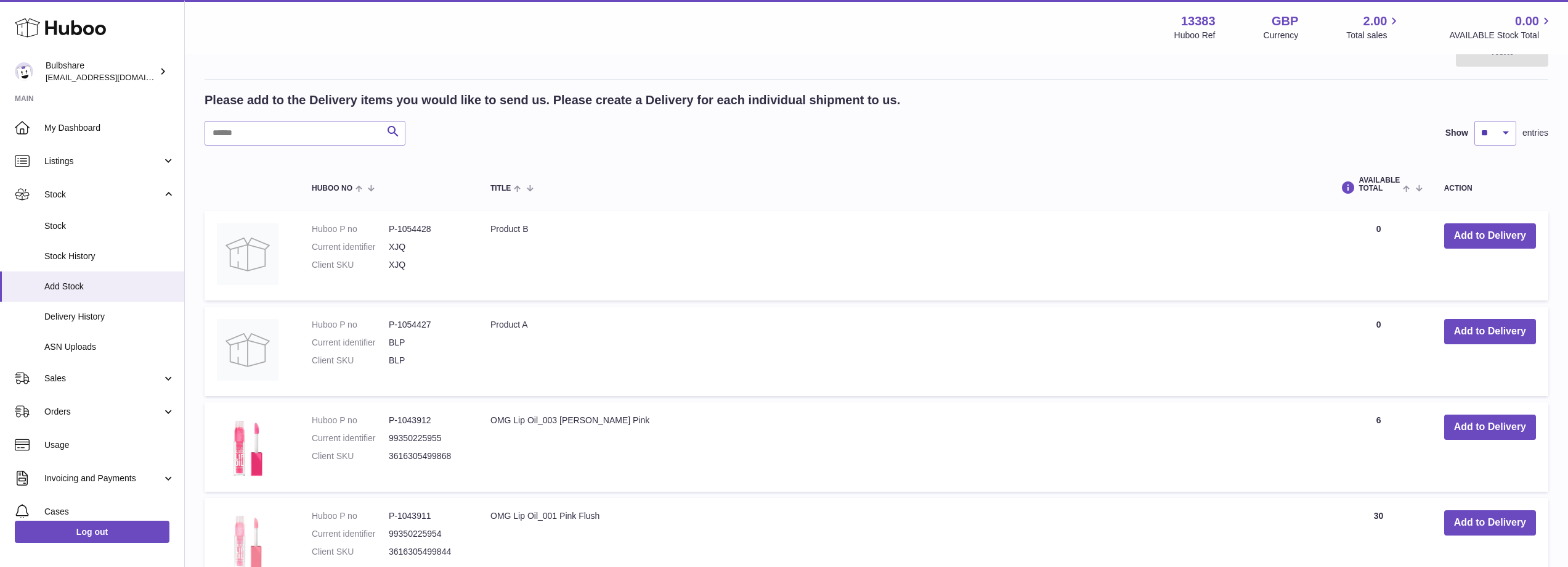
click at [801, 251] on td "Product B" at bounding box center [901, 256] width 847 height 89
click at [1454, 238] on button "Add to Delivery" at bounding box center [1490, 235] width 92 height 25
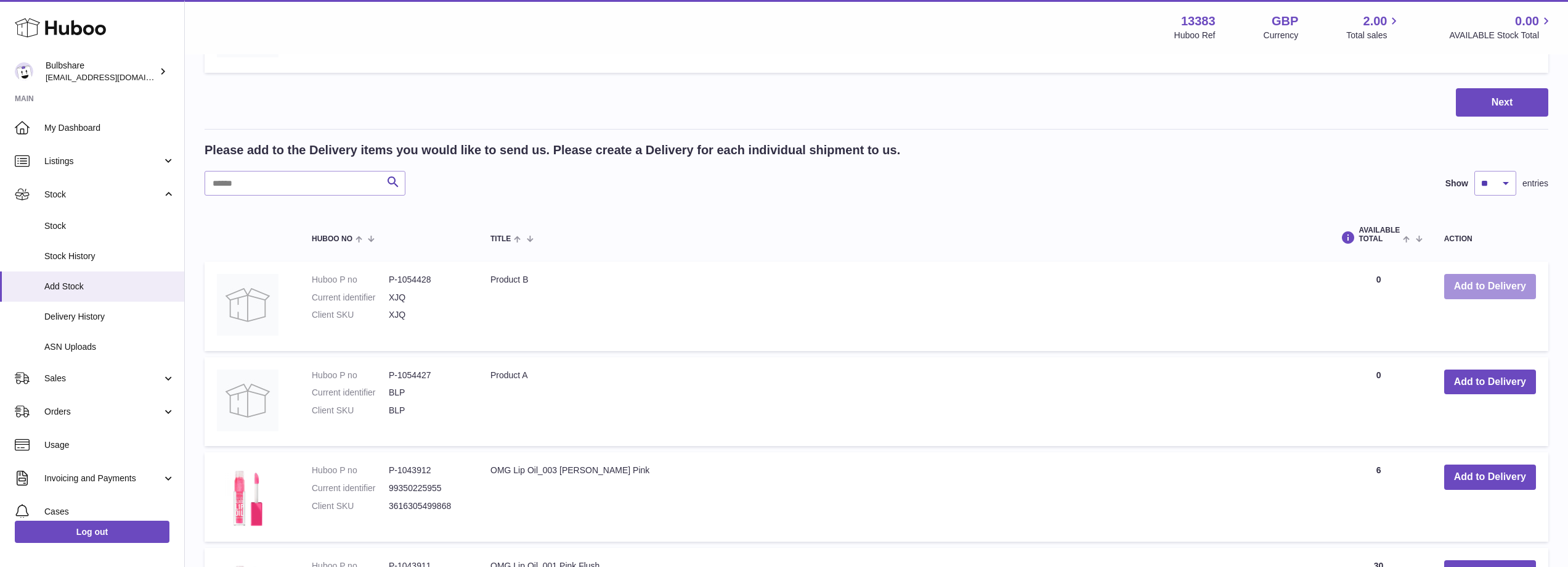
scroll to position [247, 0]
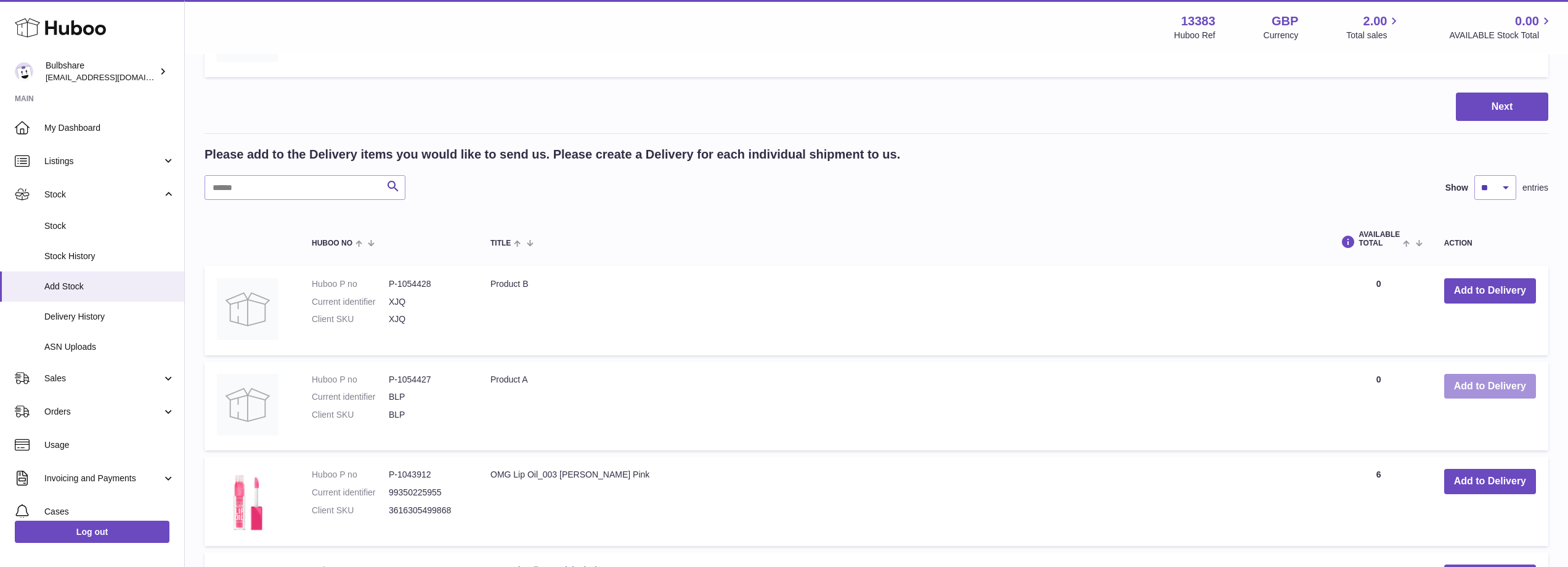
click at [1485, 391] on button "Add to Delivery" at bounding box center [1490, 385] width 92 height 25
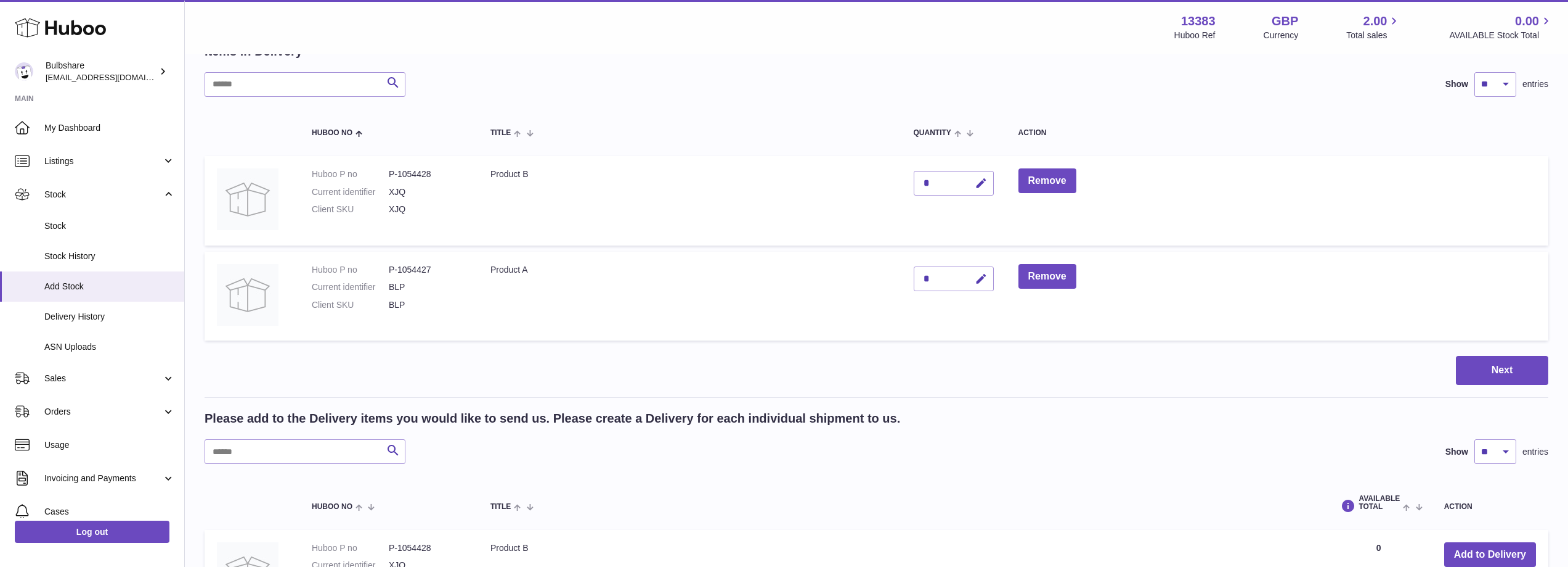
scroll to position [62, 0]
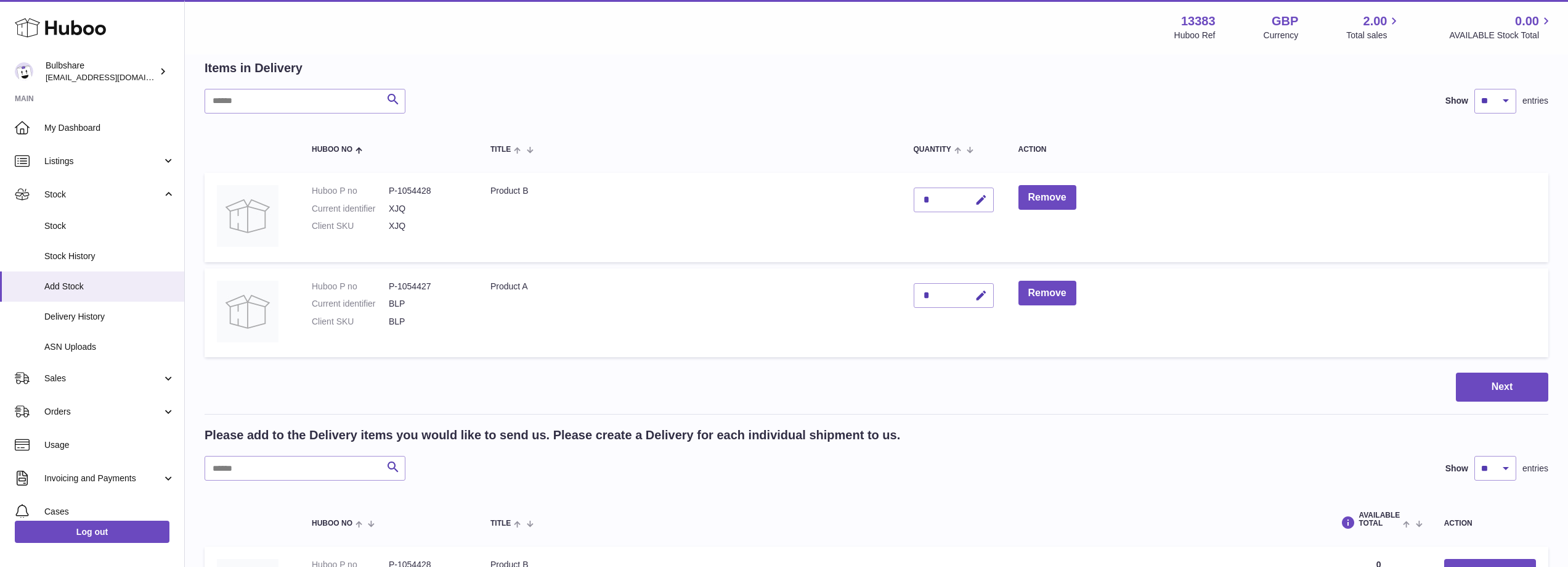
click at [936, 201] on div "*" at bounding box center [953, 200] width 80 height 25
click at [986, 197] on icon "button" at bounding box center [981, 200] width 13 height 13
drag, startPoint x: 940, startPoint y: 196, endPoint x: 905, endPoint y: 196, distance: 35.0
click at [905, 196] on td "*" at bounding box center [954, 218] width 105 height 89
click at [983, 294] on icon "button" at bounding box center [981, 295] width 13 height 13
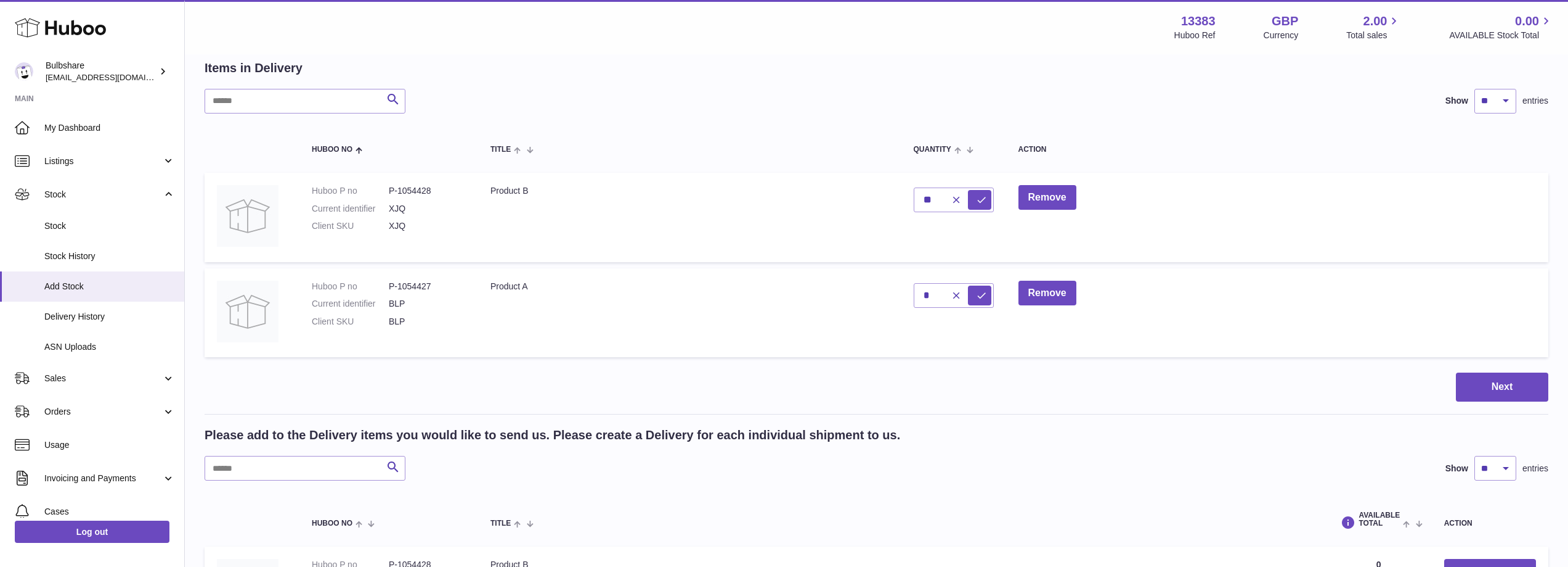
drag, startPoint x: 943, startPoint y: 293, endPoint x: 915, endPoint y: 292, distance: 28.0
click at [915, 292] on td "*" at bounding box center [954, 313] width 105 height 89
click at [957, 201] on icon "button" at bounding box center [956, 200] width 11 height 11
click at [960, 294] on icon "button" at bounding box center [956, 295] width 11 height 11
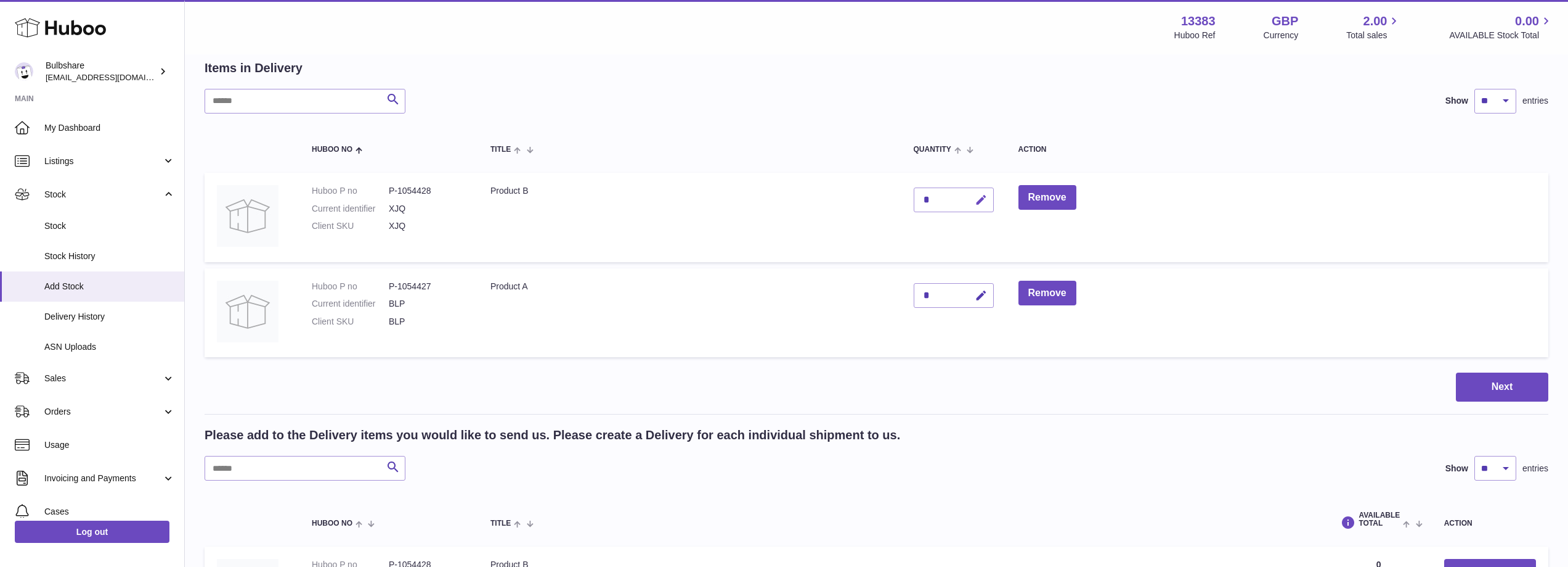
click at [980, 201] on icon "button" at bounding box center [981, 200] width 13 height 13
drag, startPoint x: 934, startPoint y: 200, endPoint x: 910, endPoint y: 201, distance: 24.0
click at [910, 201] on td "*" at bounding box center [954, 218] width 105 height 89
type input "*"
click at [924, 297] on div "*" at bounding box center [953, 295] width 80 height 25
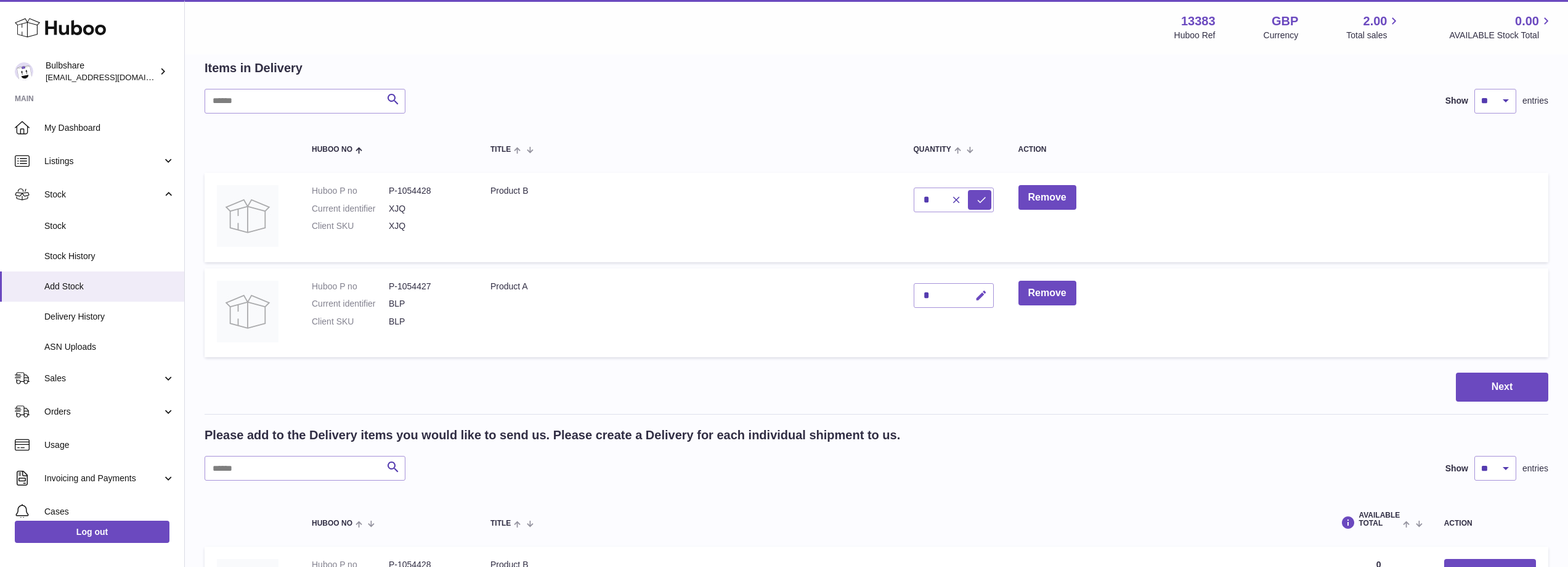
click at [978, 292] on icon "button" at bounding box center [981, 295] width 13 height 13
drag, startPoint x: 939, startPoint y: 293, endPoint x: 899, endPoint y: 293, distance: 40.0
click at [899, 293] on tr "Huboo P no P-1054427 Current identifier BLP Client SKU BLP Product A * Remove" at bounding box center [876, 313] width 1344 height 89
type input "*"
click at [917, 341] on td "*" at bounding box center [954, 313] width 105 height 89
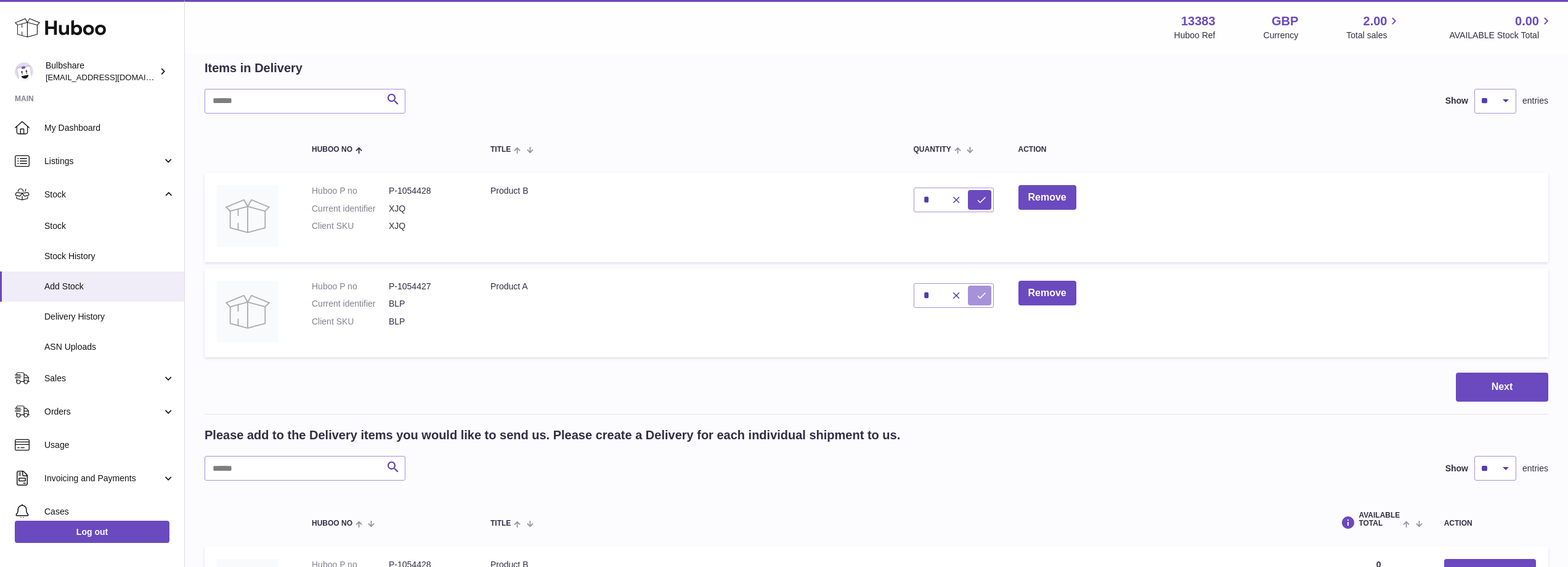
click at [979, 293] on icon "submit" at bounding box center [981, 295] width 11 height 11
click at [987, 200] on icon "button" at bounding box center [981, 200] width 13 height 13
click at [987, 200] on icon "submit" at bounding box center [981, 200] width 11 height 11
click at [949, 199] on div "*" at bounding box center [953, 200] width 80 height 25
click at [977, 197] on icon "button" at bounding box center [981, 200] width 13 height 13
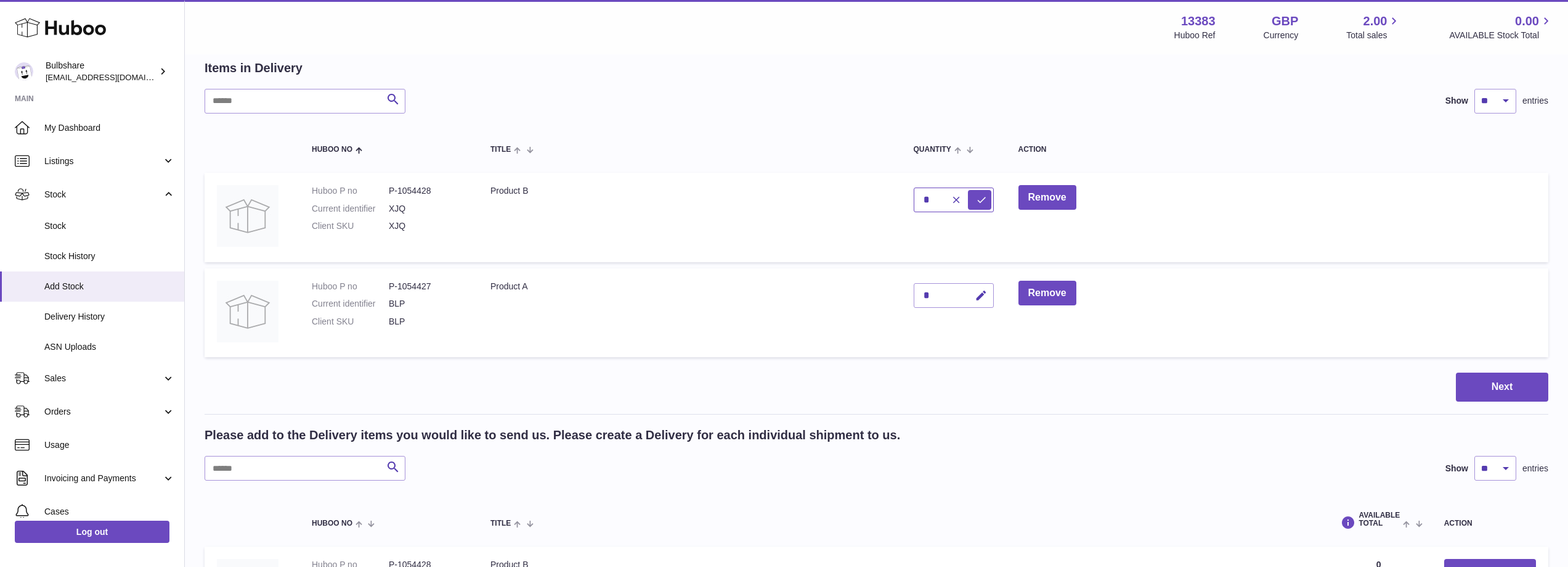
drag, startPoint x: 937, startPoint y: 200, endPoint x: 901, endPoint y: 203, distance: 36.1
click at [901, 203] on tr "Huboo P no P-1054428 Current identifier XJQ Client SKU XJQ Product B * Remove" at bounding box center [876, 218] width 1344 height 89
type input "*"
click at [976, 199] on button "submit" at bounding box center [979, 200] width 23 height 20
click at [1501, 392] on button "Next" at bounding box center [1503, 387] width 93 height 29
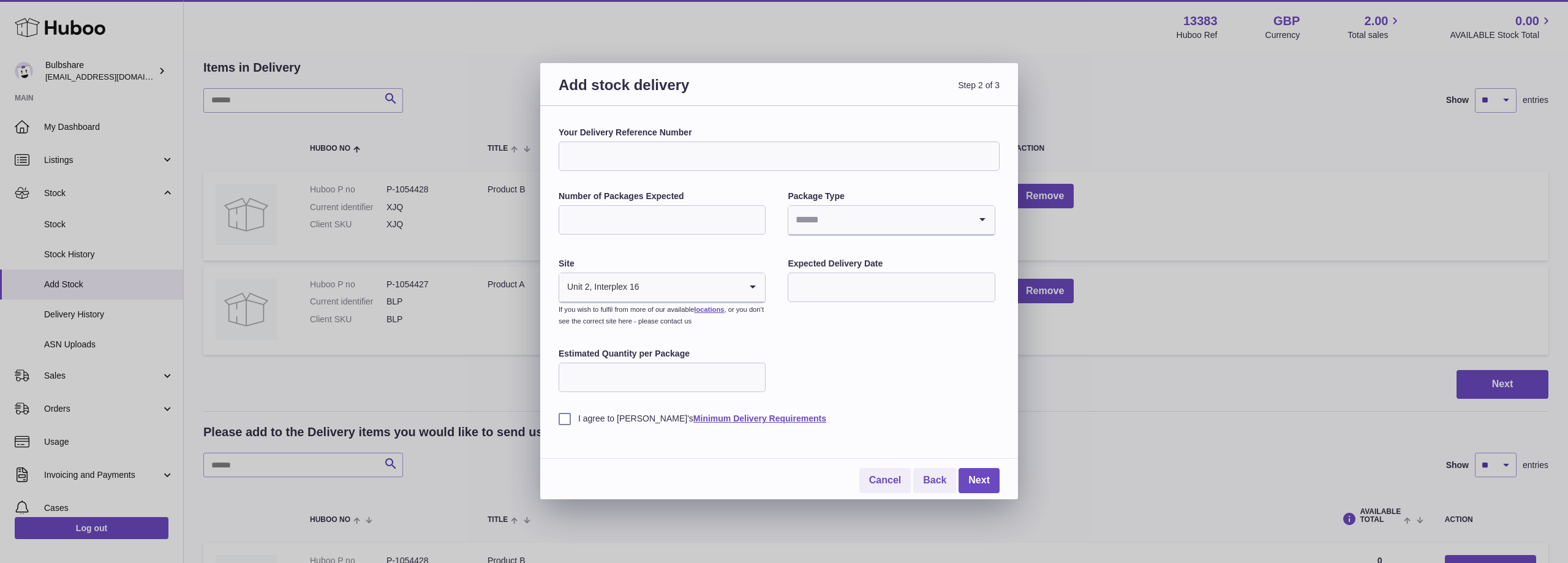
click at [637, 144] on input "Your Delivery Reference Number" at bounding box center [779, 156] width 441 height 29
click at [646, 213] on input "Number of Packages Expected" at bounding box center [662, 220] width 207 height 29
click at [714, 175] on div "Your Delivery Reference Number Number of Packages Expected Package Type Loading…" at bounding box center [779, 275] width 441 height 297
click at [665, 226] on input "Number of Packages Expected" at bounding box center [662, 220] width 207 height 29
type input "*"
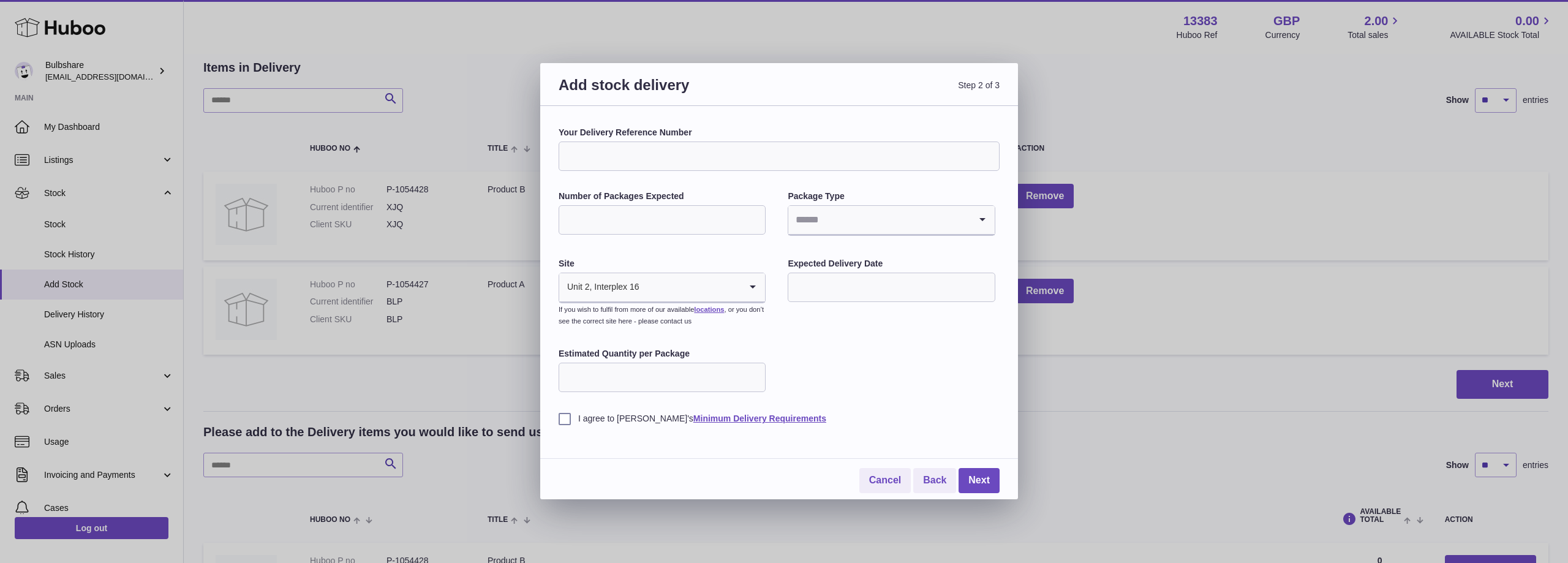
click at [672, 288] on input "Search for option" at bounding box center [690, 287] width 101 height 28
click at [890, 347] on div "Your Delivery Reference Number Number of Packages Expected * Package Type Loadi…" at bounding box center [779, 275] width 441 height 297
click at [882, 220] on input "Search for option" at bounding box center [878, 220] width 181 height 28
click at [852, 388] on div "Your Delivery Reference Number Number of Packages Expected * Package Type Loadi…" at bounding box center [779, 275] width 441 height 297
click at [862, 293] on input "text" at bounding box center [891, 287] width 207 height 29
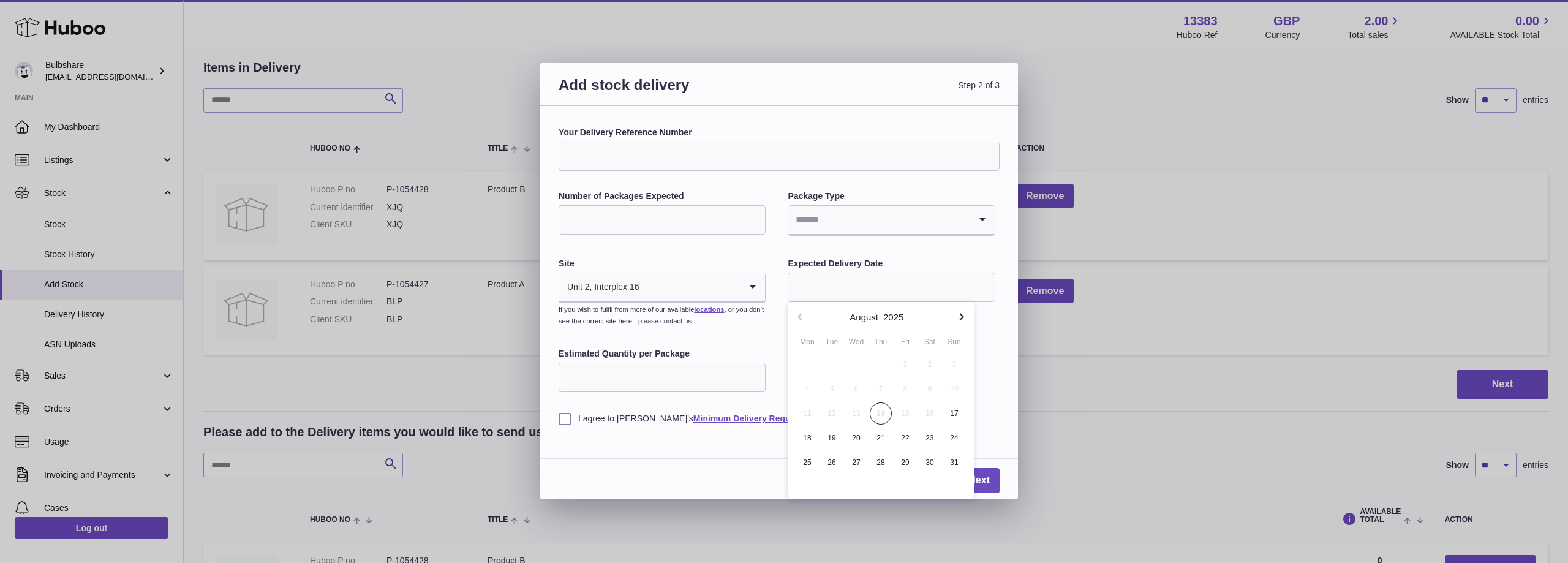
click at [894, 252] on div "Your Delivery Reference Number Number of Packages Expected * Package Type Loadi…" at bounding box center [779, 275] width 441 height 297
click at [873, 484] on link "Cancel" at bounding box center [885, 480] width 51 height 25
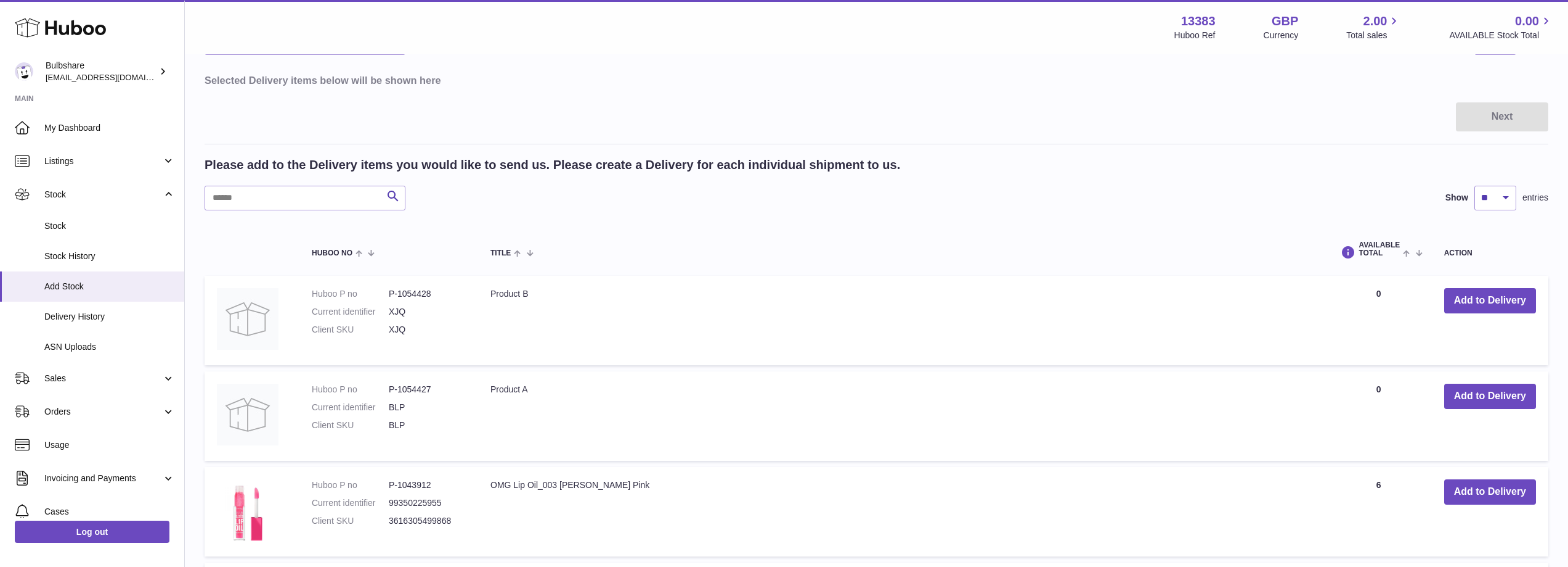
scroll to position [123, 0]
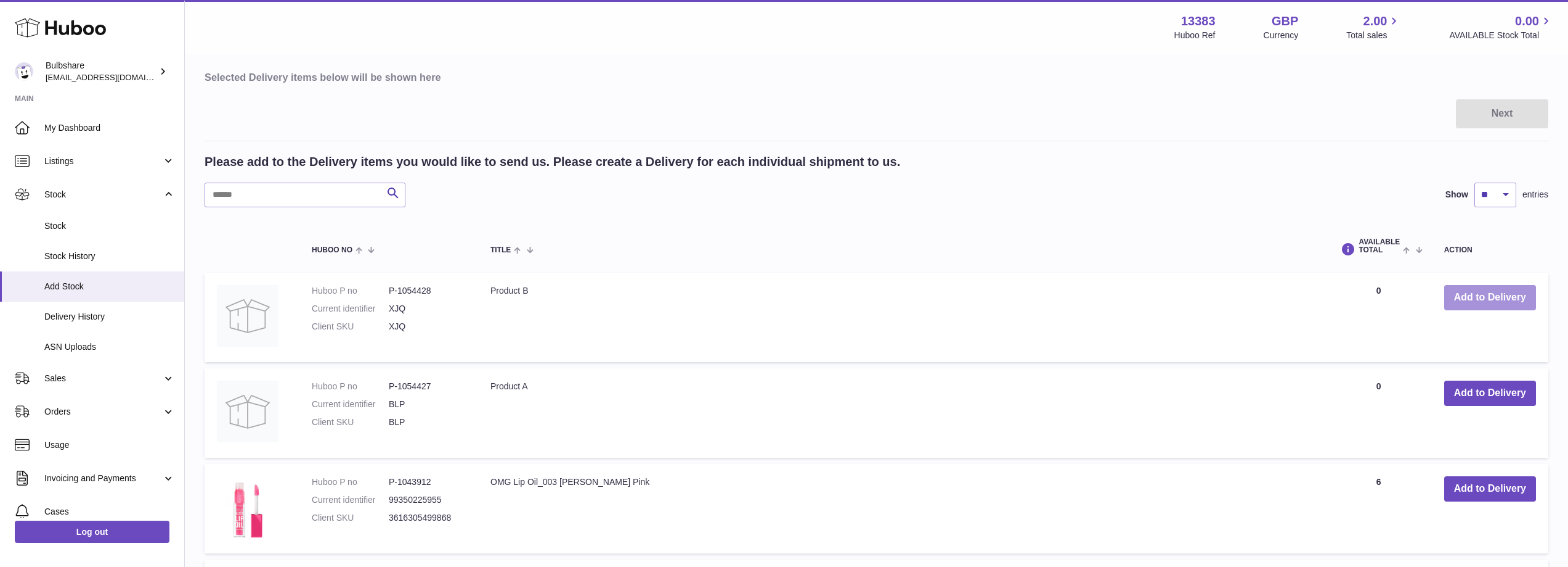
click at [1517, 290] on button "Add to Delivery" at bounding box center [1490, 297] width 92 height 25
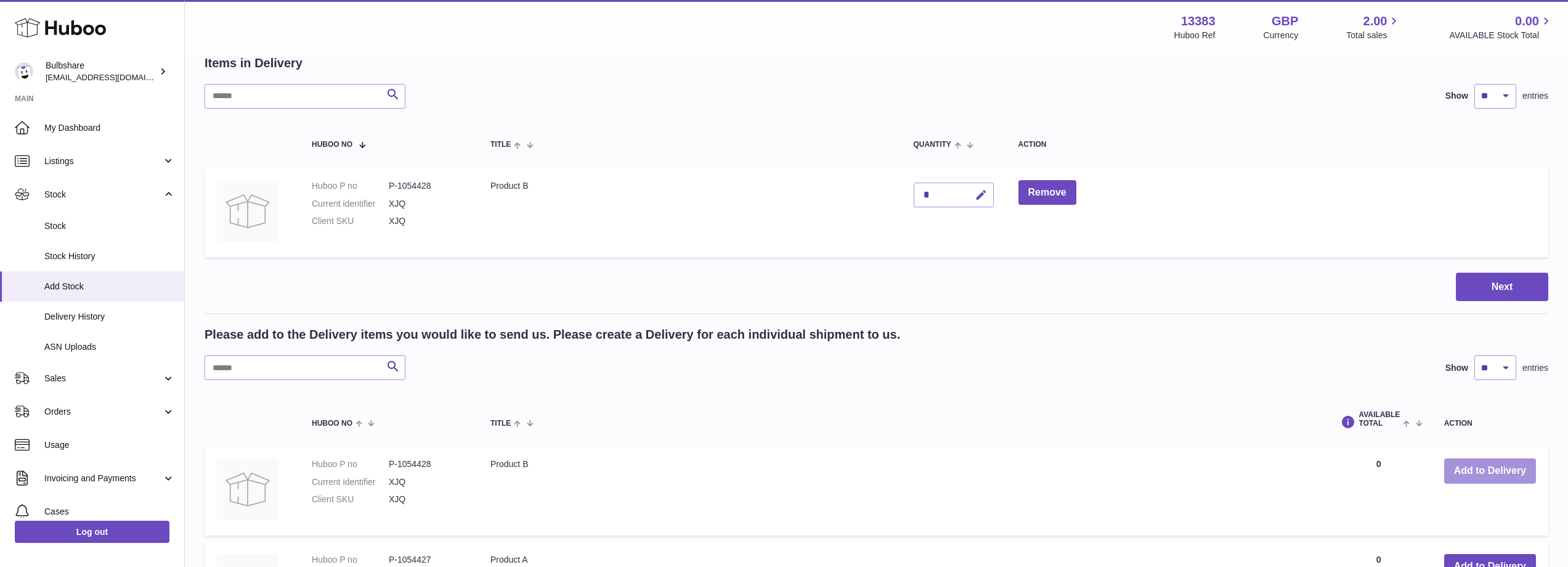
scroll to position [62, 0]
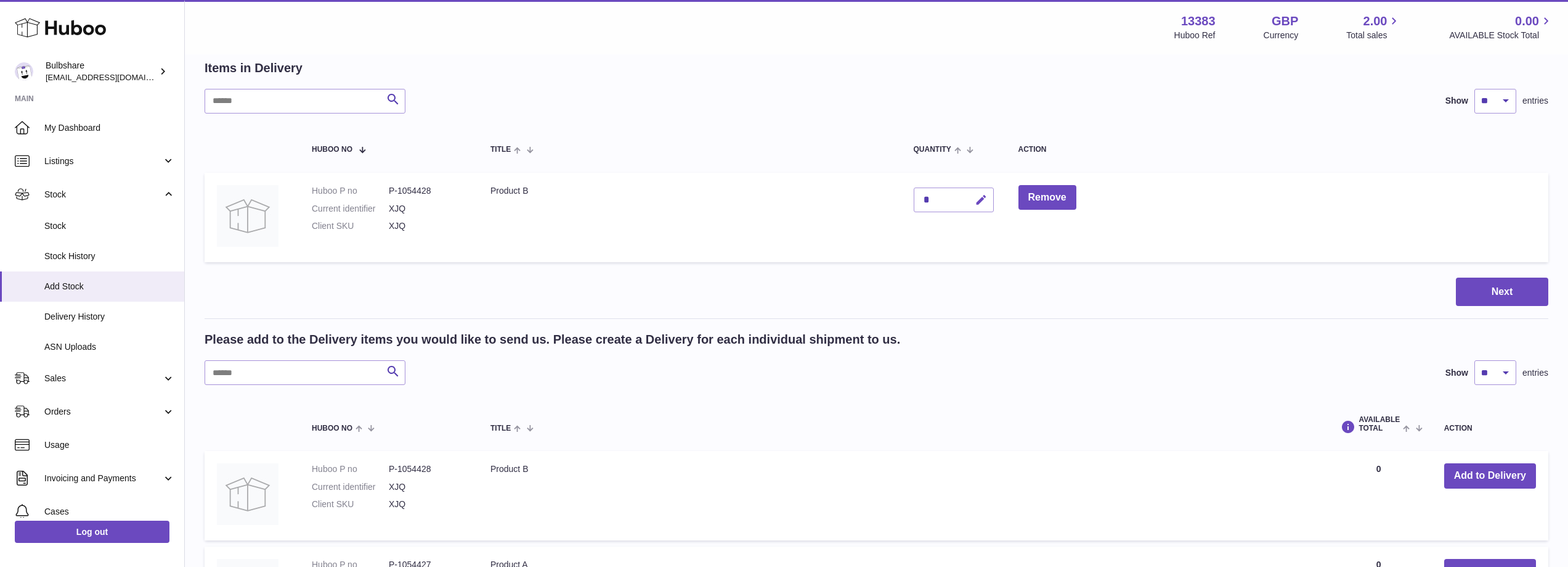
click at [982, 208] on button "button" at bounding box center [979, 200] width 29 height 25
drag, startPoint x: 934, startPoint y: 198, endPoint x: 916, endPoint y: 198, distance: 18.0
click at [916, 198] on input "*" at bounding box center [953, 200] width 80 height 25
type input "*"
click at [984, 196] on icon "submit" at bounding box center [981, 200] width 11 height 11
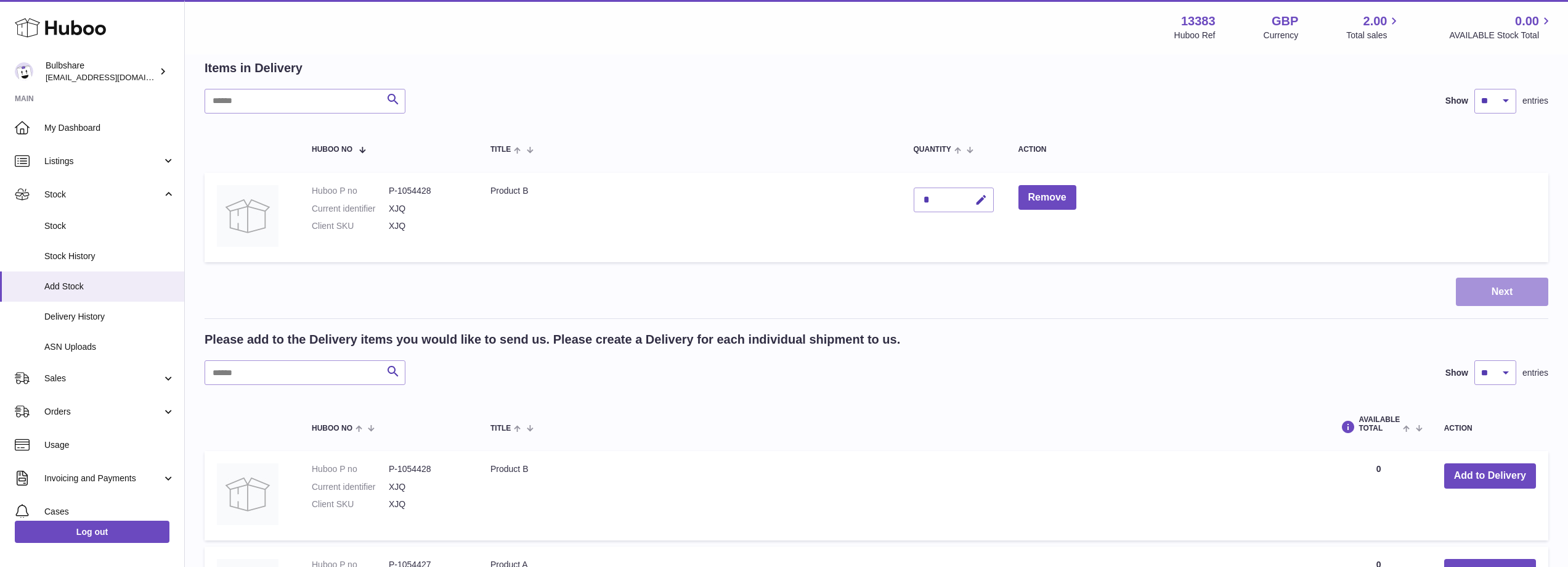
click at [1517, 289] on button "Next" at bounding box center [1503, 293] width 93 height 29
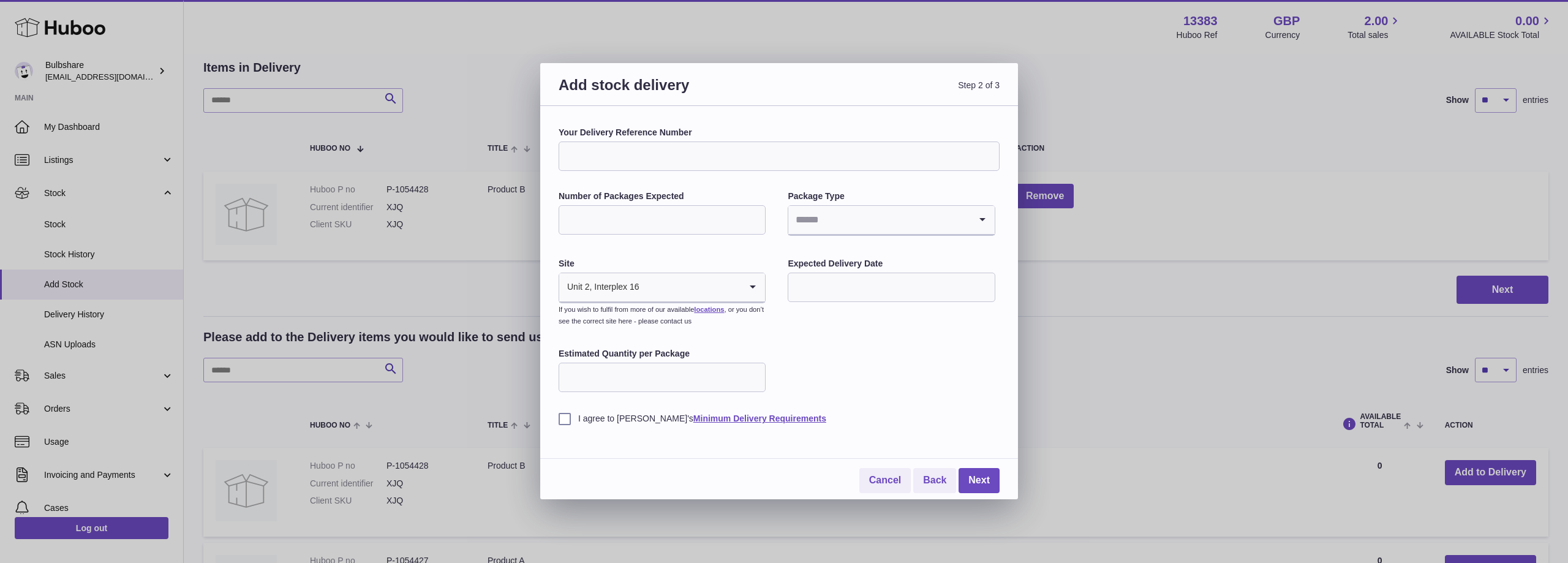
click at [946, 228] on input "Search for option" at bounding box center [878, 220] width 181 height 28
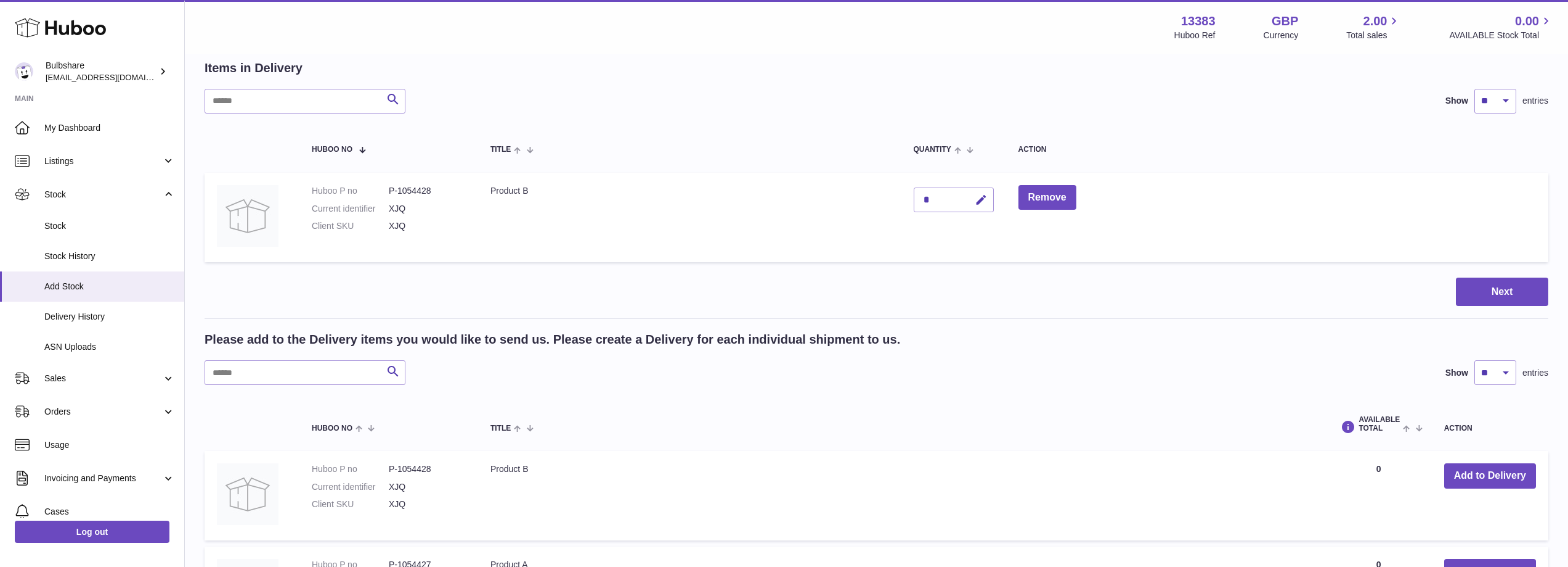
click at [1101, 226] on div at bounding box center [784, 283] width 1568 height 567
drag, startPoint x: 842, startPoint y: 262, endPoint x: 873, endPoint y: 262, distance: 31.0
click at [842, 262] on table "Huboo no Title Quantity Action Huboo P no P-1054428 Current identifier XJQ Clie…" at bounding box center [876, 197] width 1344 height 143
click at [1515, 288] on button "Next" at bounding box center [1503, 293] width 93 height 29
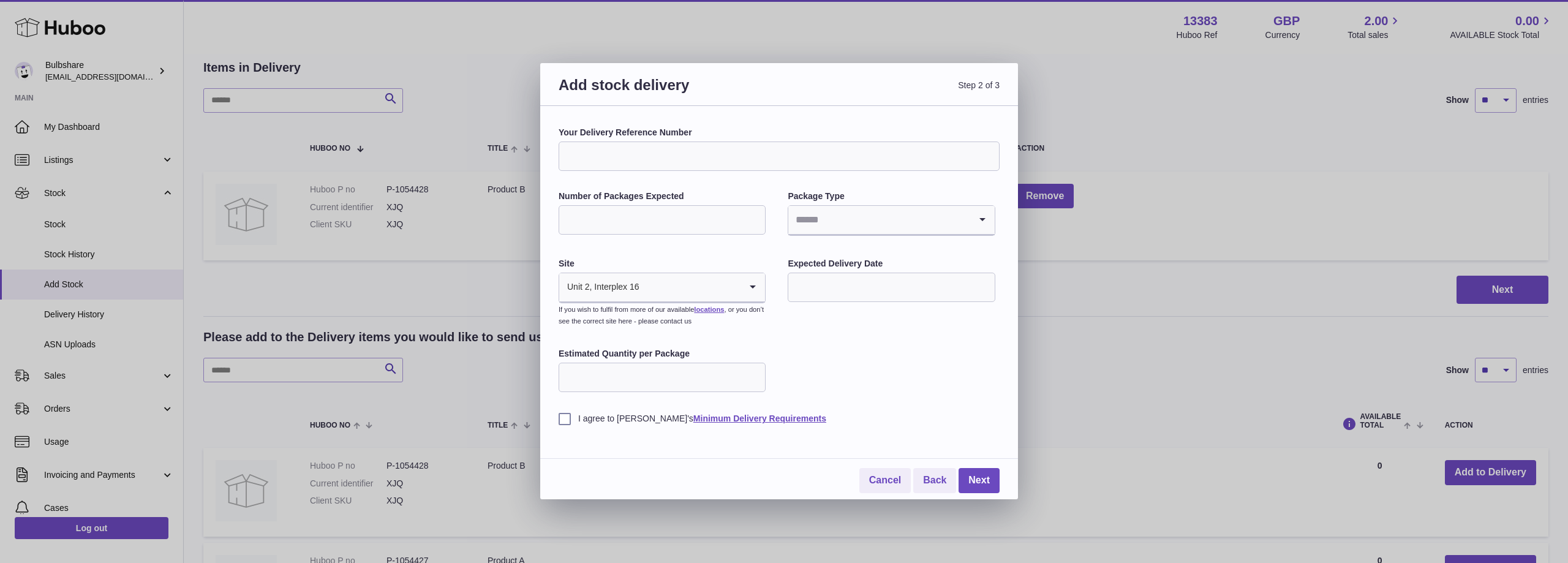
drag, startPoint x: 890, startPoint y: 261, endPoint x: 791, endPoint y: 267, distance: 99.2
click at [790, 264] on label "Expected Delivery Date" at bounding box center [891, 264] width 207 height 12
copy label "Expected Delivery Date"
drag, startPoint x: 696, startPoint y: 354, endPoint x: 564, endPoint y: 355, distance: 132.0
click at [559, 354] on label "Estimated Quantity per Package" at bounding box center [662, 354] width 207 height 12
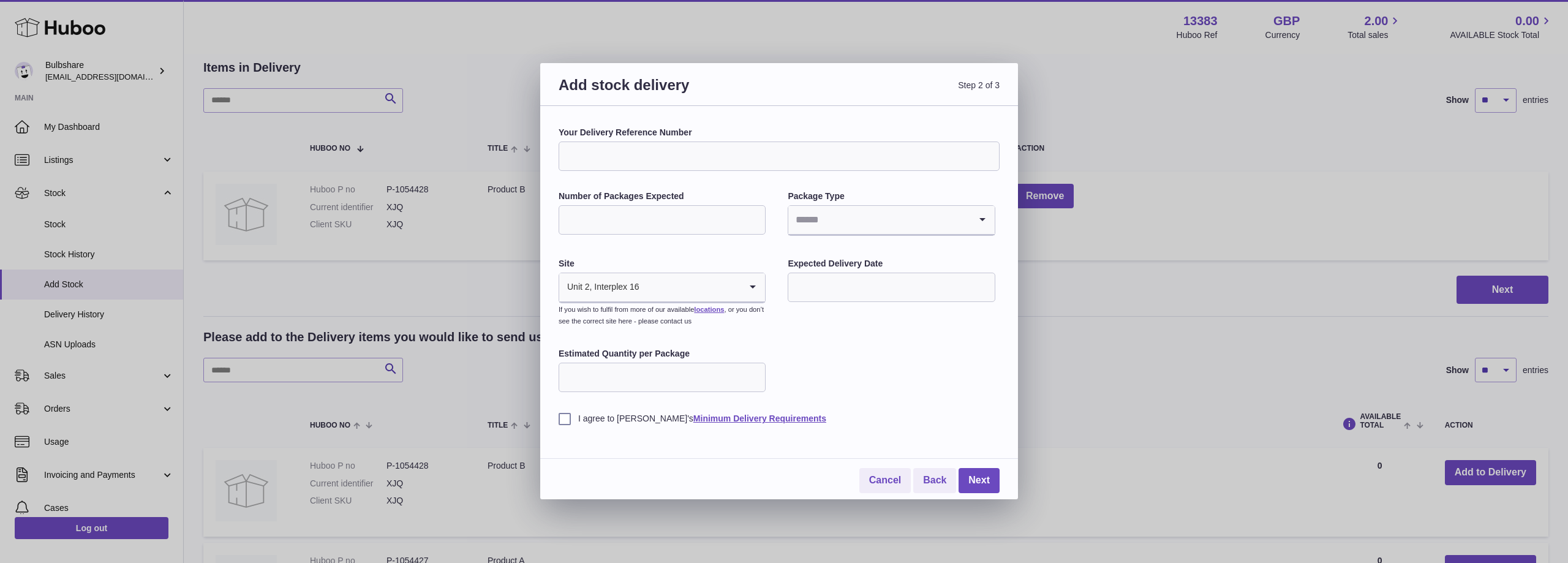
copy label "Estimated Quantity per Package"
click at [661, 384] on input "Estimated Quantity per Package" at bounding box center [662, 377] width 207 height 29
click at [710, 377] on input "Estimated Quantity per Package" at bounding box center [662, 377] width 207 height 29
click at [872, 480] on link "Cancel" at bounding box center [885, 480] width 51 height 25
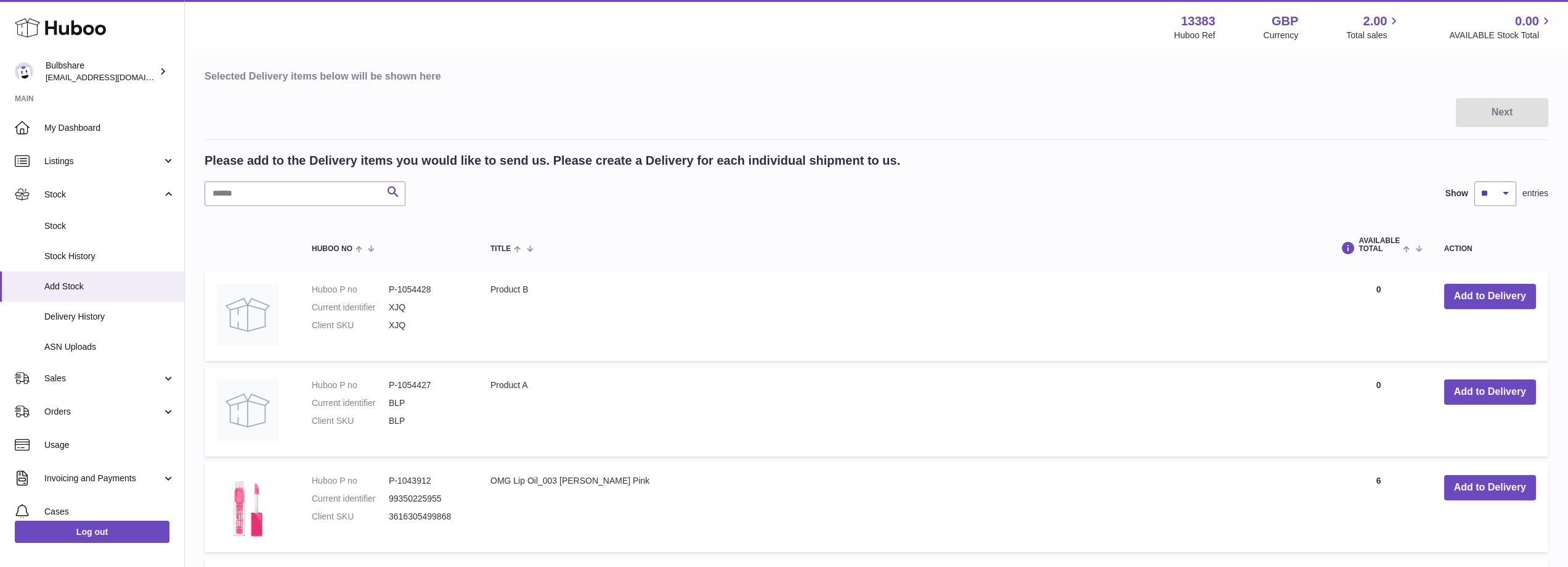
scroll to position [123, 0]
click at [116, 194] on span "Stock" at bounding box center [103, 194] width 118 height 12
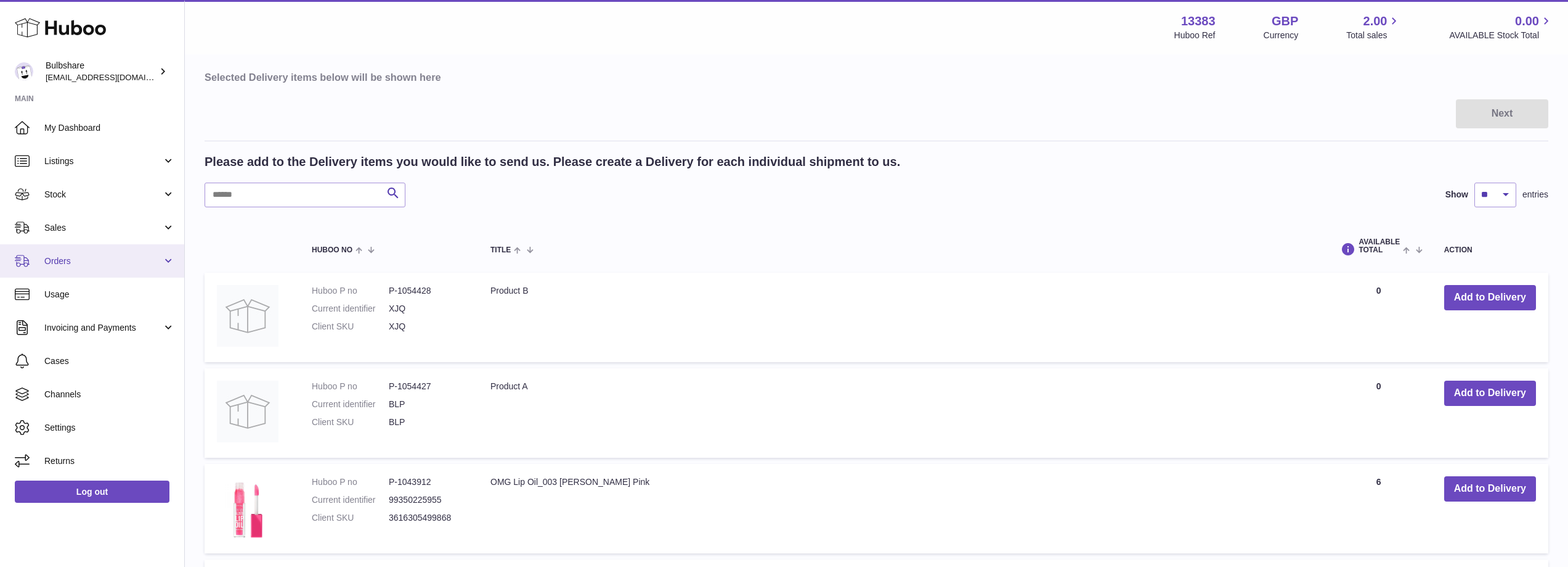
click at [107, 268] on link "Orders" at bounding box center [92, 261] width 184 height 34
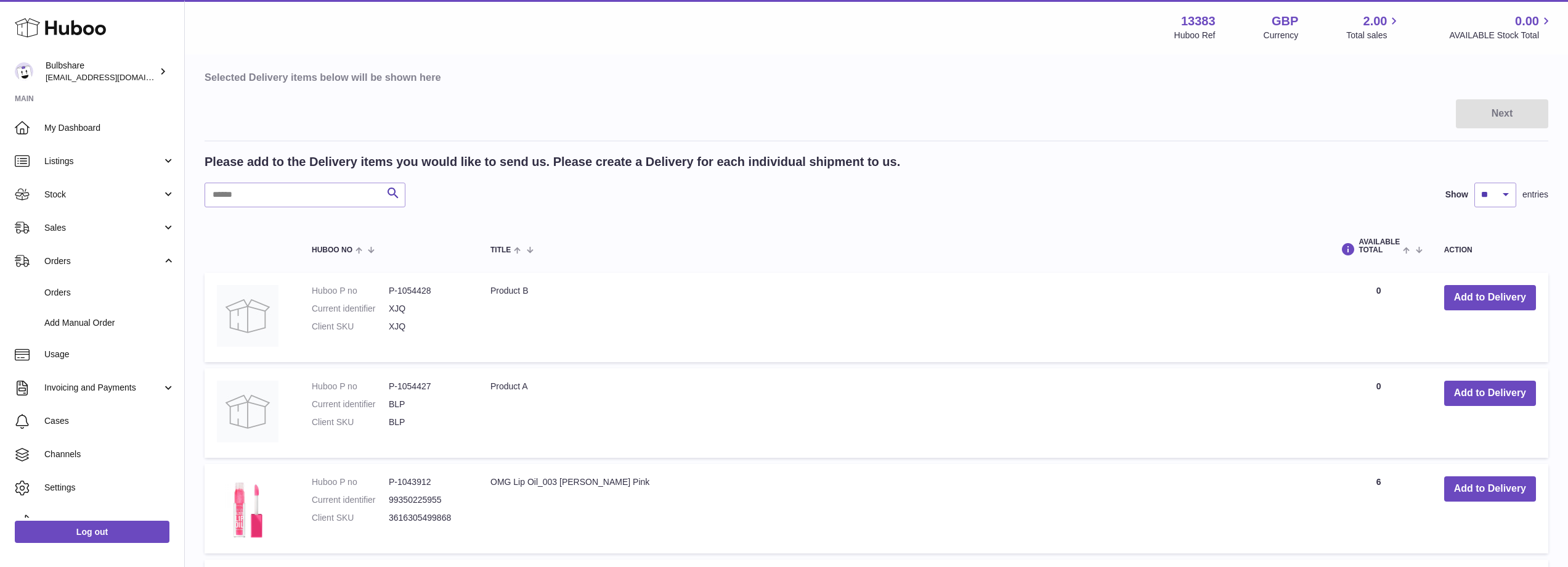
click at [659, 65] on table "Selected Delivery items below will be shown here" at bounding box center [876, 77] width 1344 height 26
click at [124, 157] on span "Listings" at bounding box center [103, 162] width 118 height 12
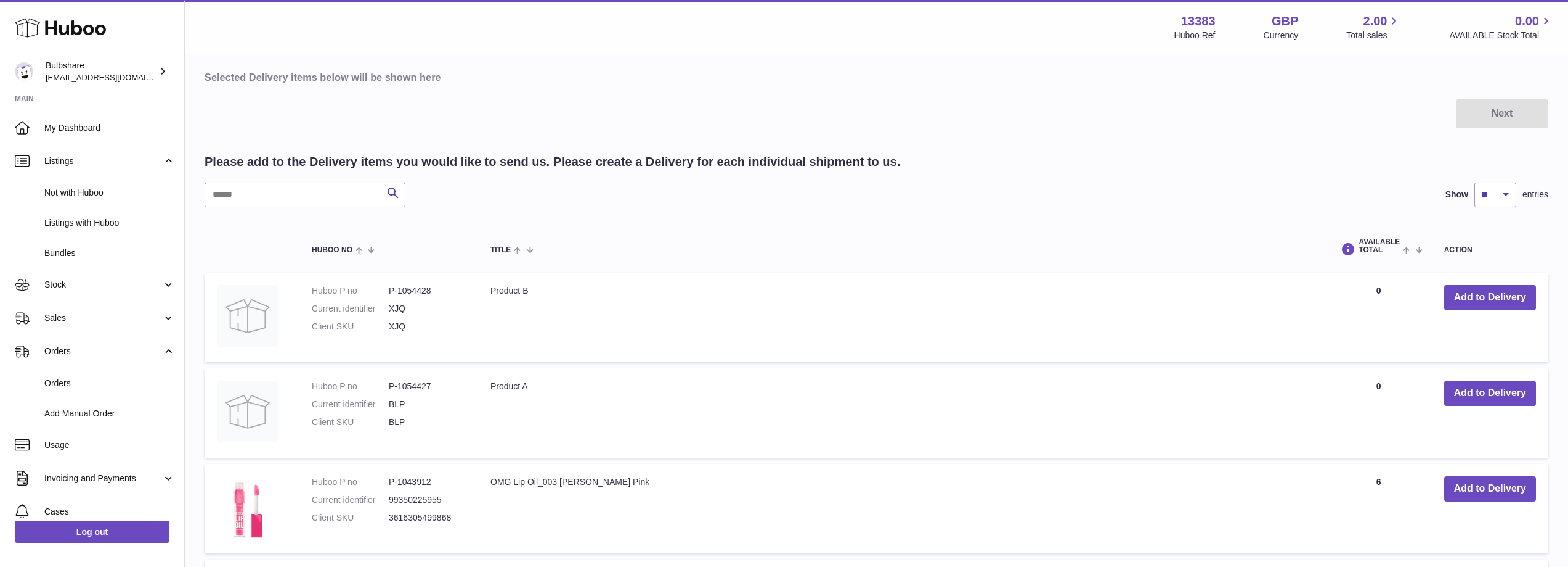
click at [693, 69] on table "Selected Delivery items below will be shown here" at bounding box center [876, 77] width 1344 height 26
click at [791, 38] on div "Menu Huboo 13383 Huboo Ref GBP Currency 2.00 Total sales 0.00 AVAILABLE Stock T…" at bounding box center [876, 27] width 1354 height 28
